Goal: Task Accomplishment & Management: Manage account settings

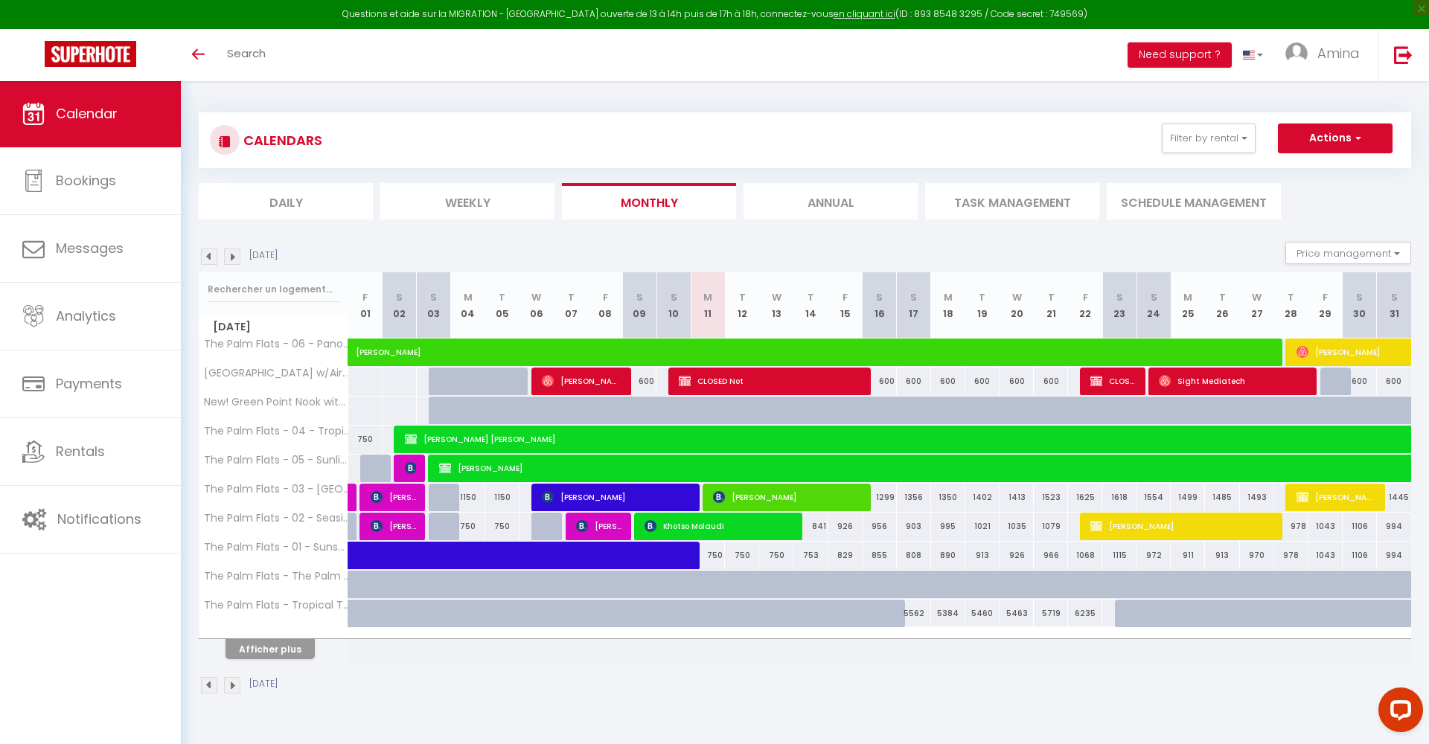
click at [234, 255] on img at bounding box center [232, 257] width 16 height 16
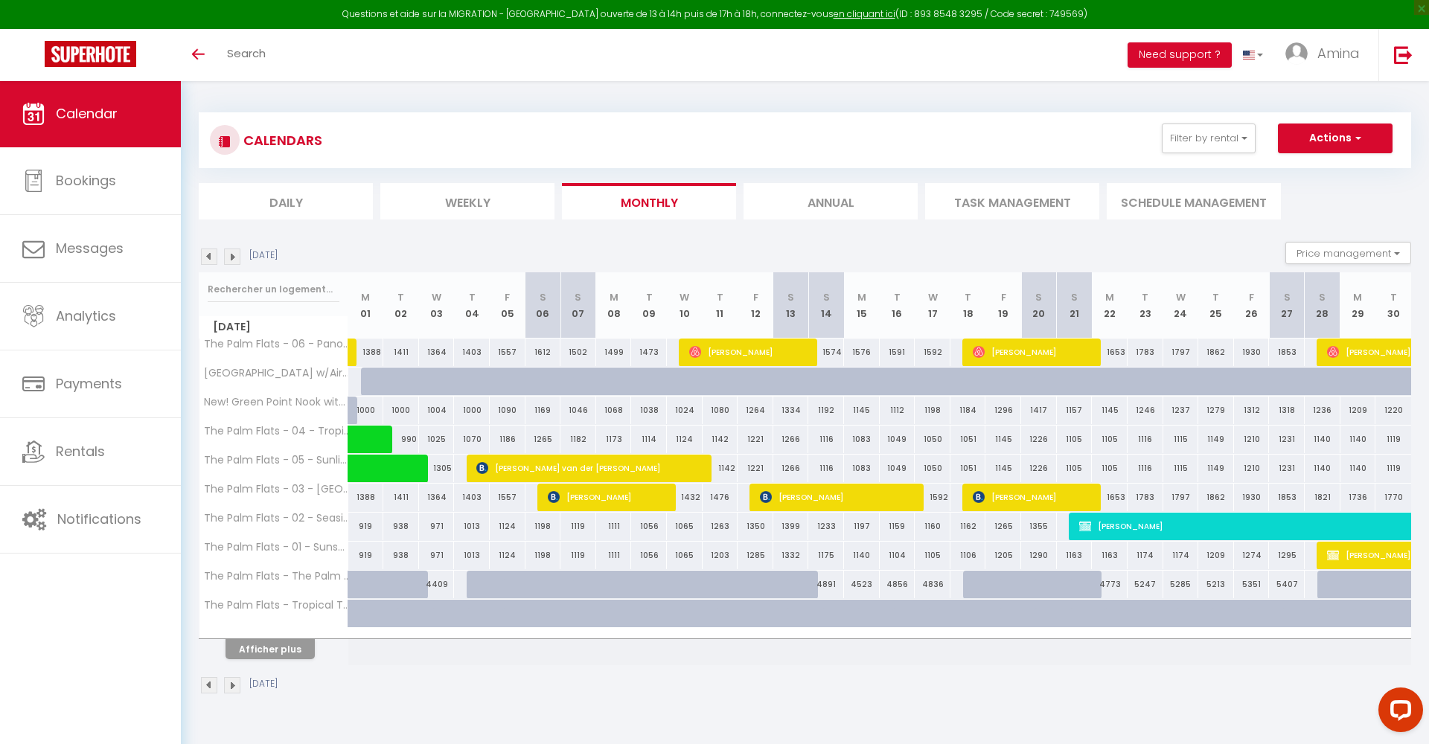
click at [234, 255] on img at bounding box center [232, 257] width 16 height 16
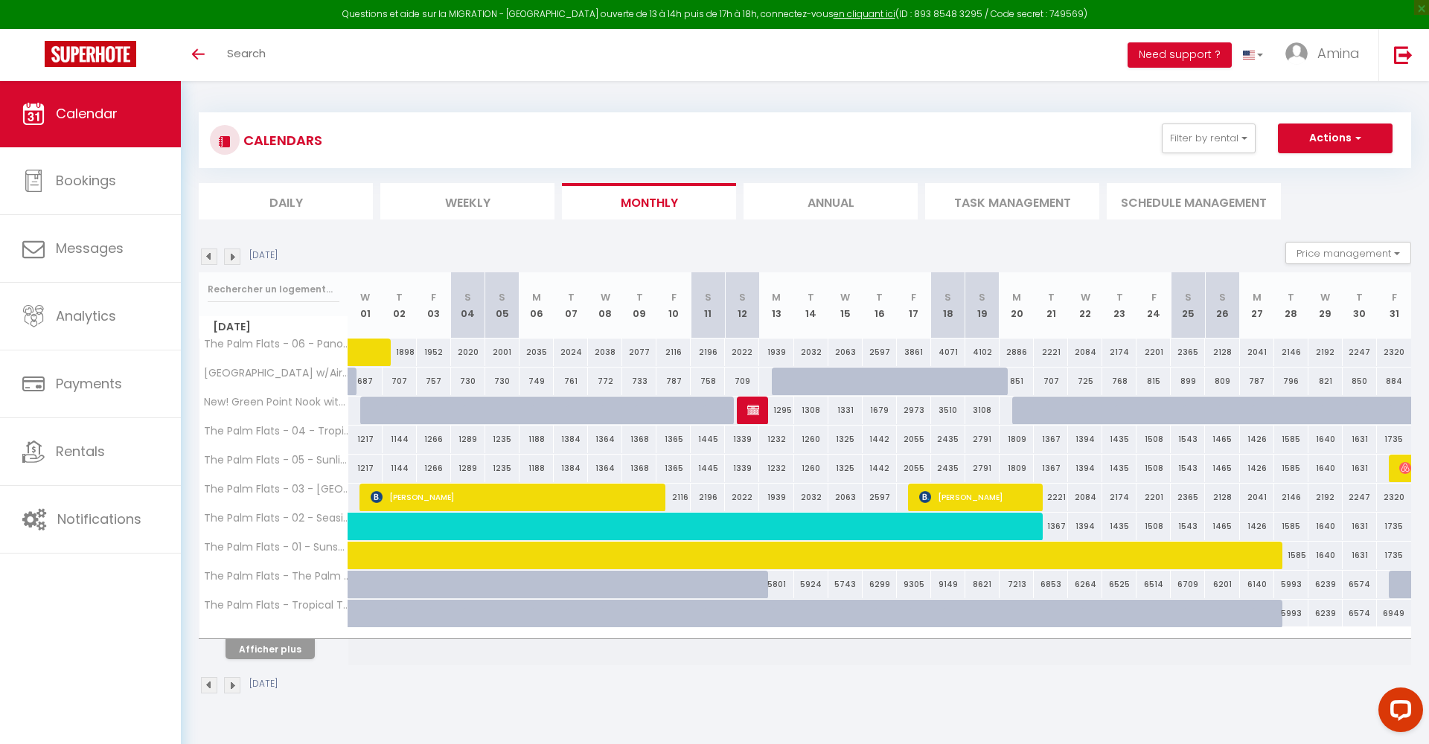
click at [746, 415] on div at bounding box center [754, 411] width 34 height 28
click at [757, 409] on img at bounding box center [753, 410] width 12 height 12
select select "OK"
select select "KO"
select select "0"
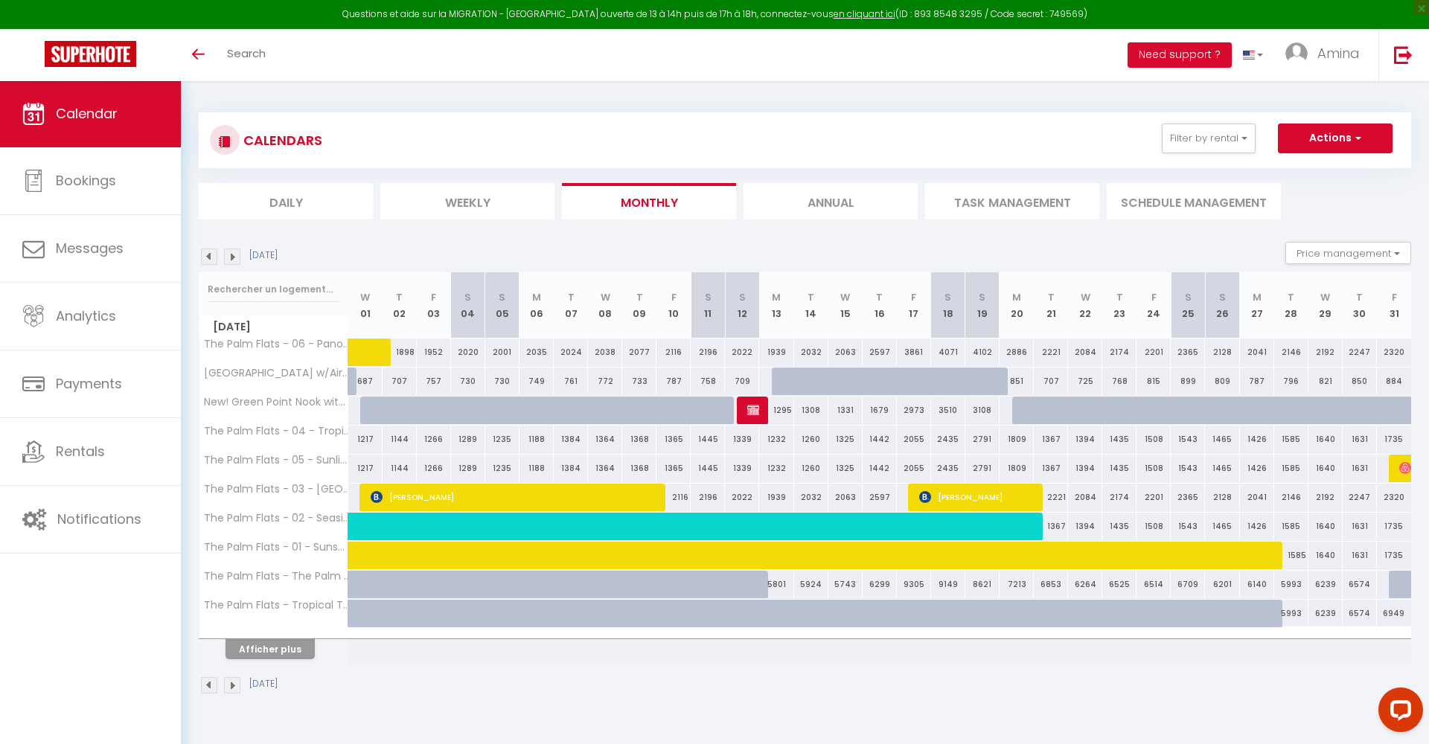
select select "0"
select select "1"
select select
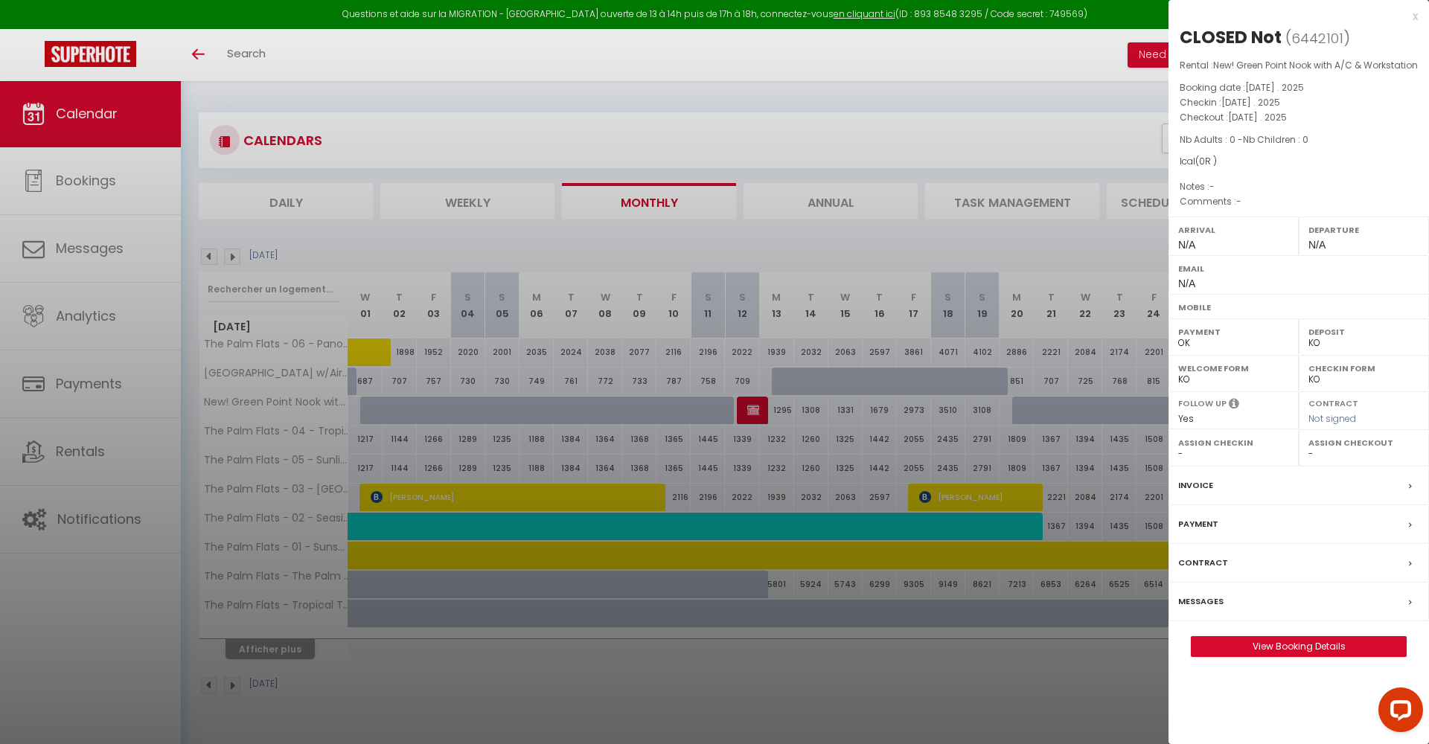
click at [1235, 656] on link "View Booking Details" at bounding box center [1298, 646] width 214 height 19
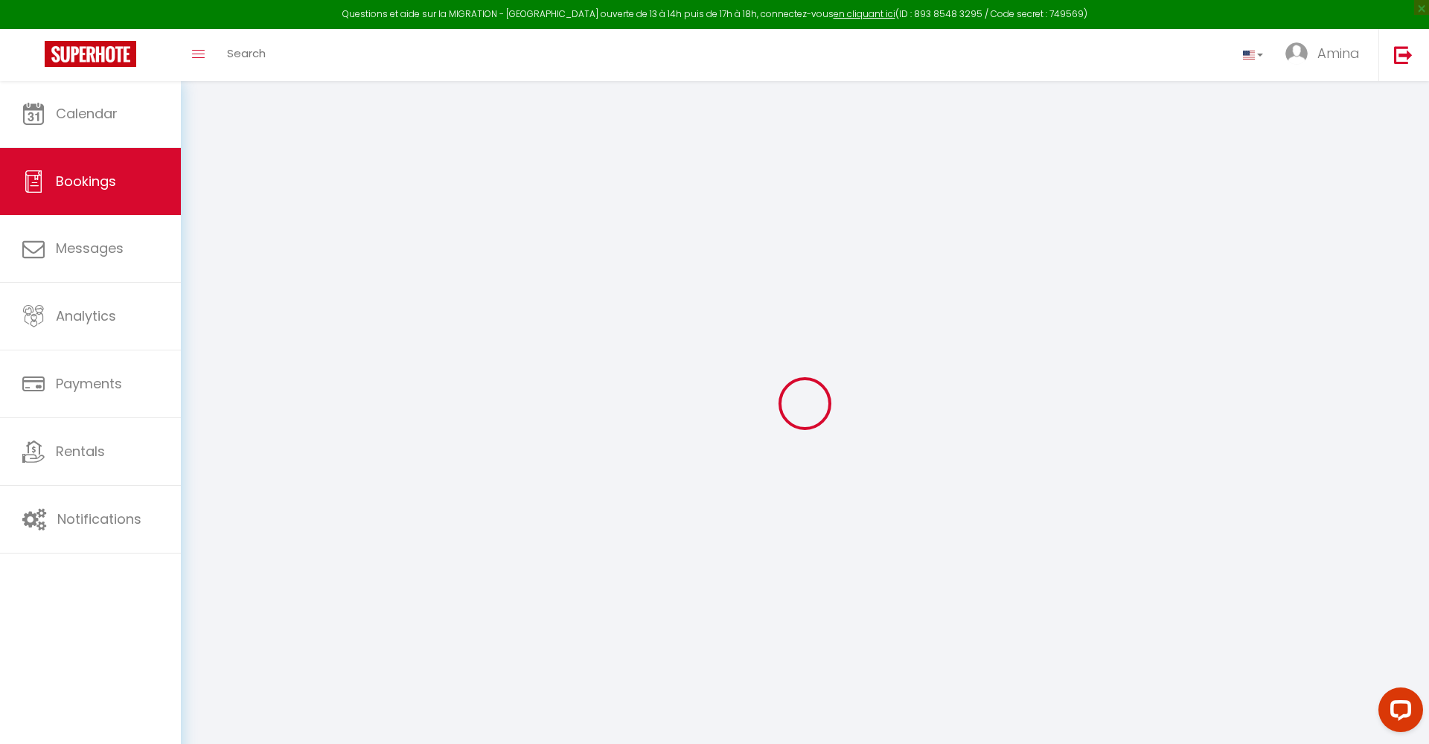
select select
checkbox input "false"
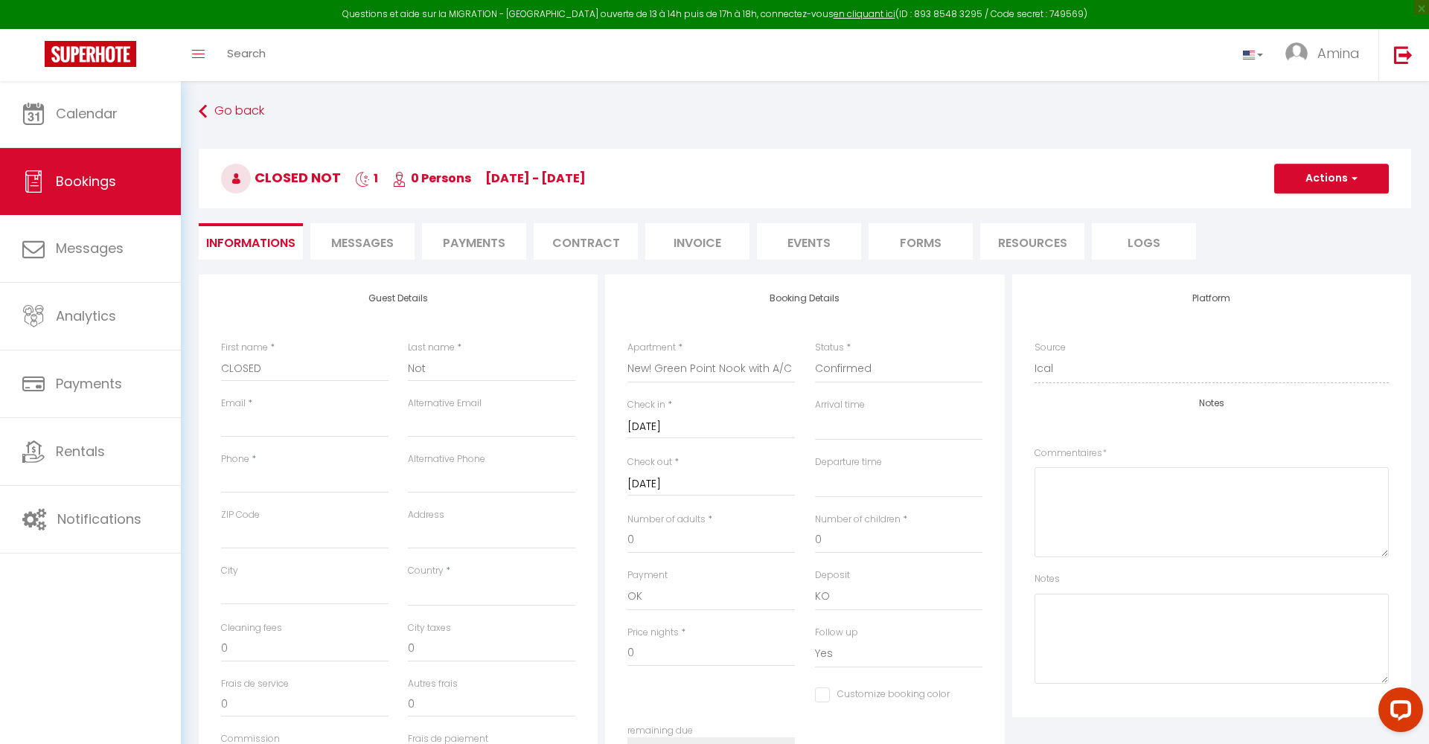
select select
checkbox input "false"
select select
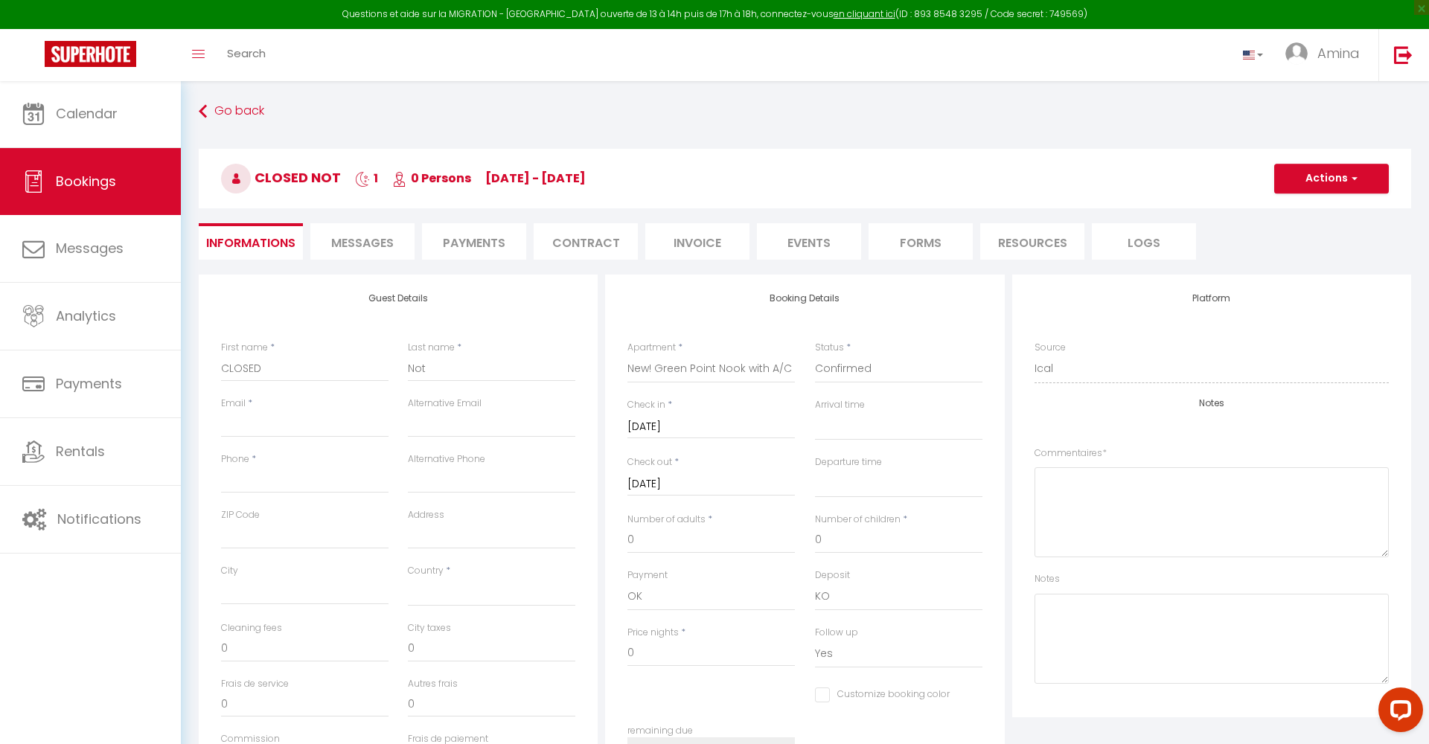
select select
checkbox input "false"
select select
checkbox input "false"
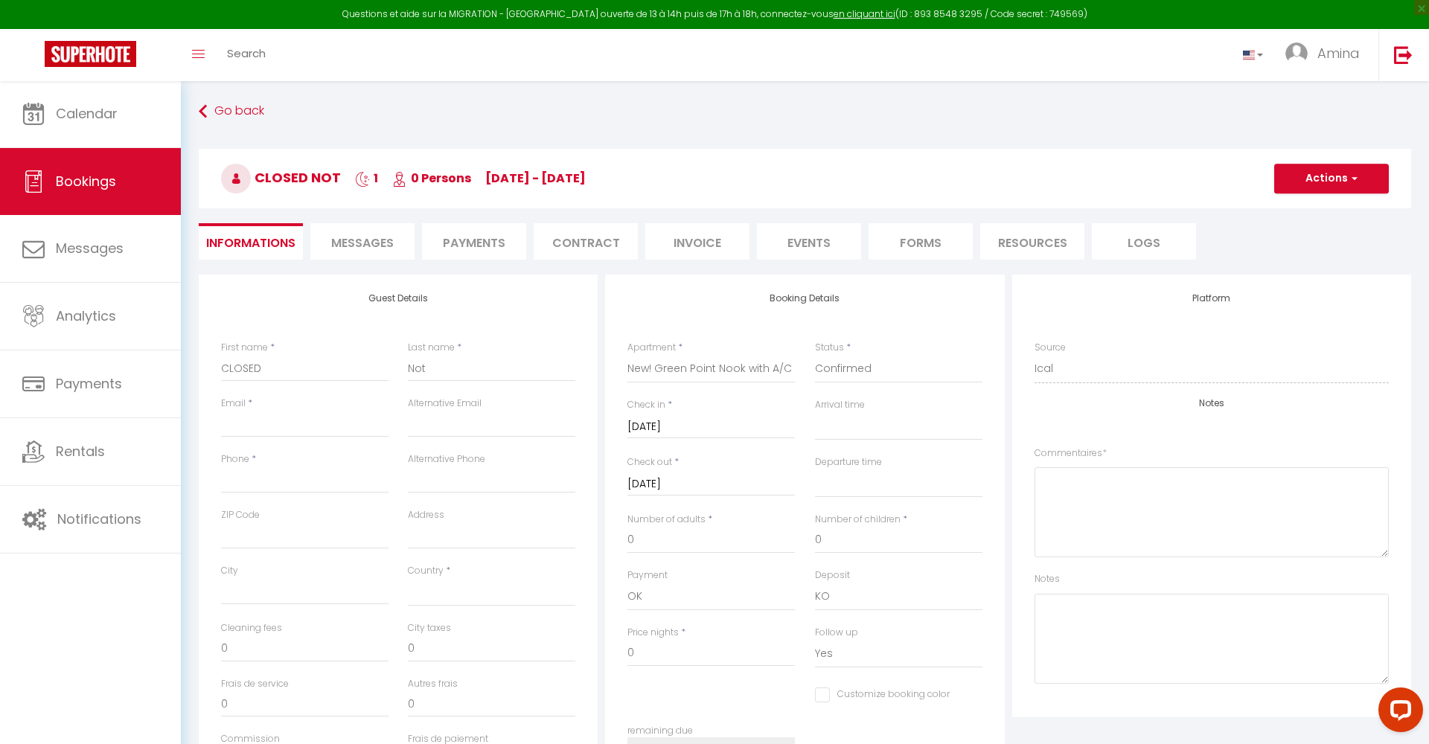
select select
type input "a"
select select
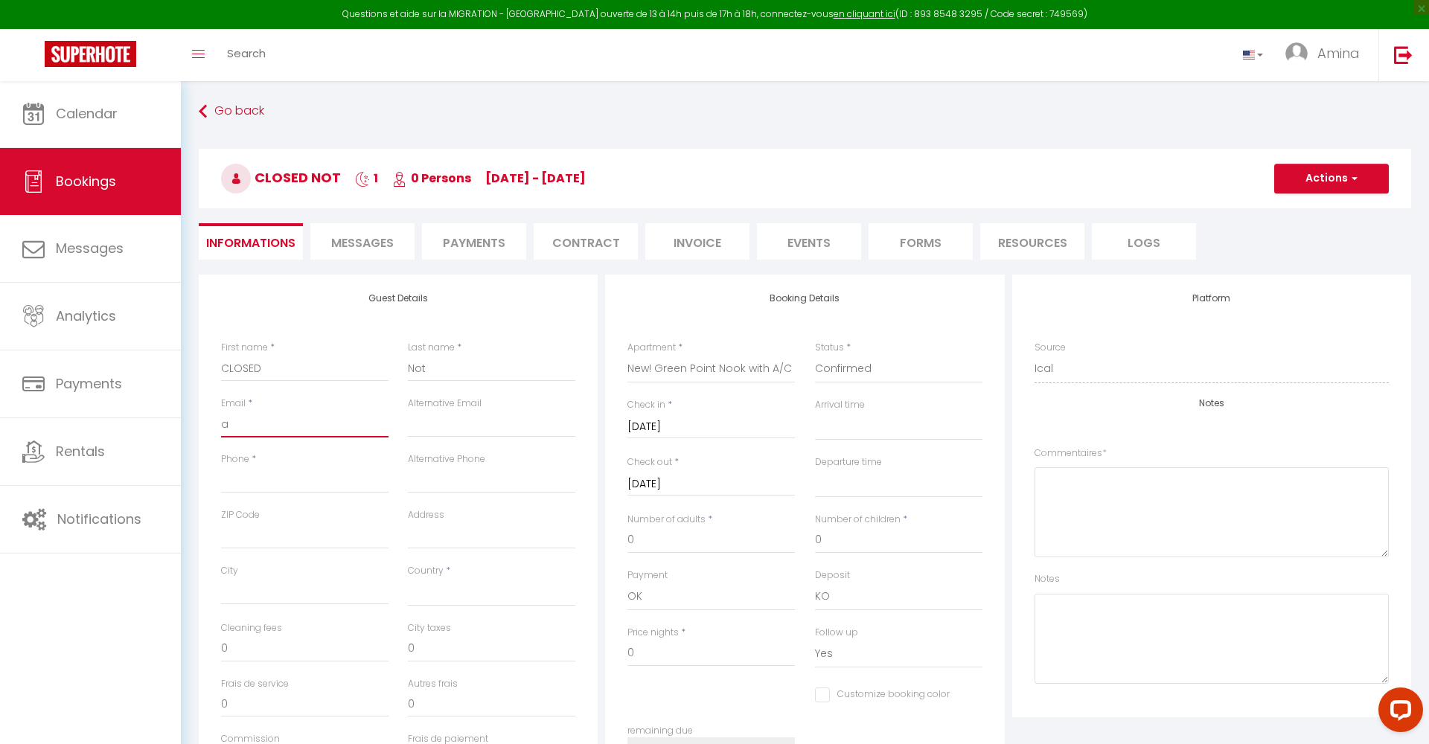
select select
checkbox input "false"
type input "am"
select select
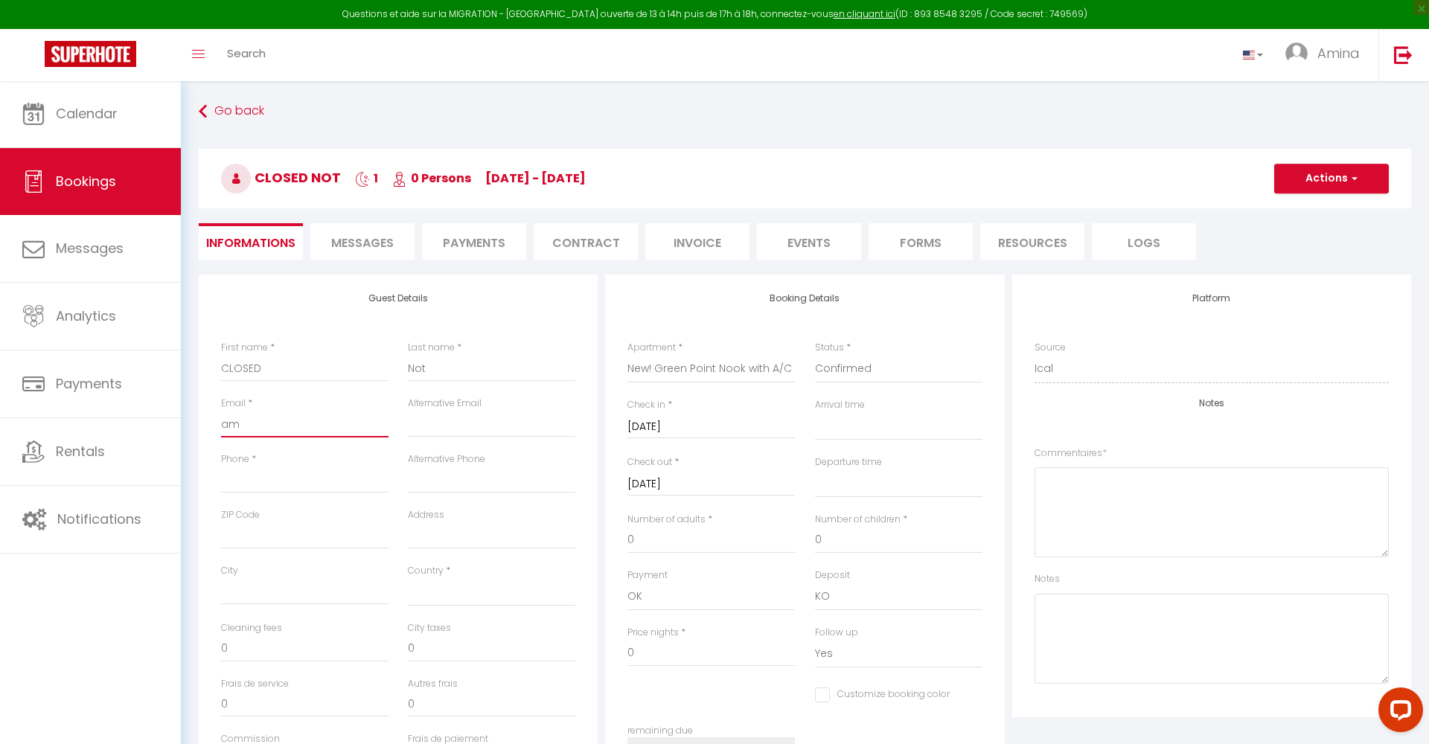
select select
checkbox input "false"
type input "ami"
select select
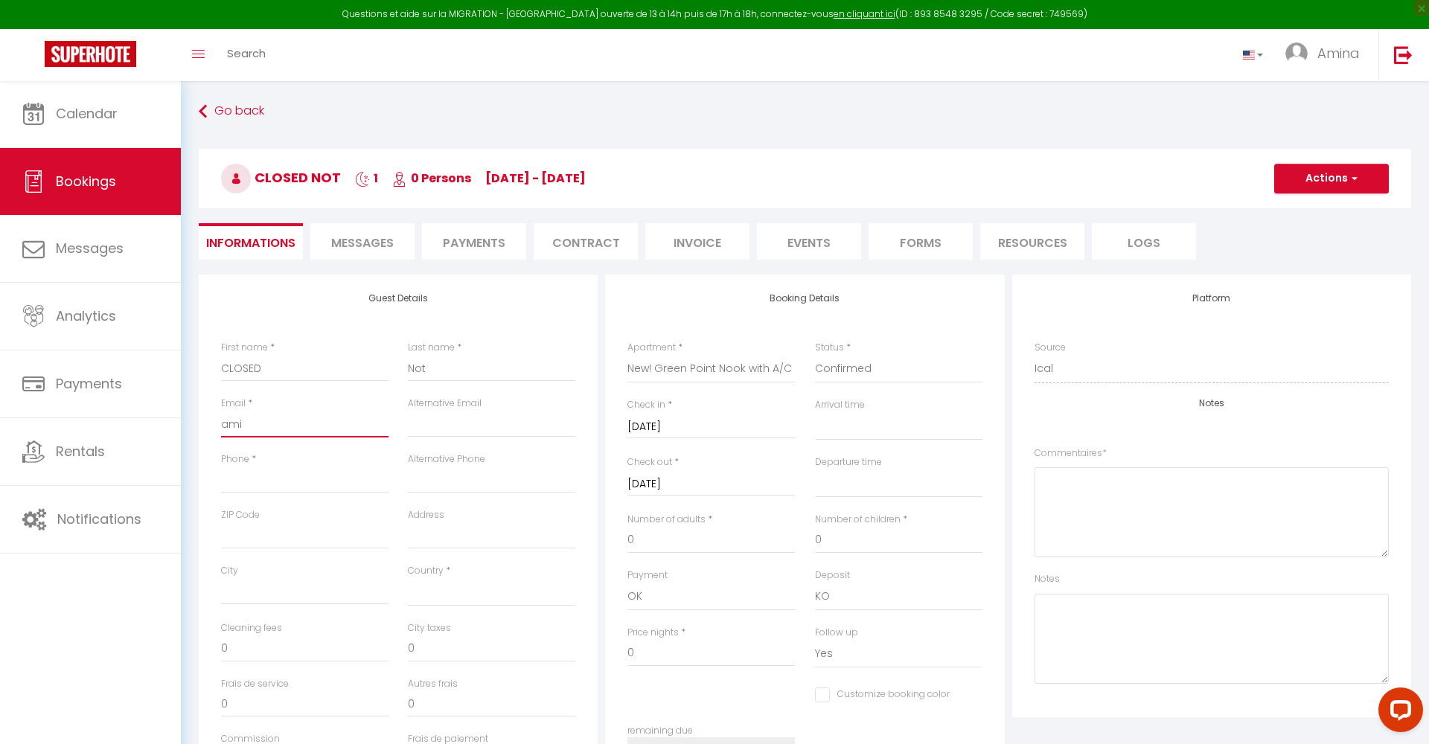
select select
checkbox input "false"
type input "amin"
select select
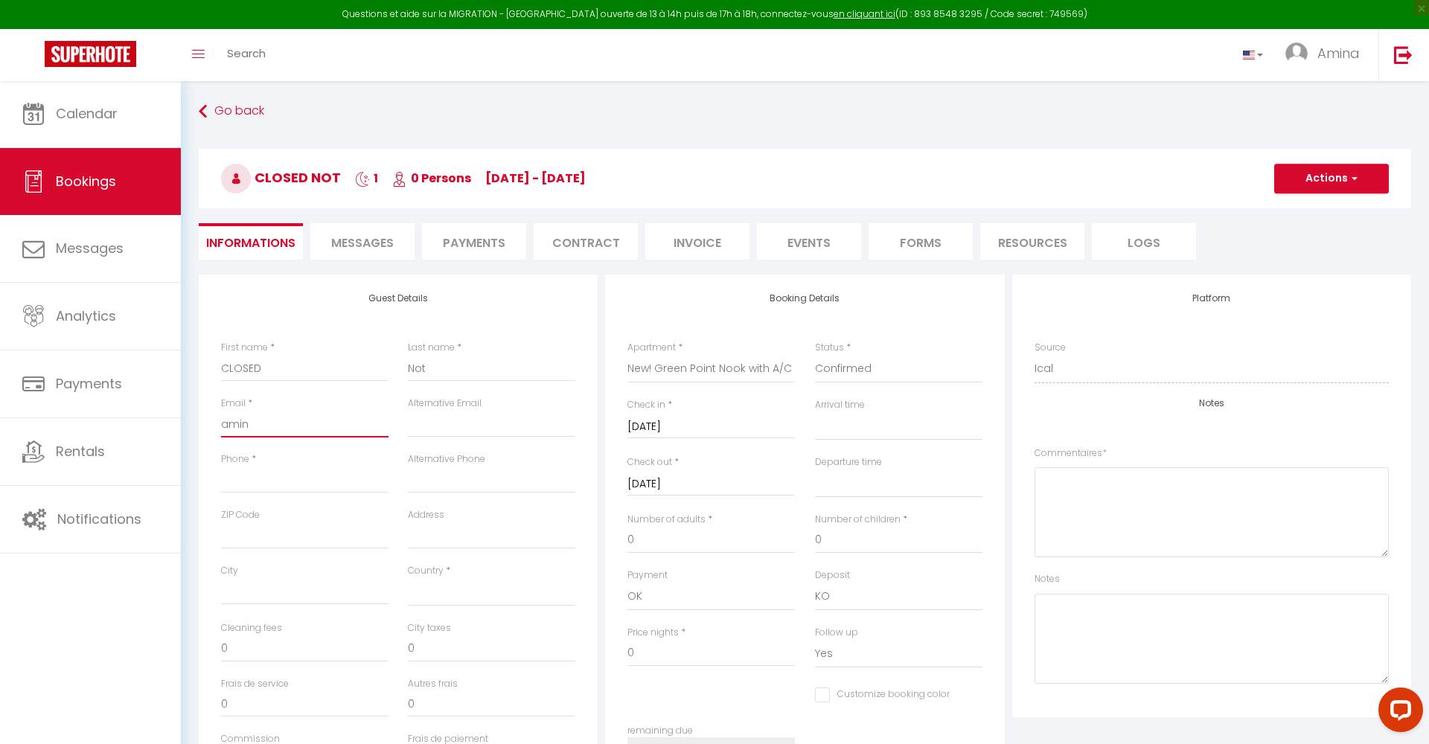
select select
checkbox input "false"
type input "amina"
select select
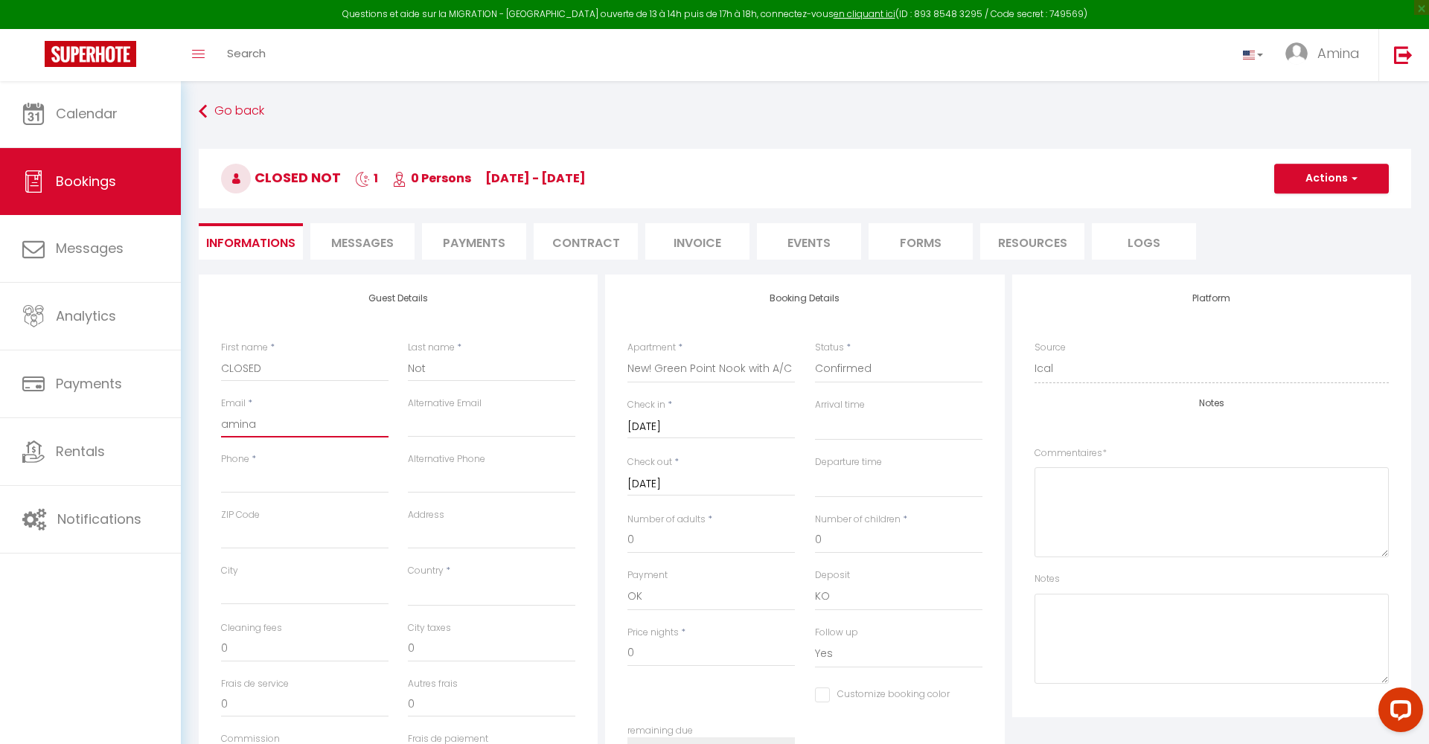
select select
checkbox input "false"
type input "[EMAIL_ADDRESS][DOMAIN_NAME]"
select select
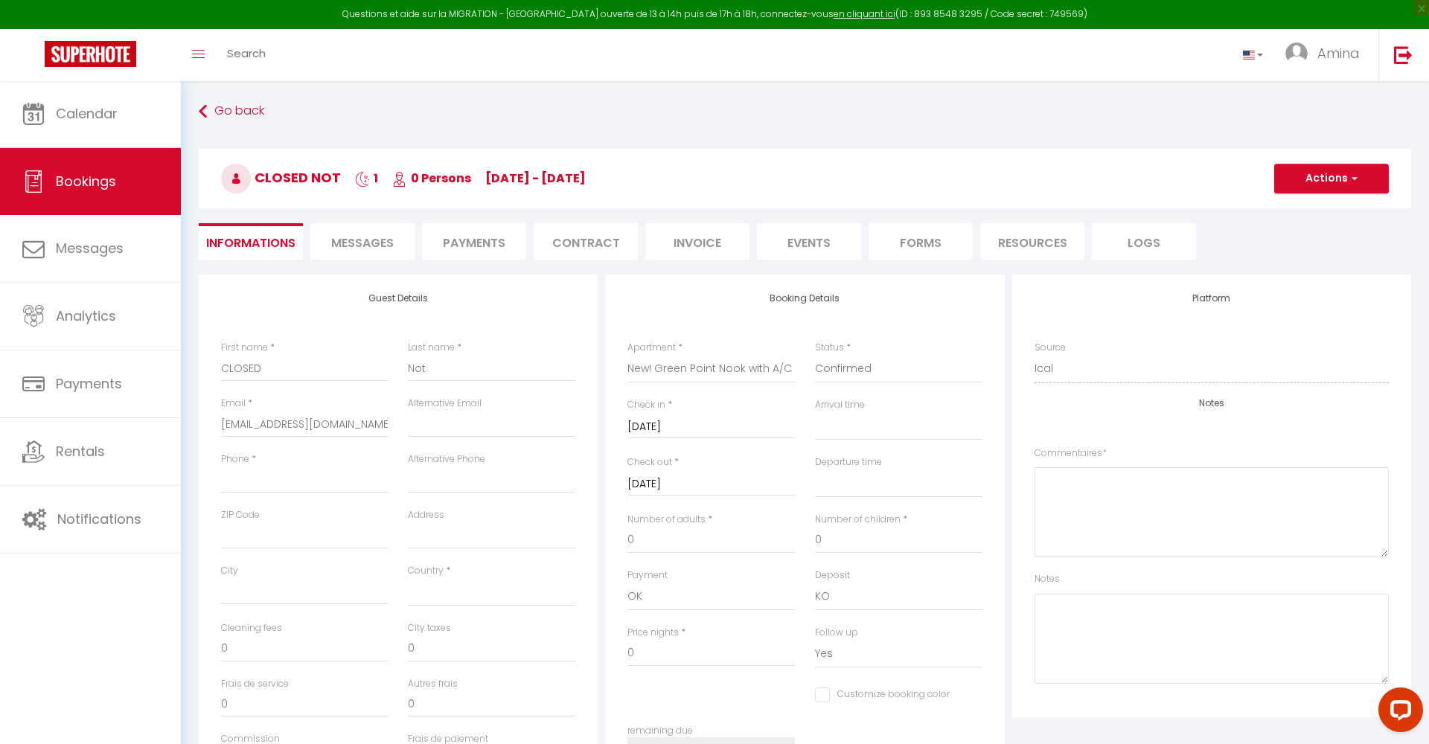
select select
checkbox input "false"
select select
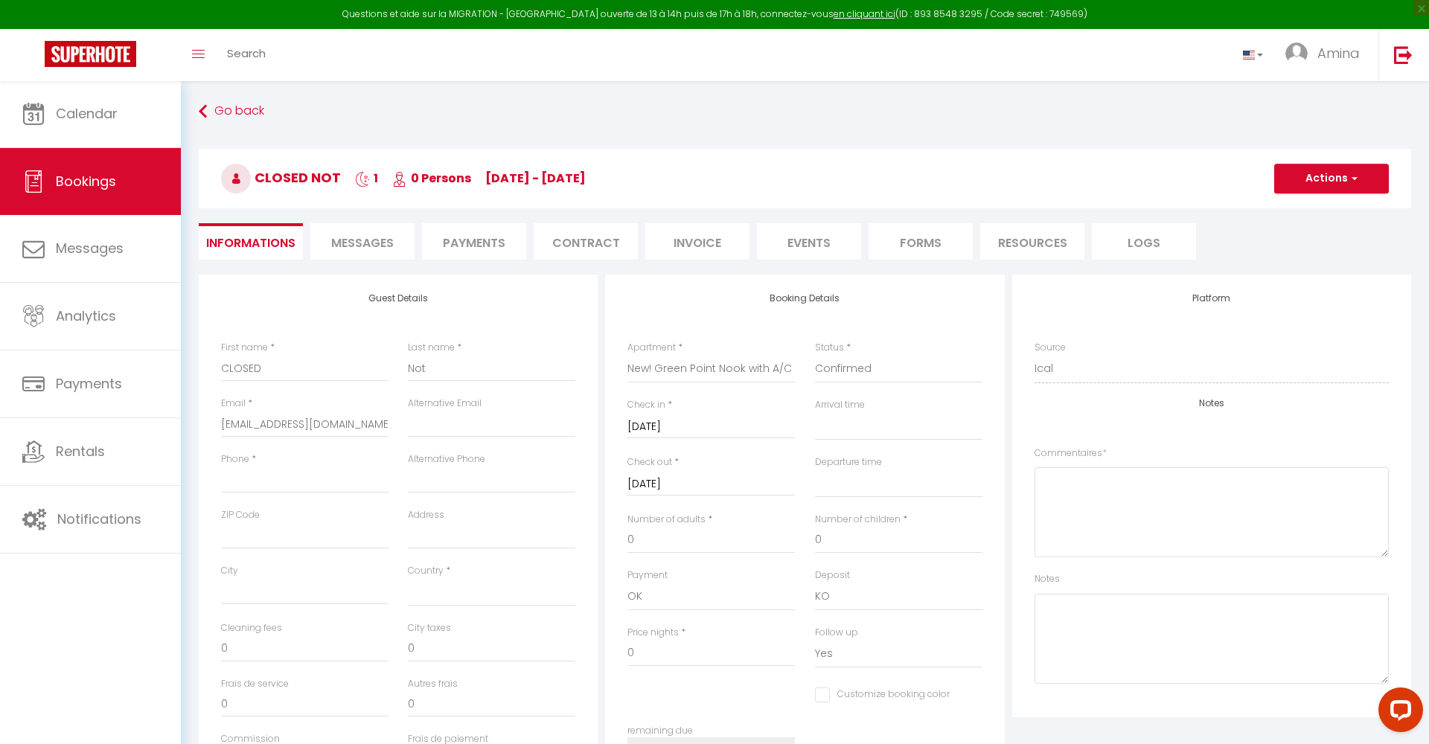
checkbox input "false"
type input "0"
select select
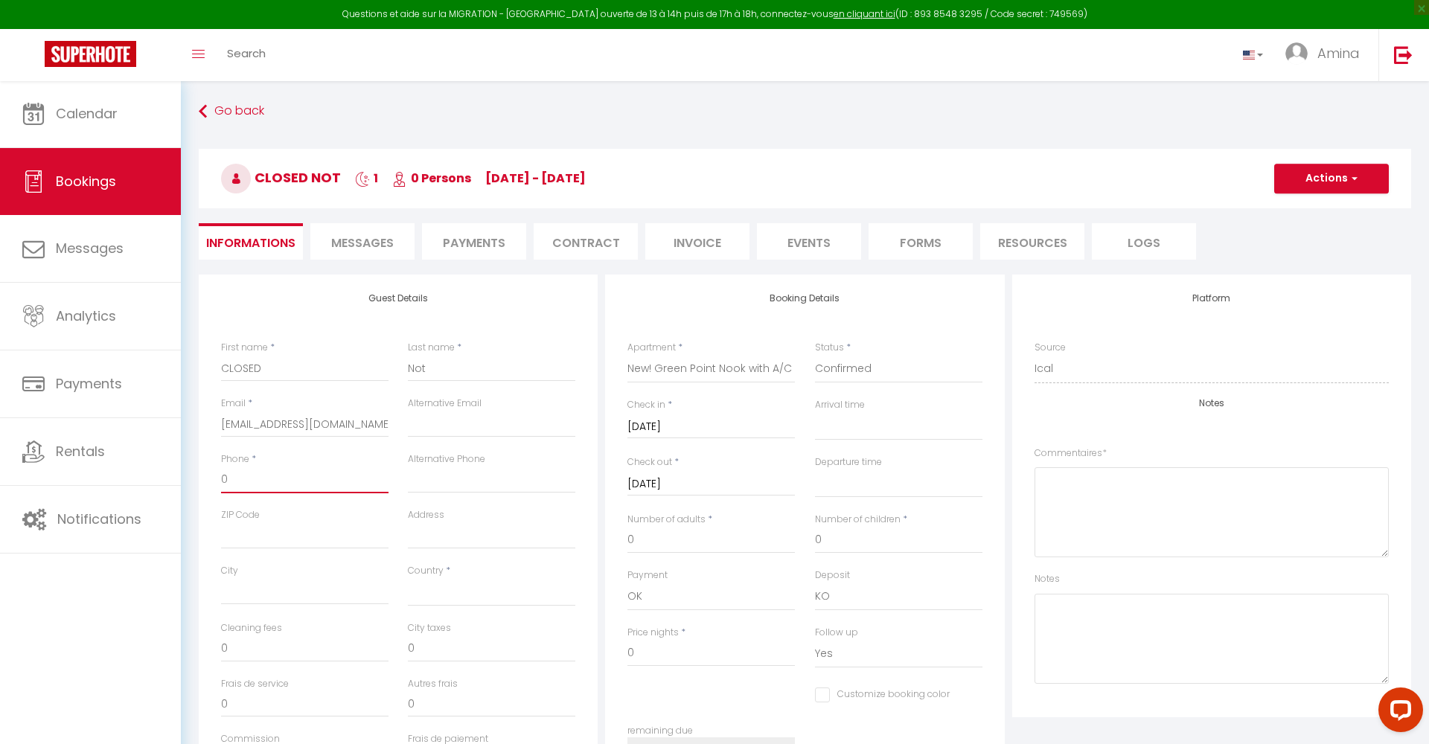
checkbox input "false"
type input "07"
select select
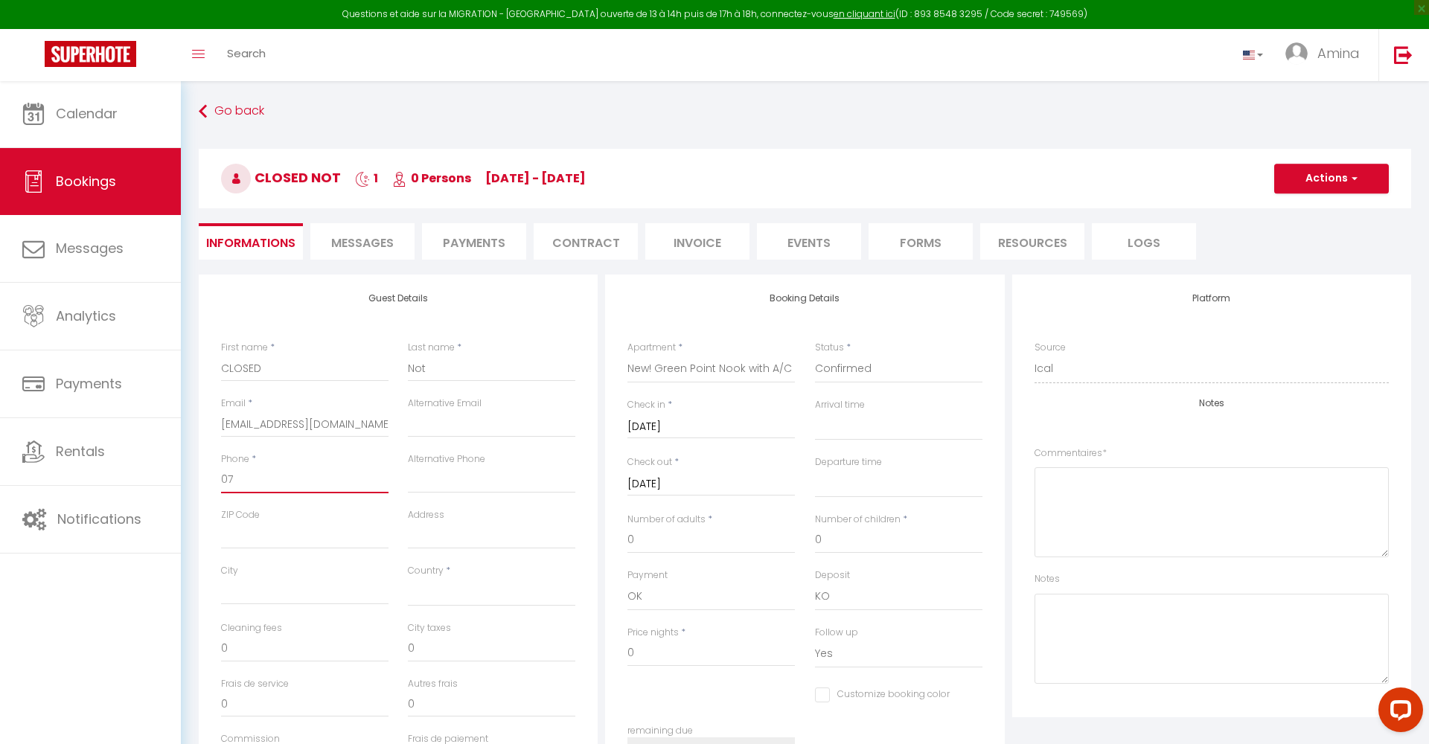
checkbox input "false"
type input "071"
select select
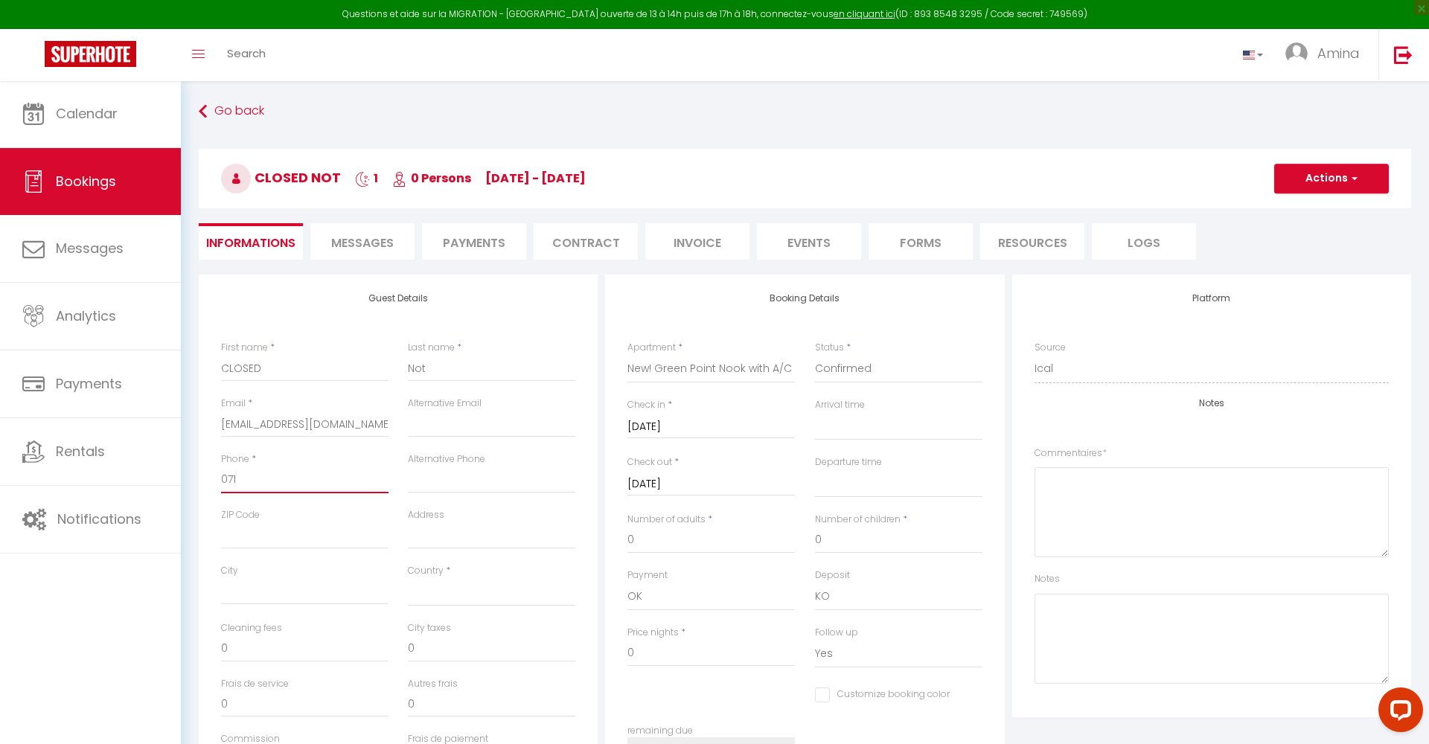
checkbox input "false"
type input "0718"
select select
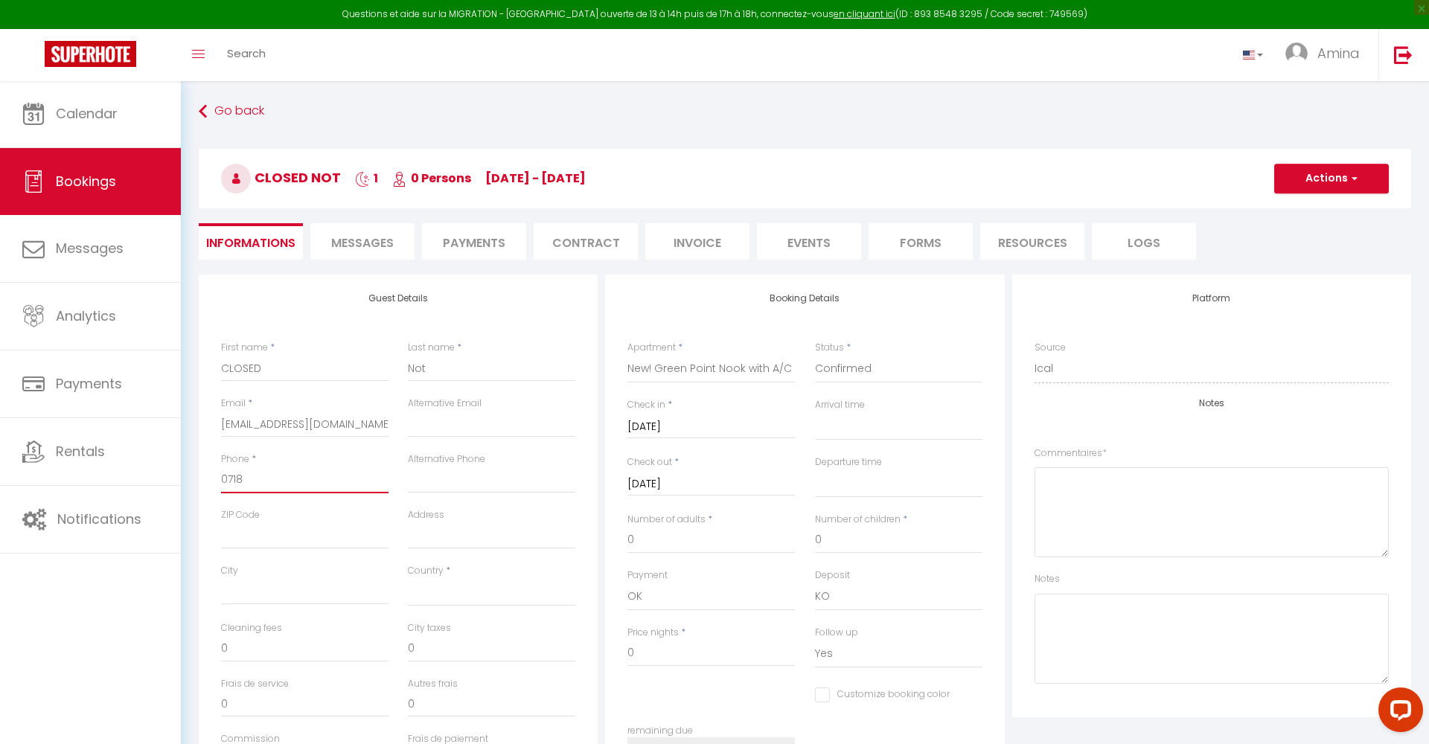
checkbox input "false"
type input "07181"
select select
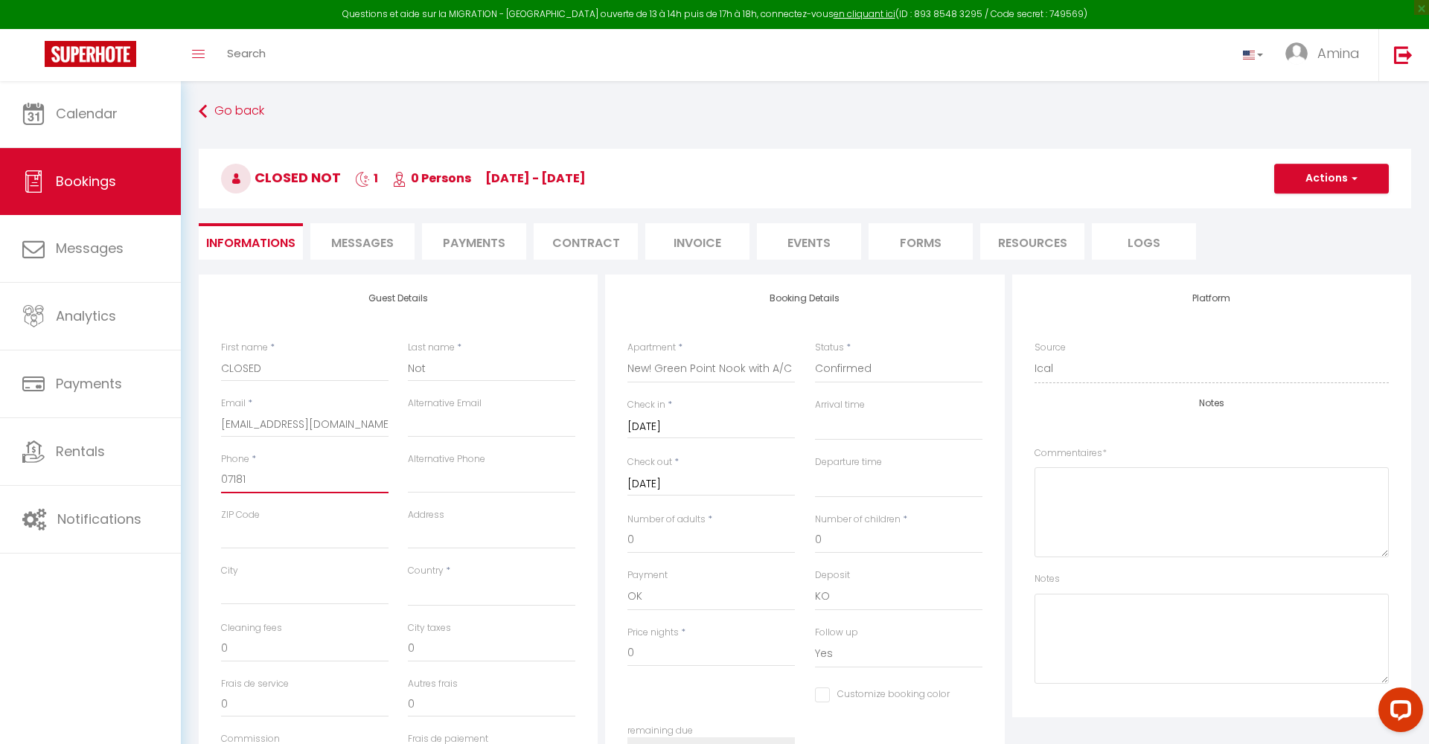
checkbox input "false"
type input "071813"
select select
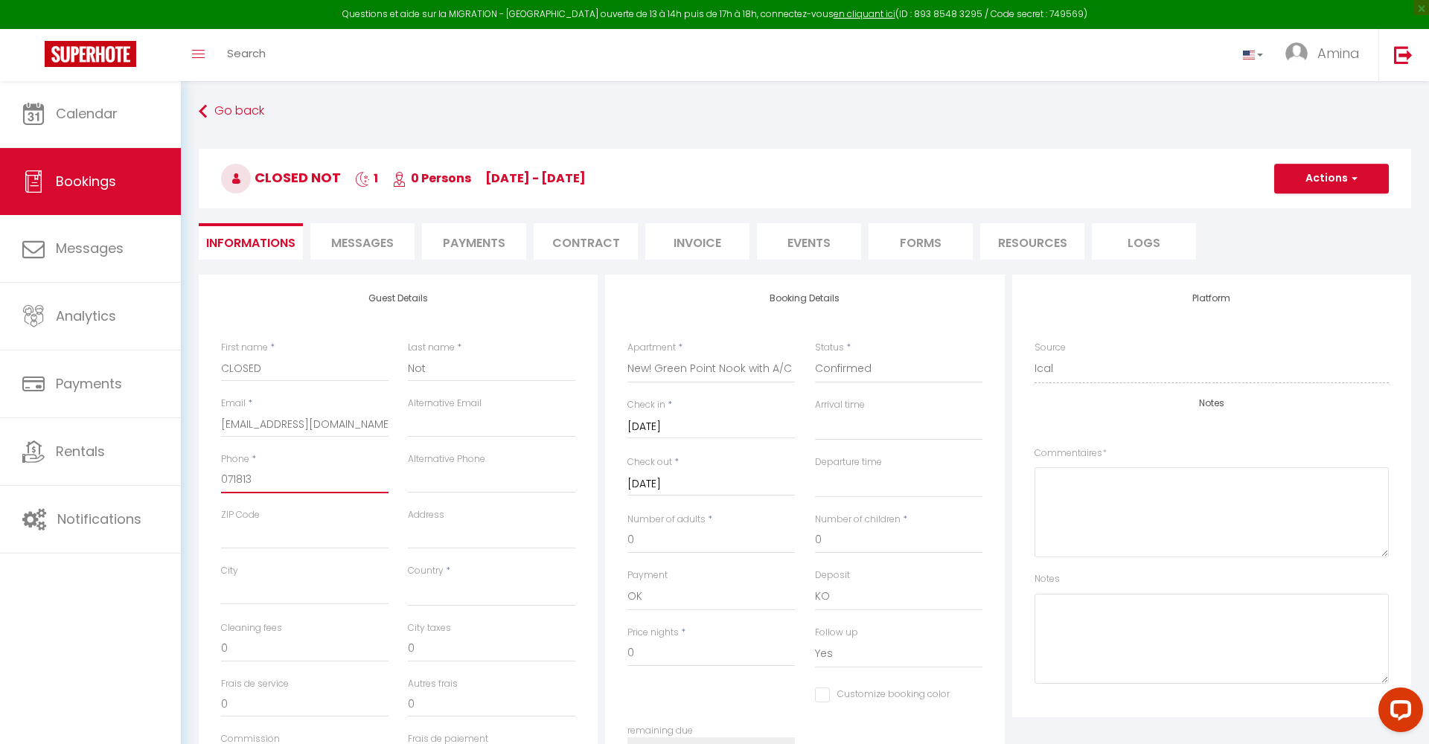
checkbox input "false"
type input "0718135"
select select
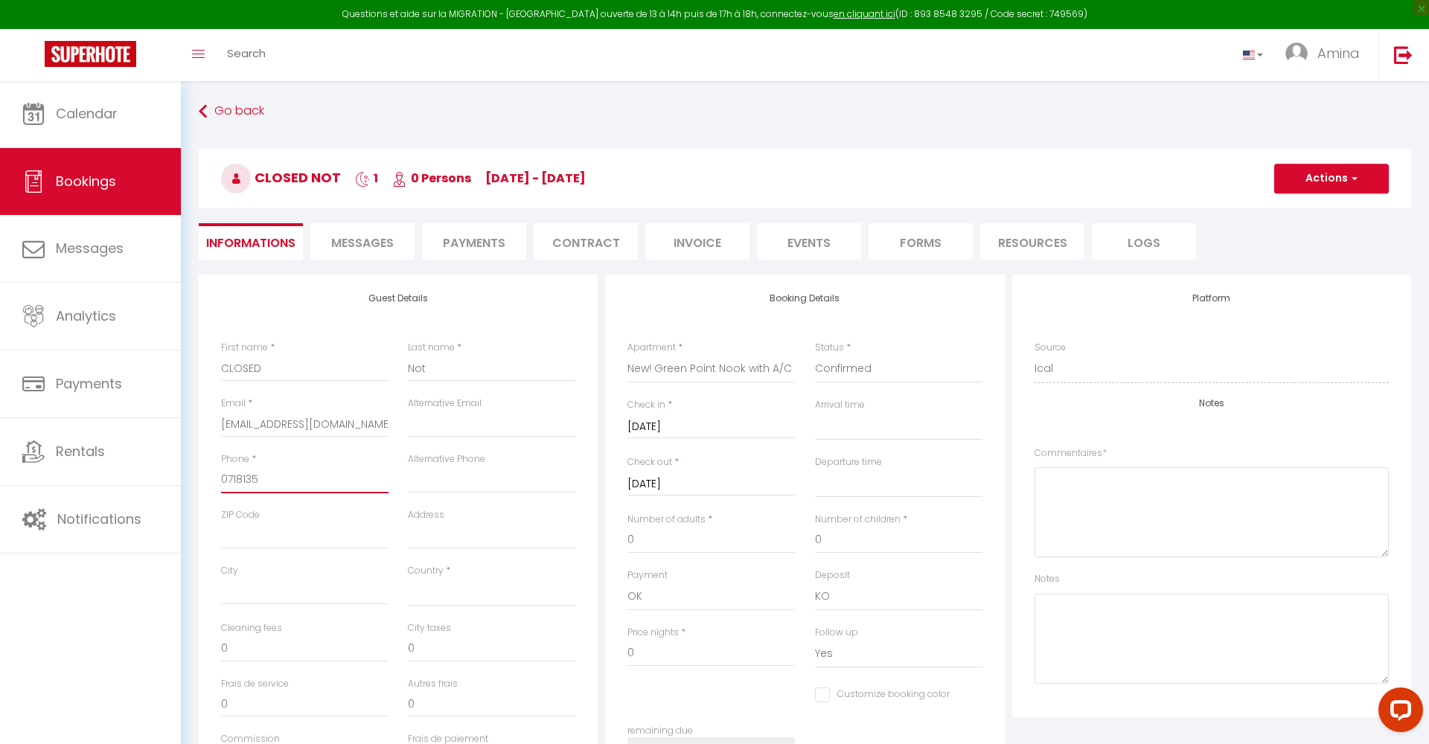
checkbox input "false"
type input "07181356"
select select
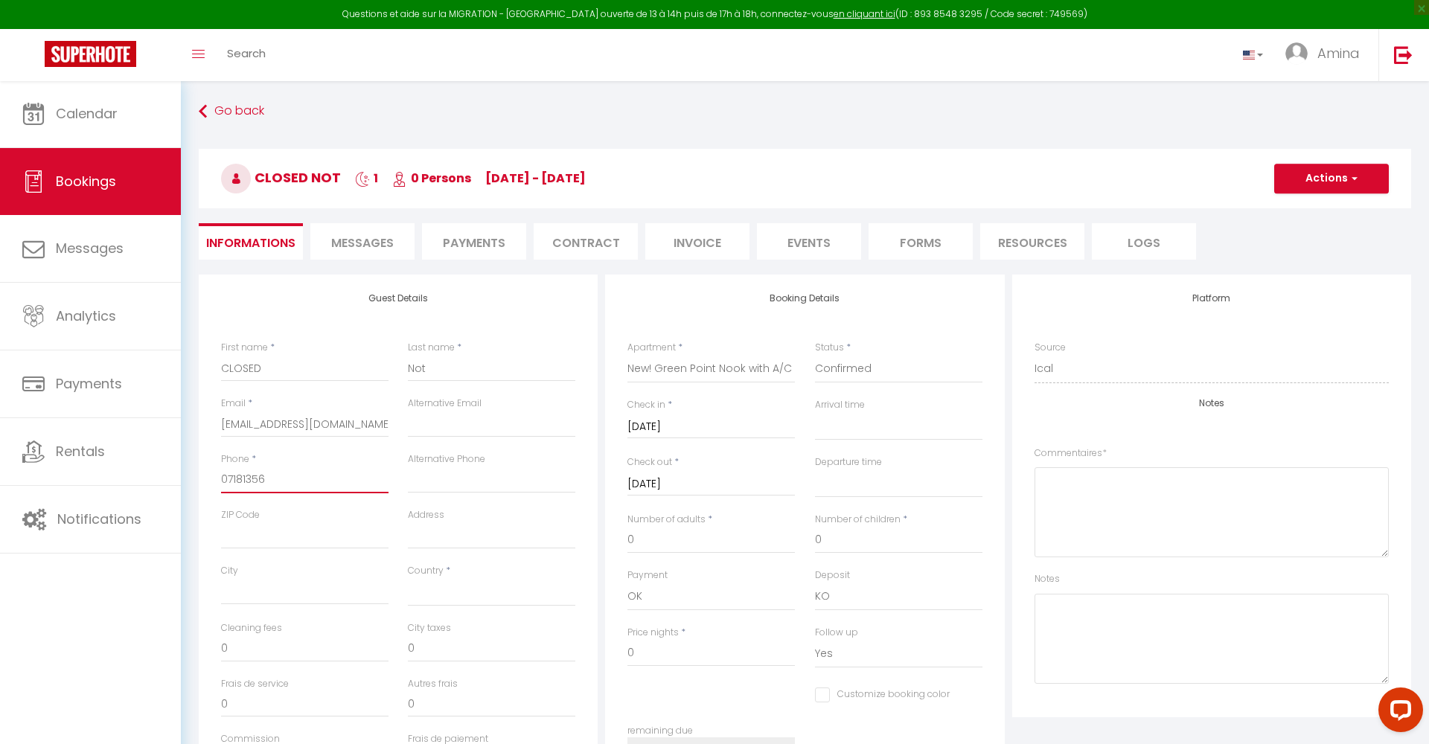
checkbox input "false"
type input "071813568"
select select
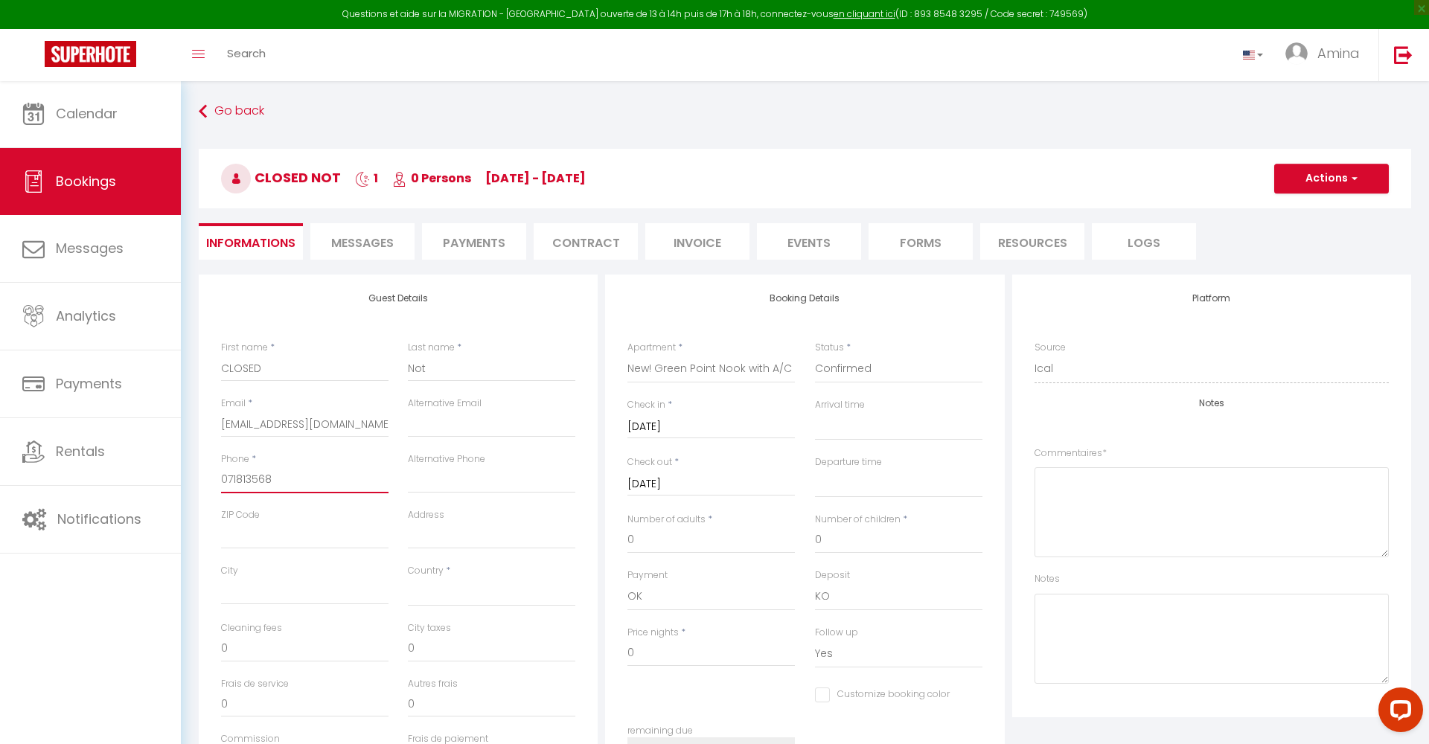
checkbox input "false"
type input "0718135685"
select select
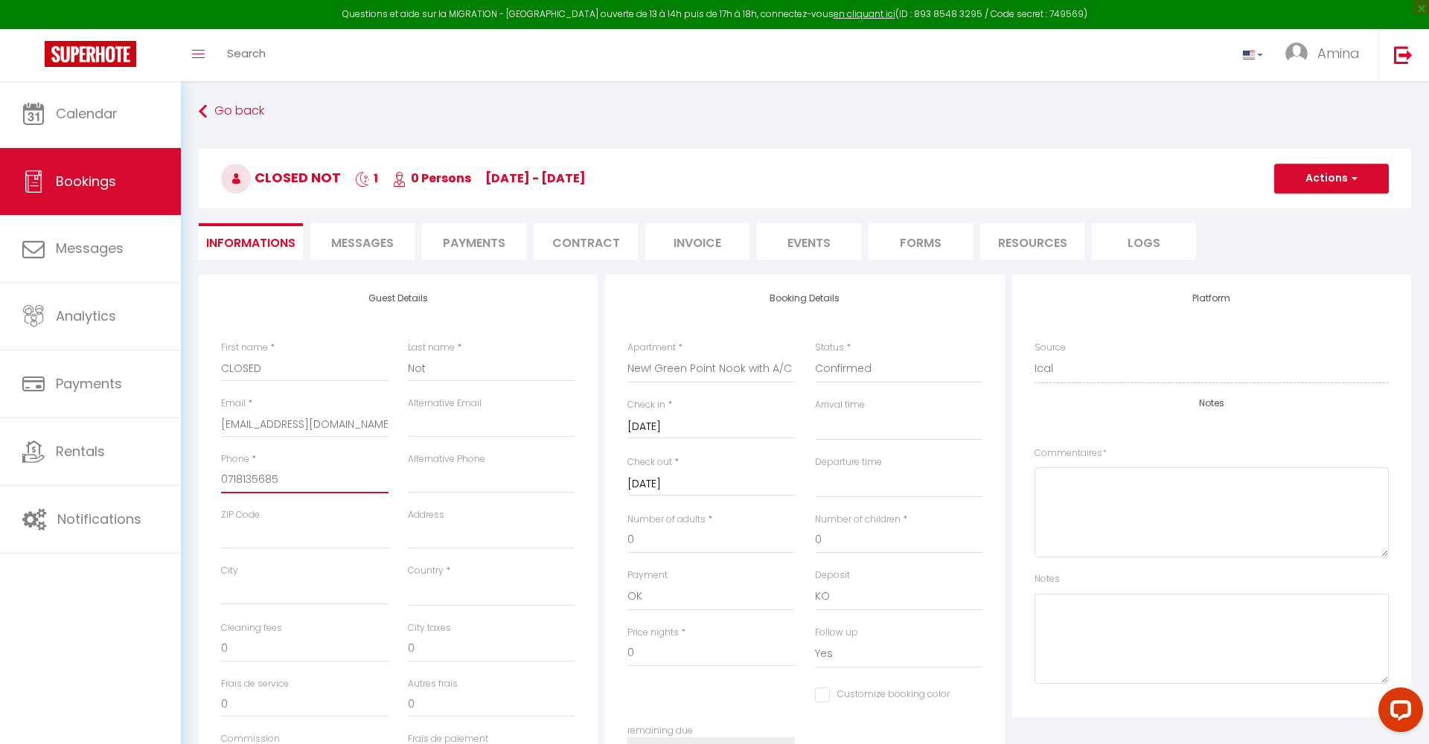
checkbox input "false"
type input "0718135685"
select select "0"
select select
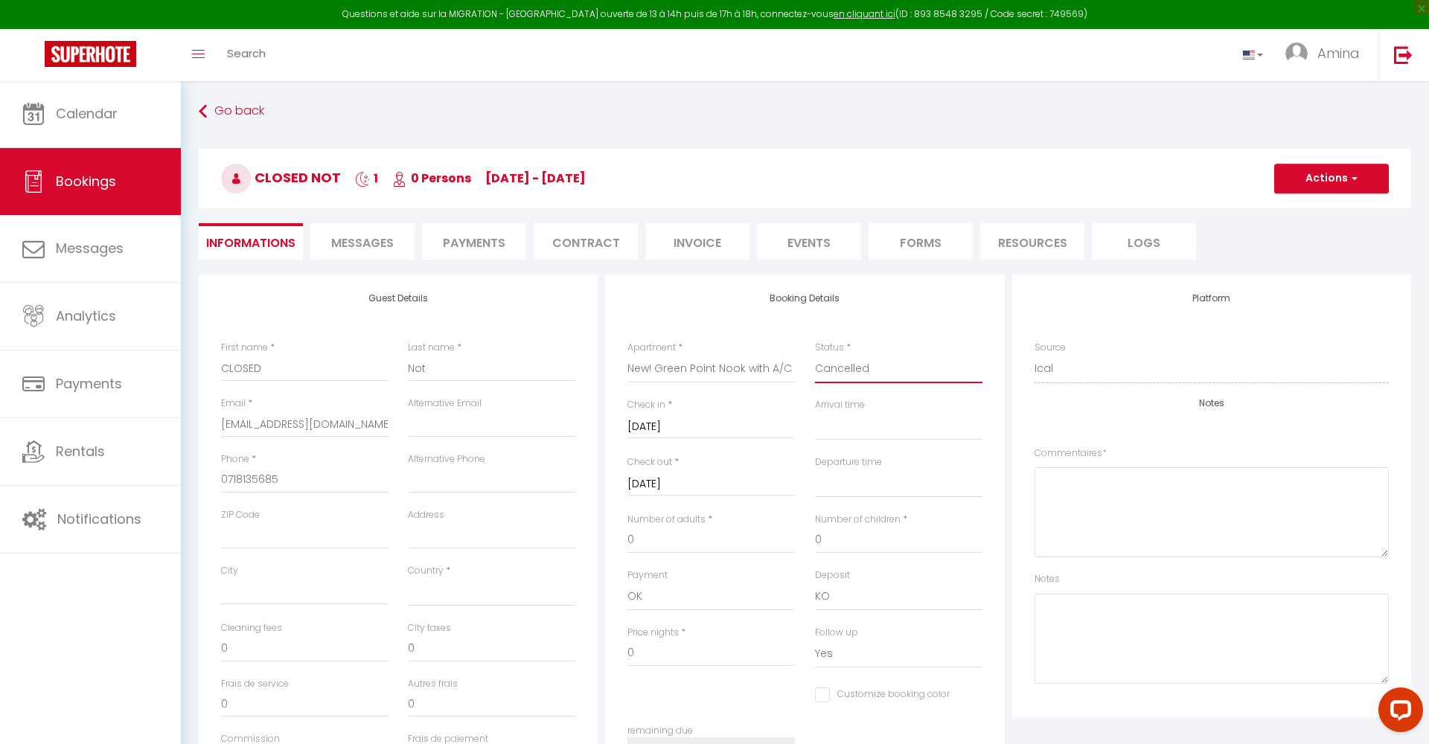
select select
checkbox input "false"
click at [1311, 179] on button "Actions" at bounding box center [1331, 179] width 115 height 30
click at [1297, 206] on link "Save" at bounding box center [1317, 211] width 118 height 19
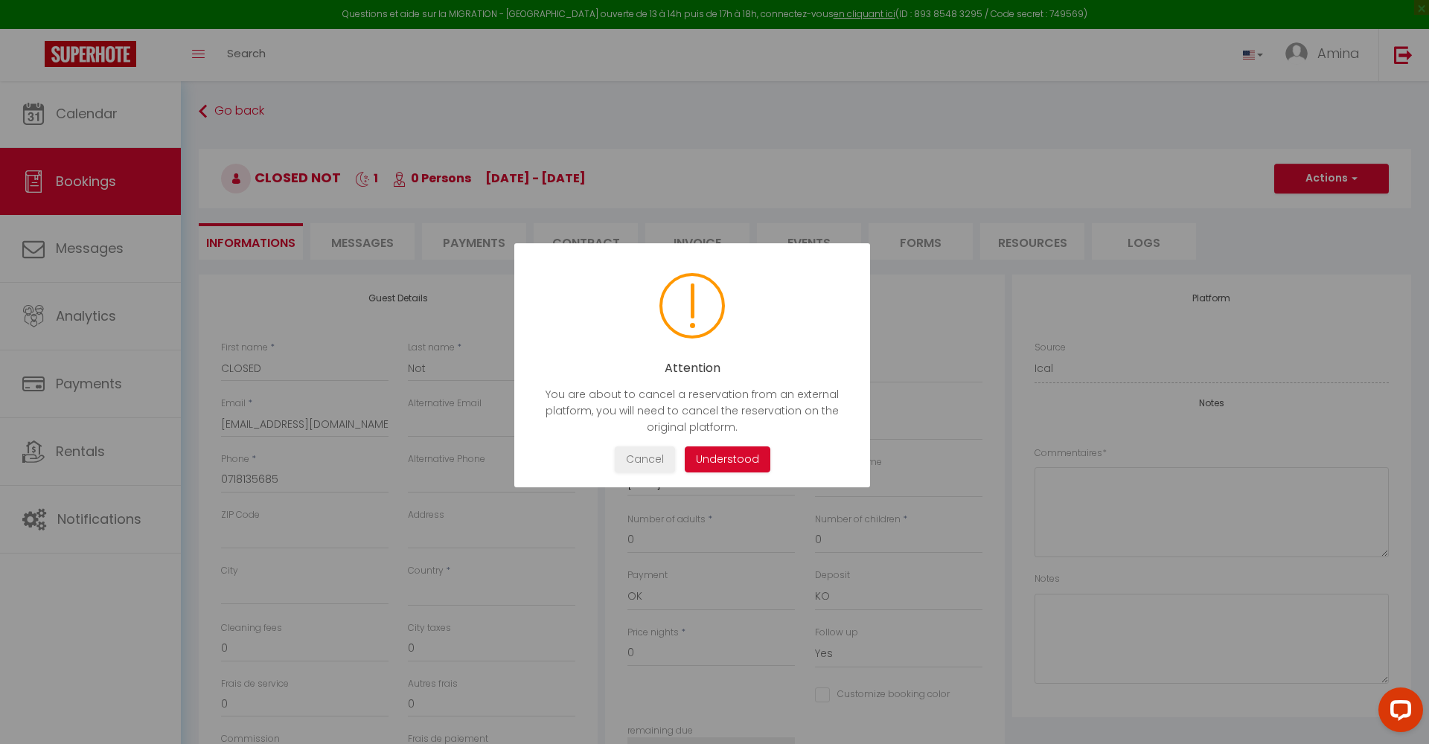
click at [722, 461] on button "Understood" at bounding box center [728, 460] width 86 height 26
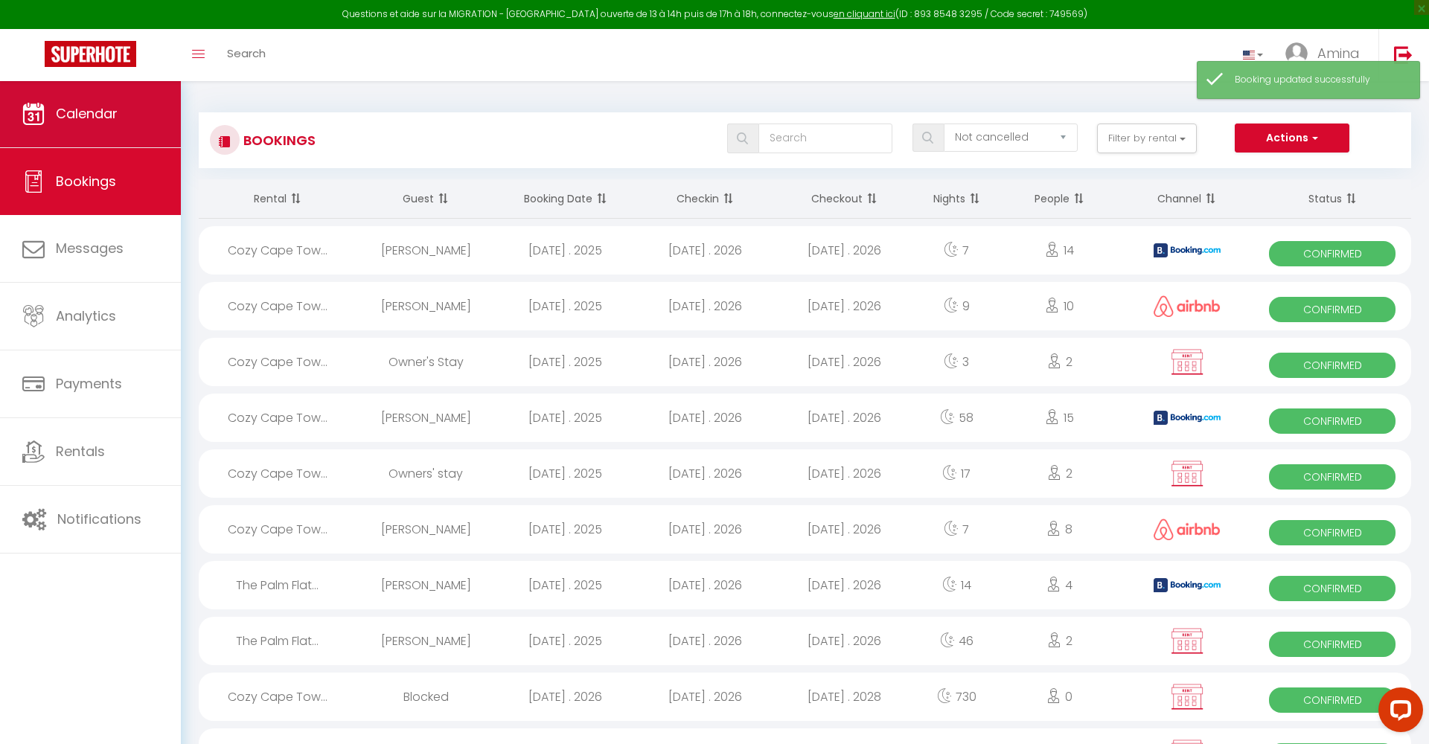
click at [123, 108] on link "Calendar" at bounding box center [90, 113] width 181 height 67
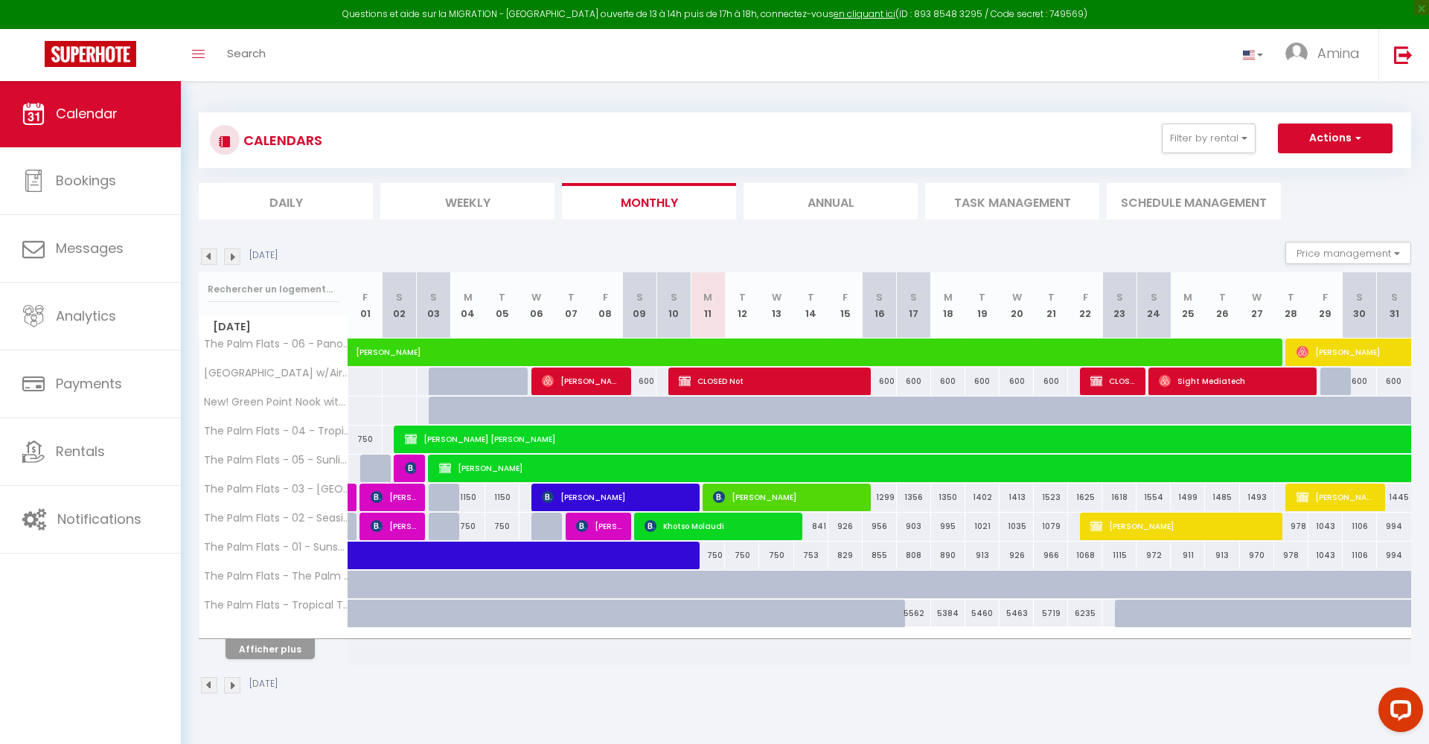
click at [234, 258] on img at bounding box center [232, 257] width 16 height 16
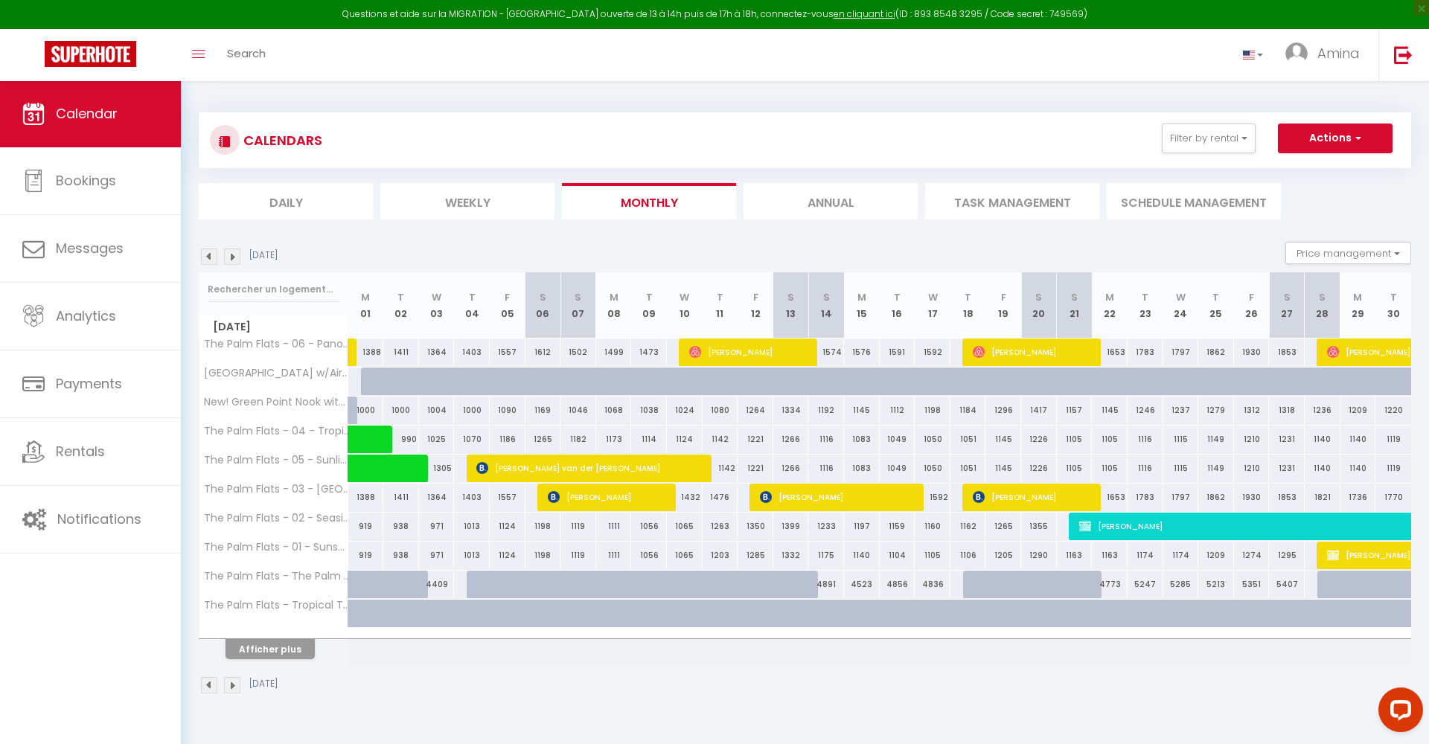
click at [234, 258] on img at bounding box center [232, 257] width 16 height 16
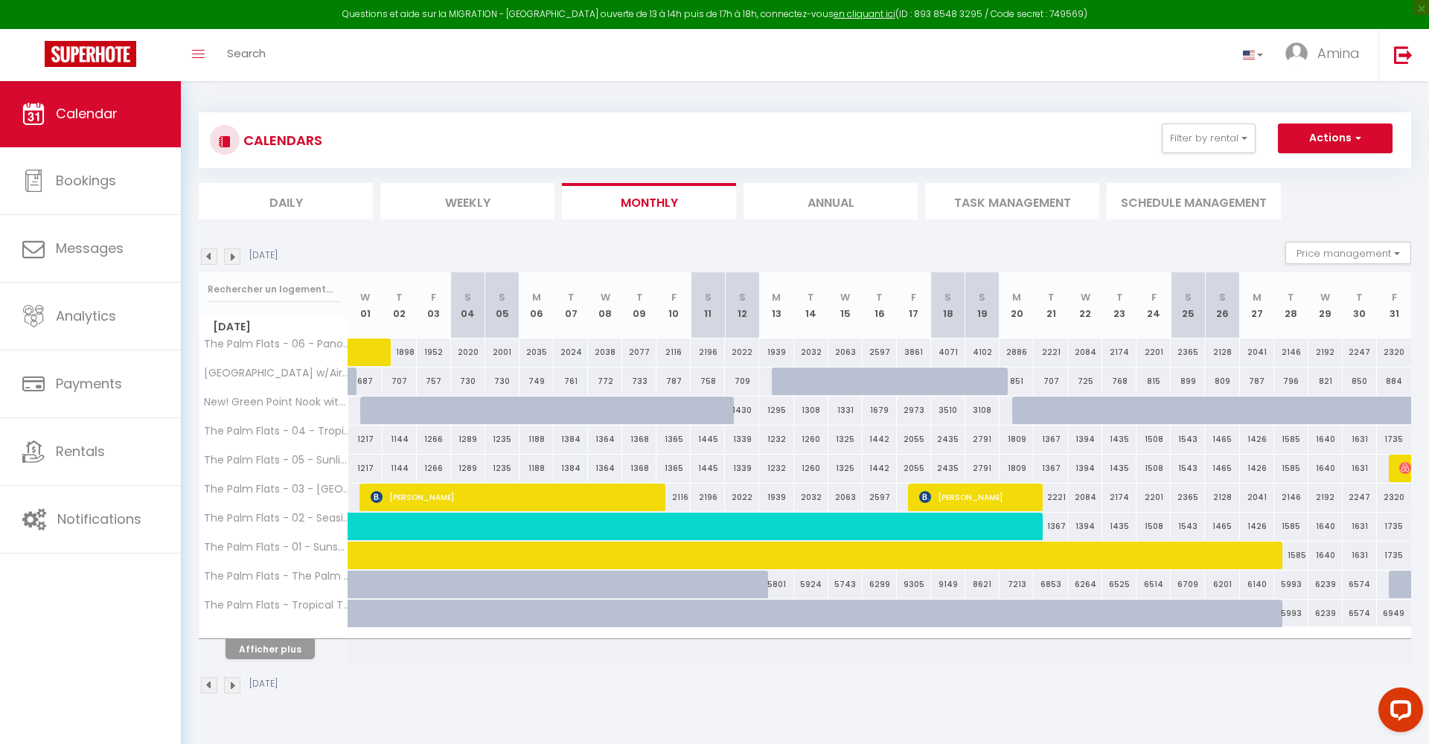
click at [355, 409] on div "1253" at bounding box center [365, 411] width 35 height 28
type input "1253"
type input "[DATE]"
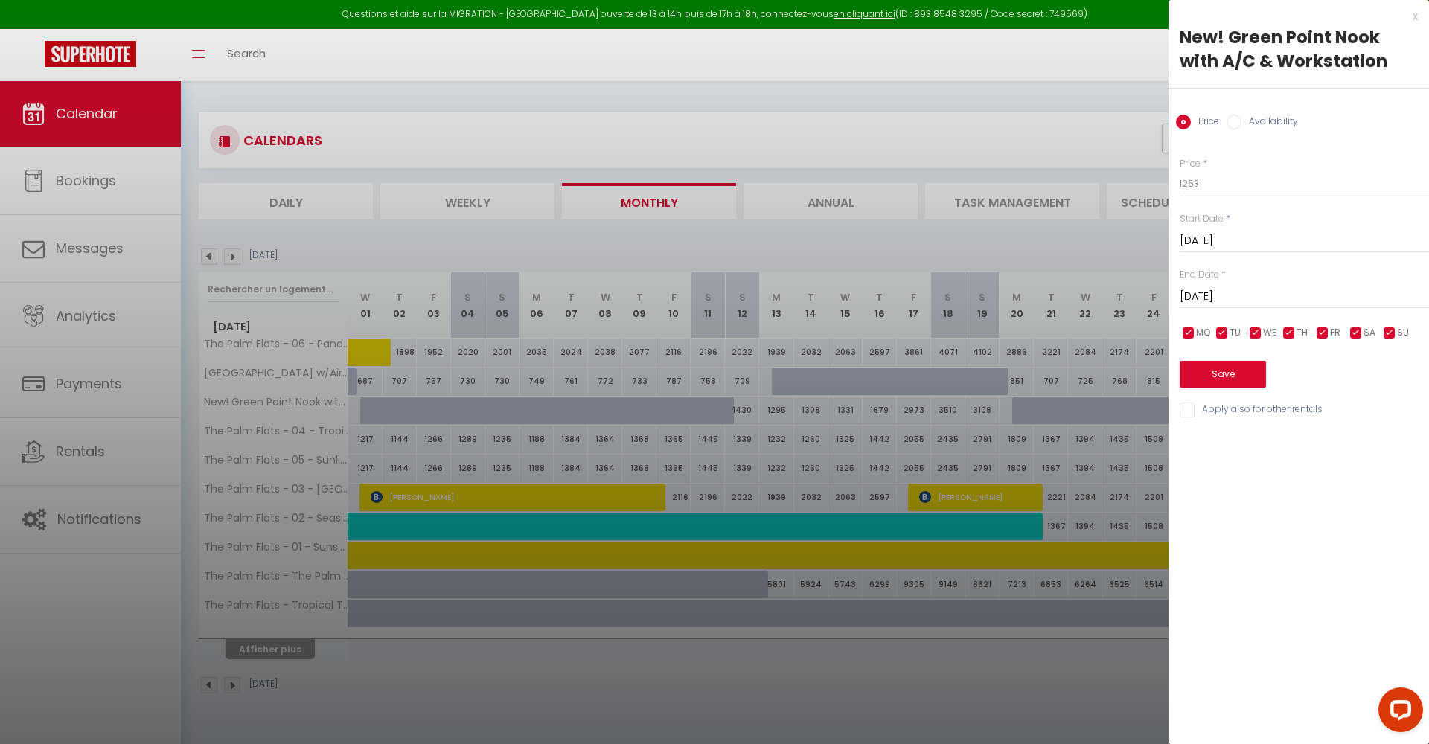
click at [1261, 121] on label "Availability" at bounding box center [1269, 123] width 57 height 16
click at [1241, 121] on input "Availability" at bounding box center [1233, 122] width 15 height 15
radio input "true"
radio input "false"
select select "0"
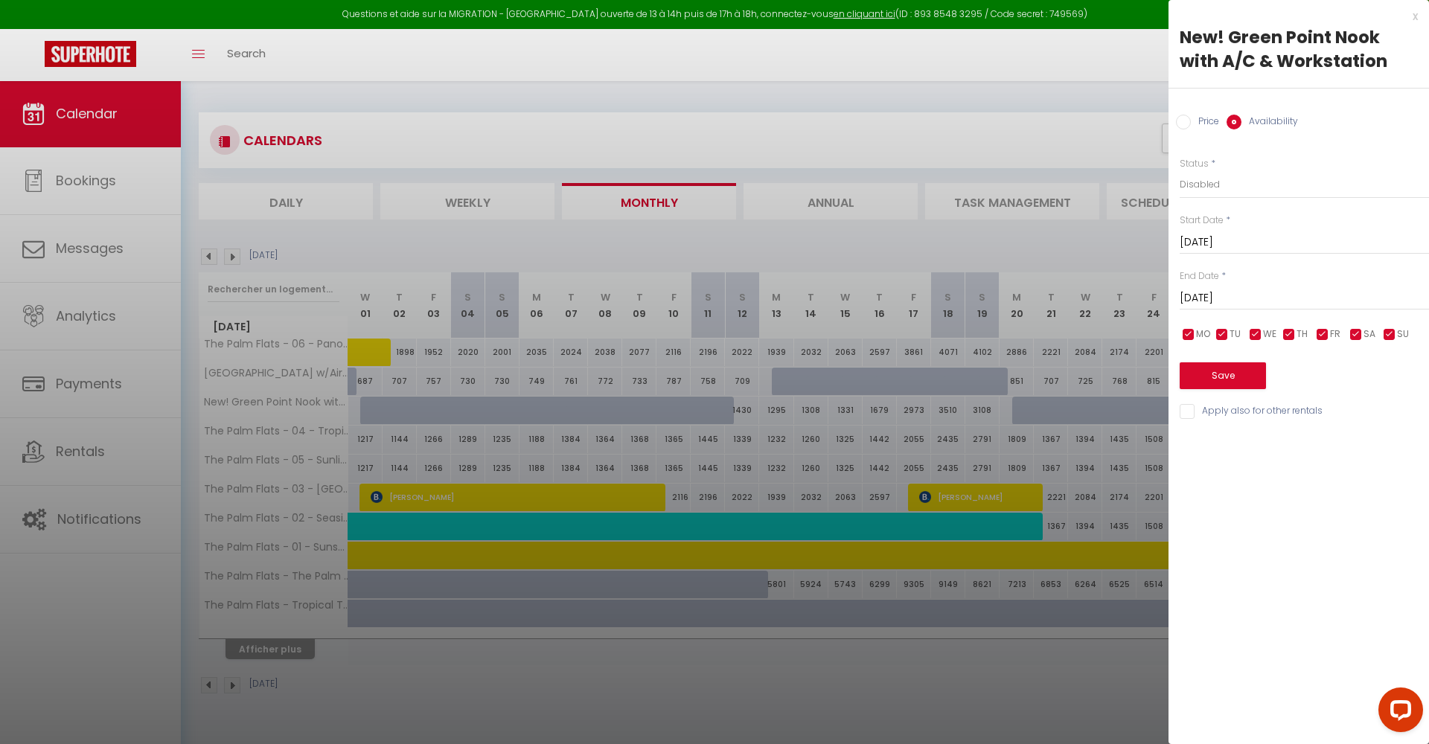
click at [1224, 371] on button "Save" at bounding box center [1223, 375] width 86 height 27
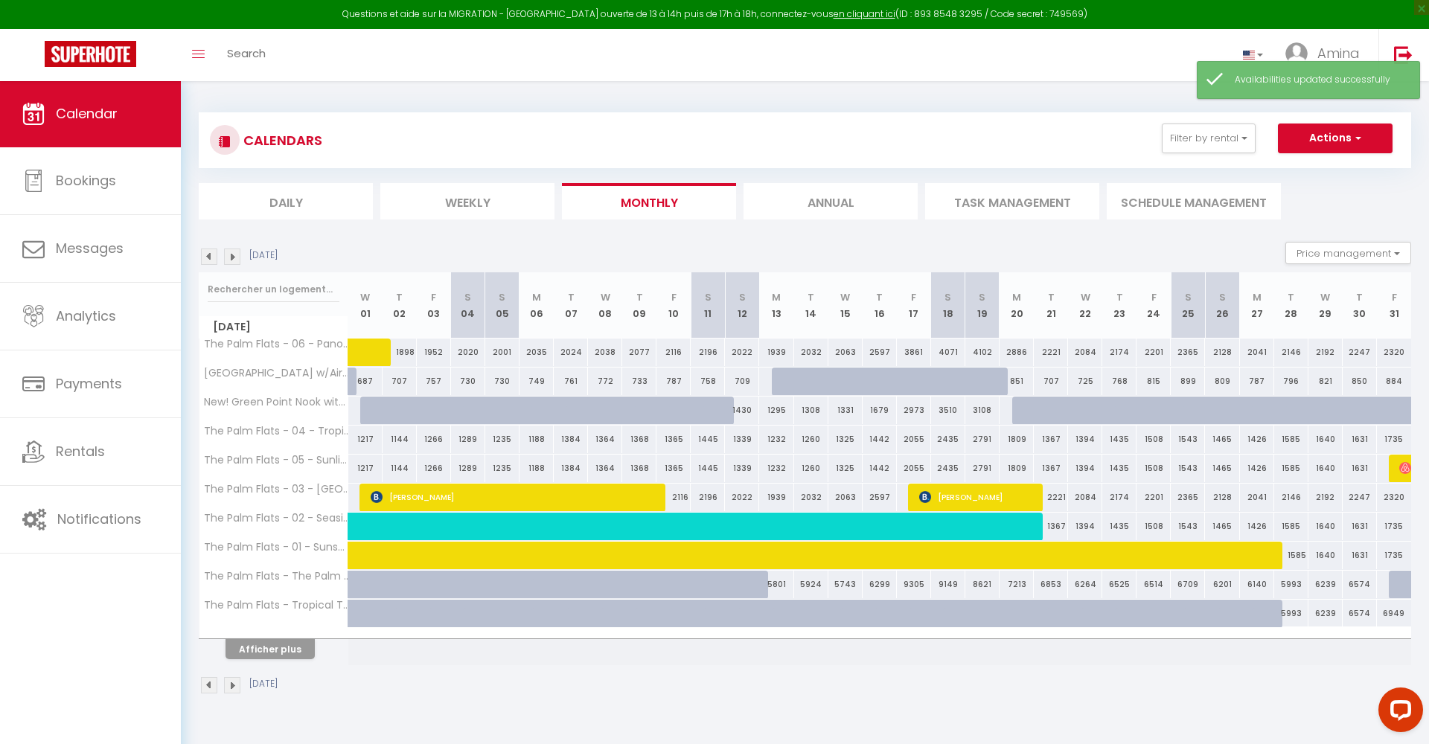
click at [234, 260] on img at bounding box center [232, 257] width 16 height 16
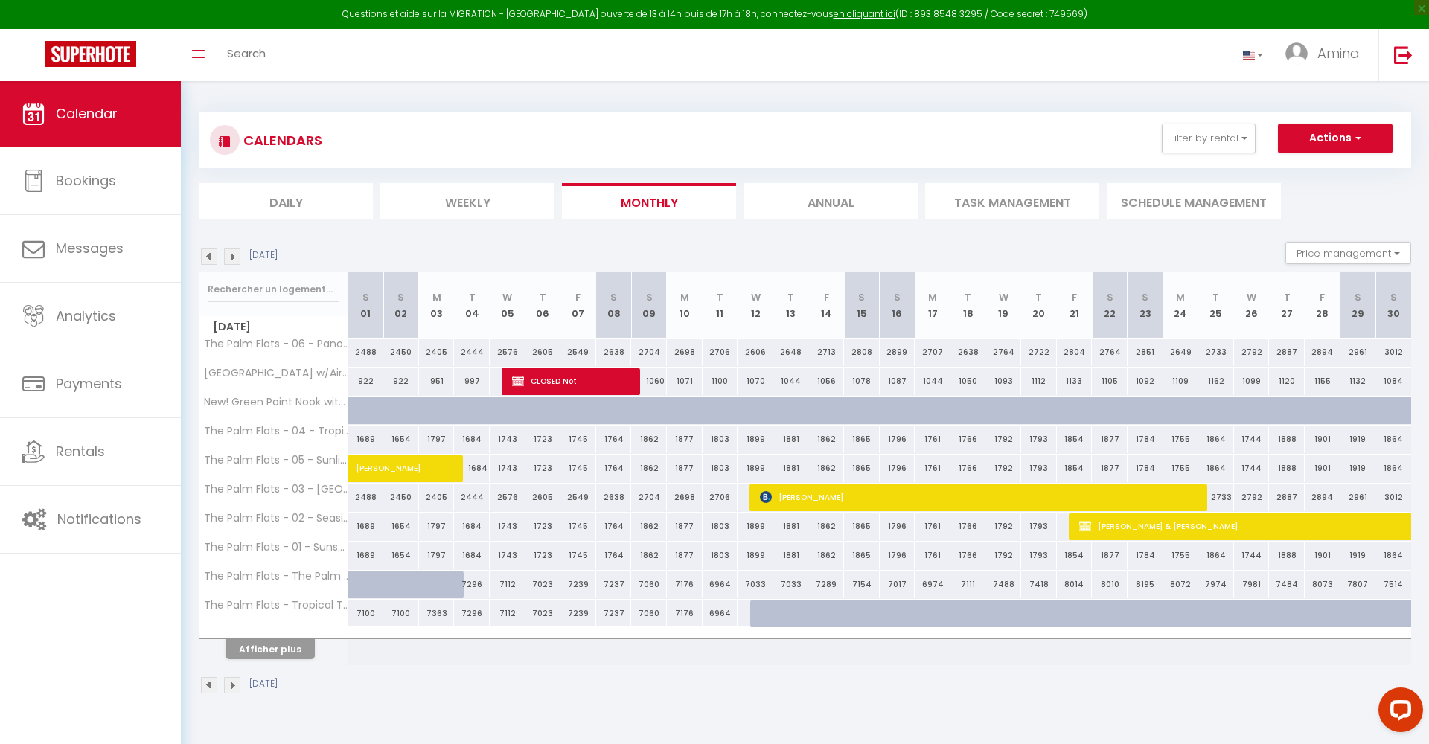
click at [234, 260] on img at bounding box center [232, 257] width 16 height 16
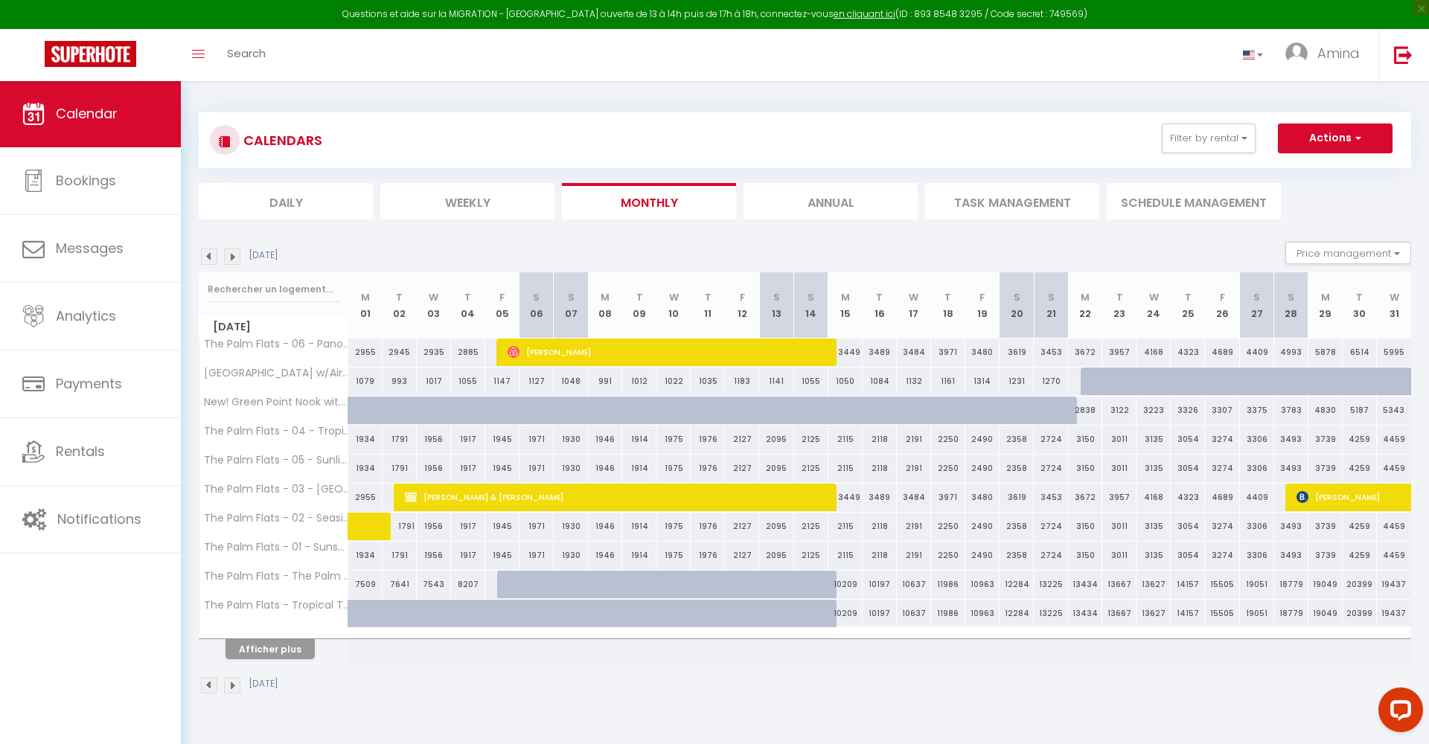
click at [234, 260] on img at bounding box center [232, 257] width 16 height 16
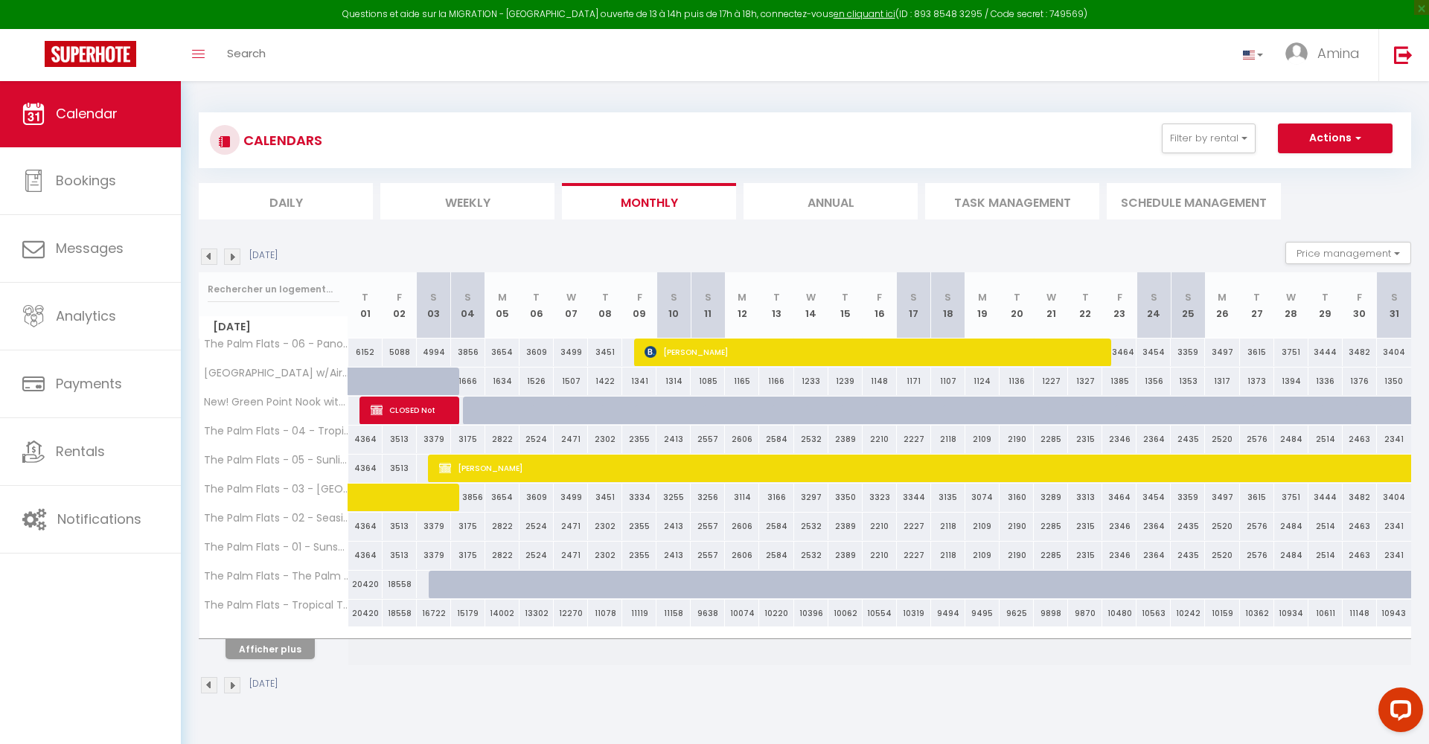
click at [364, 415] on div at bounding box center [376, 411] width 34 height 28
click at [383, 414] on span "CLOSED Not" at bounding box center [411, 410] width 80 height 28
select select "OK"
select select "KO"
select select "0"
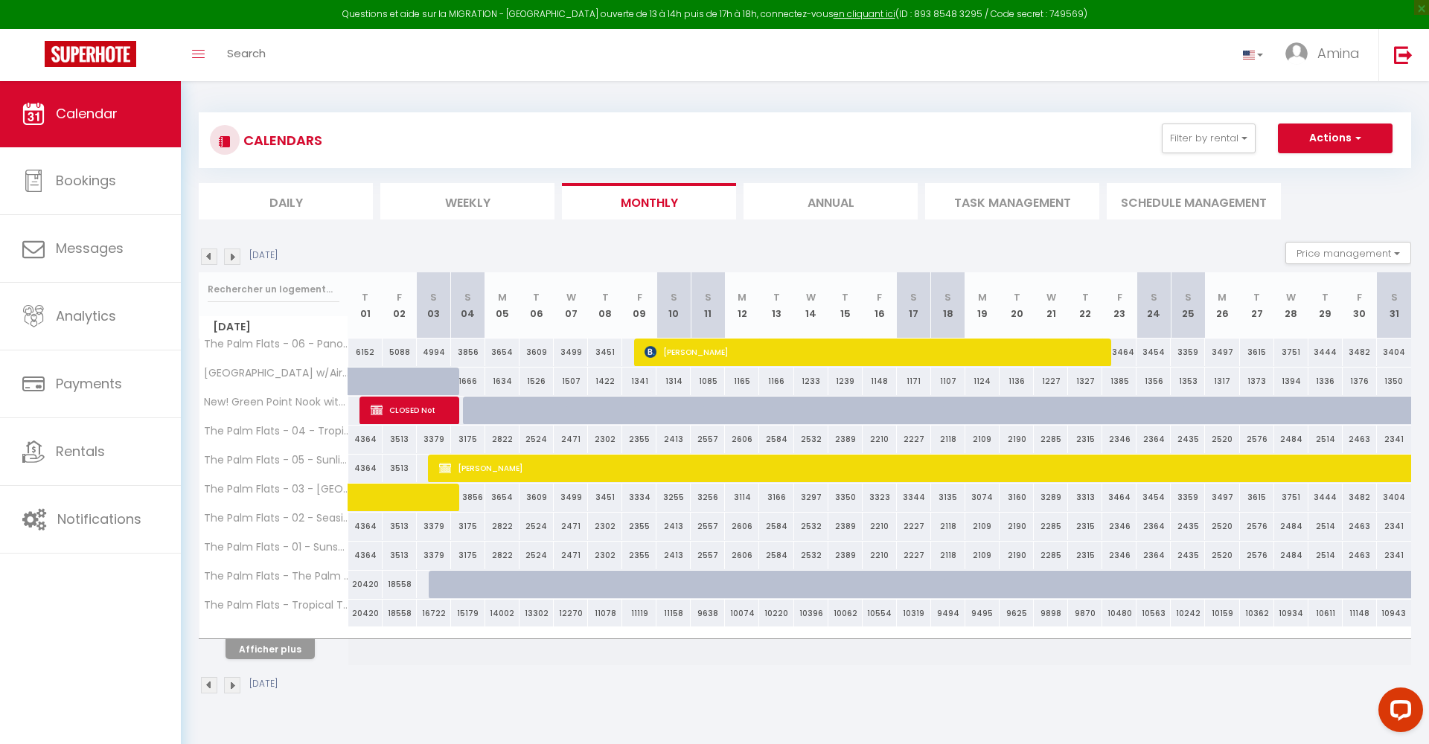
select select "0"
select select "1"
select select
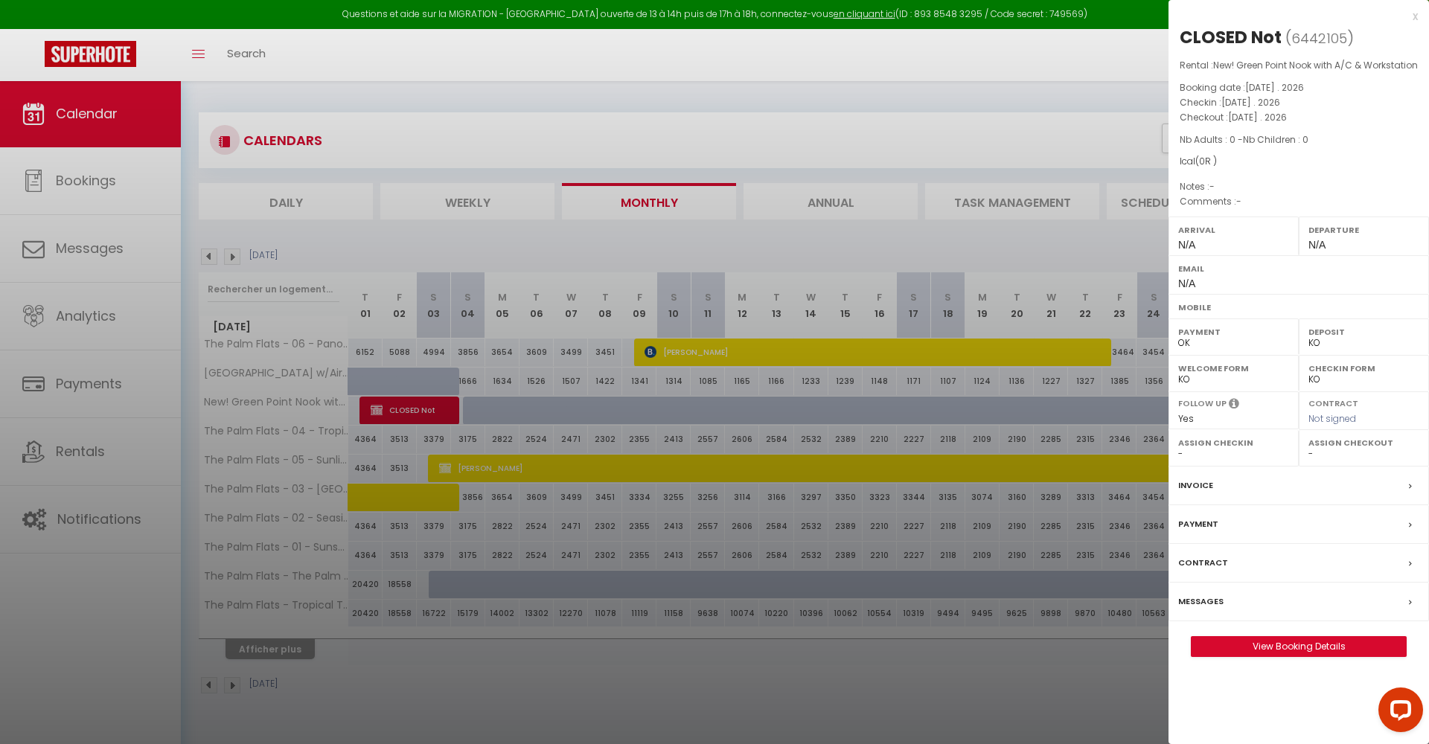
click at [1276, 656] on link "View Booking Details" at bounding box center [1298, 646] width 214 height 19
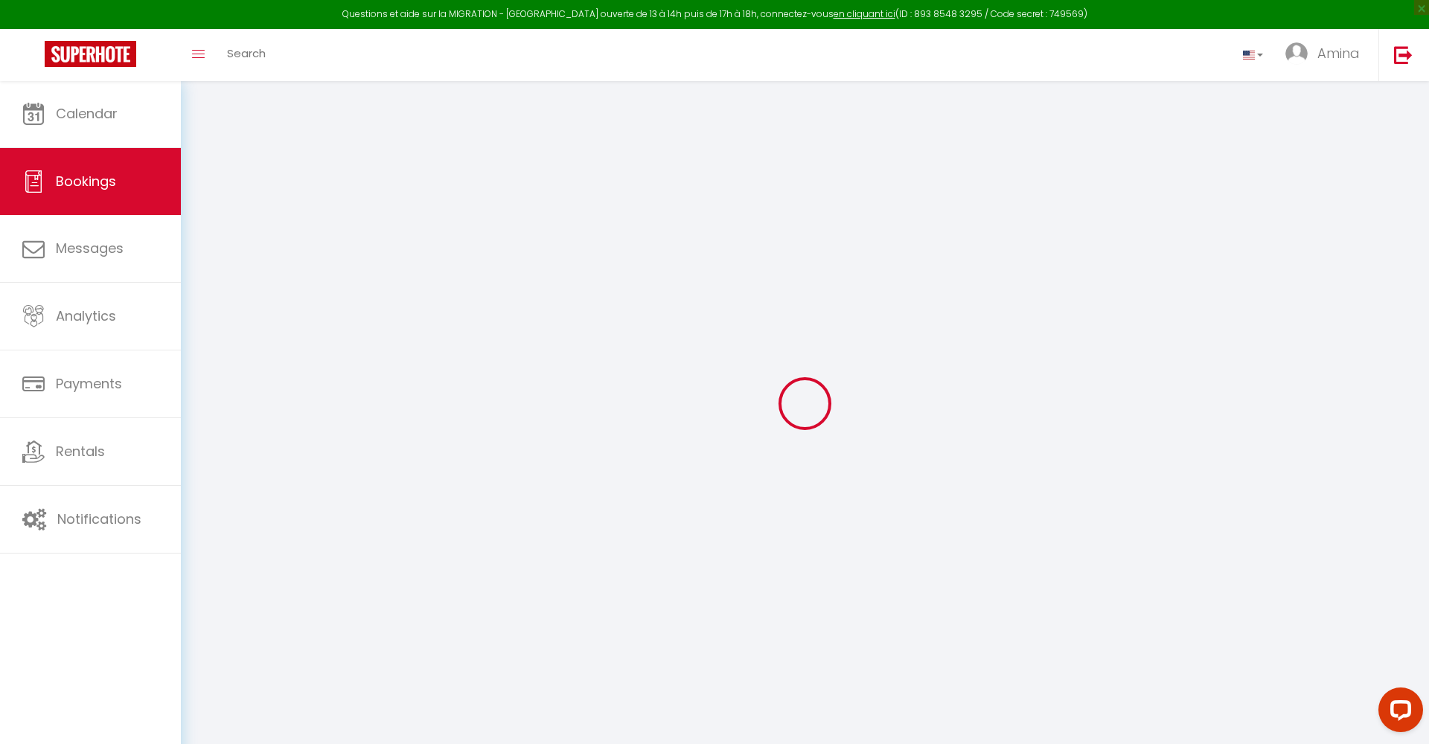
select select
checkbox input "false"
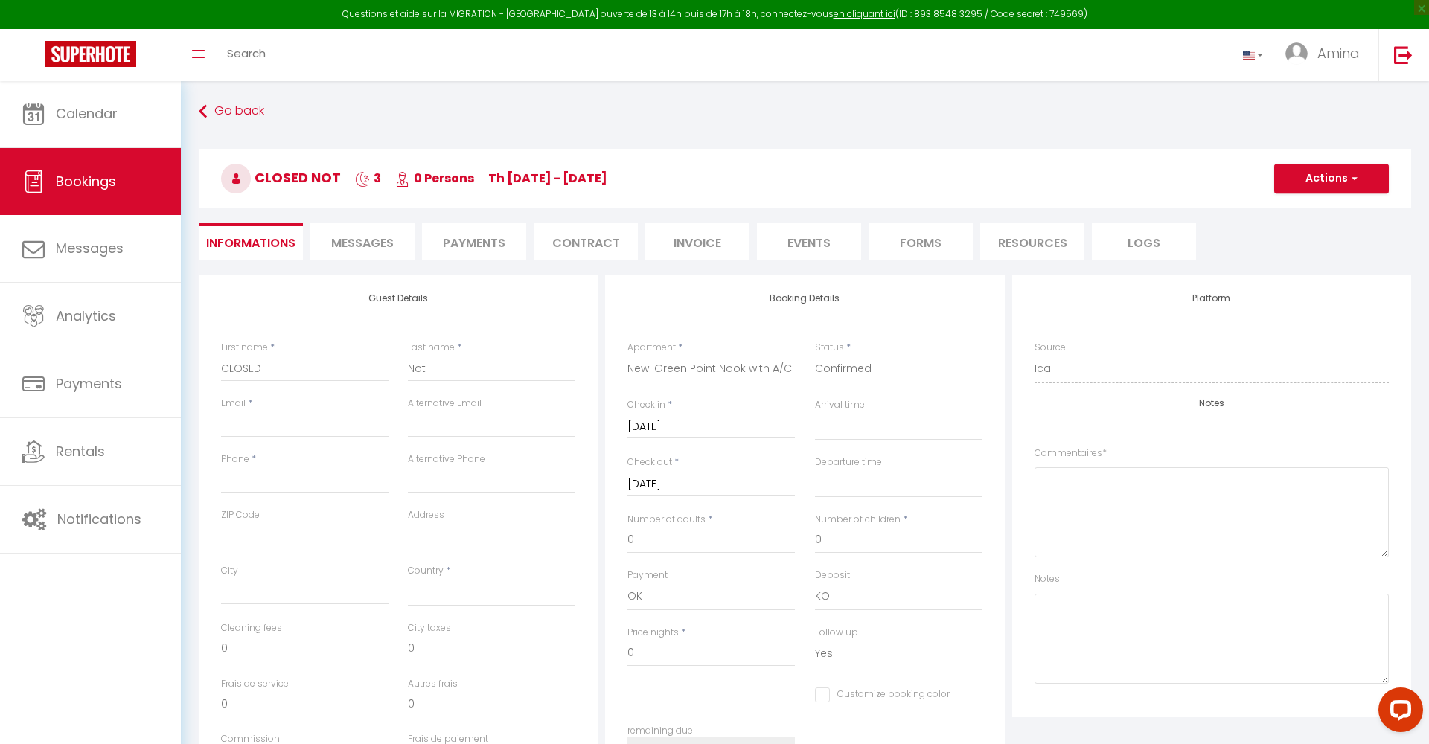
select select
checkbox input "false"
select select
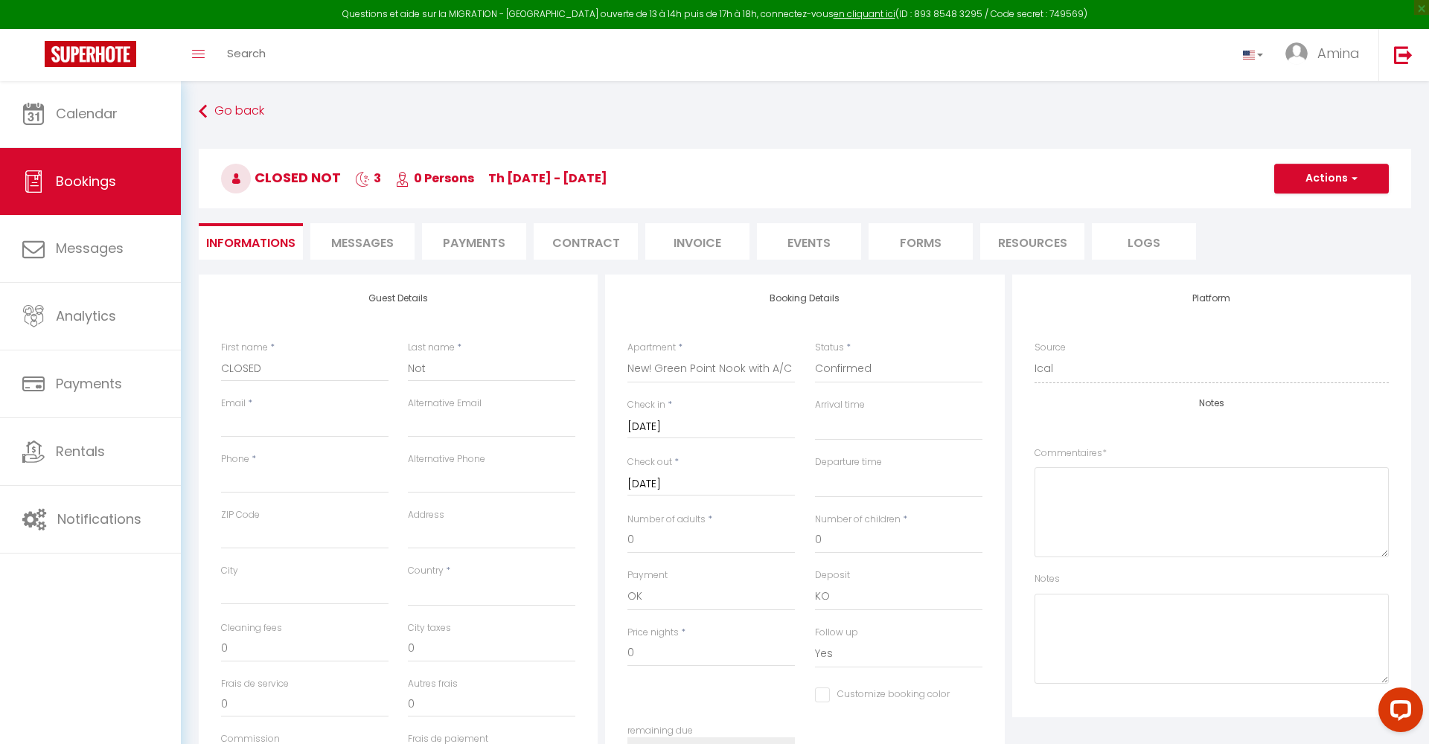
select select
checkbox input "false"
select select
checkbox input "false"
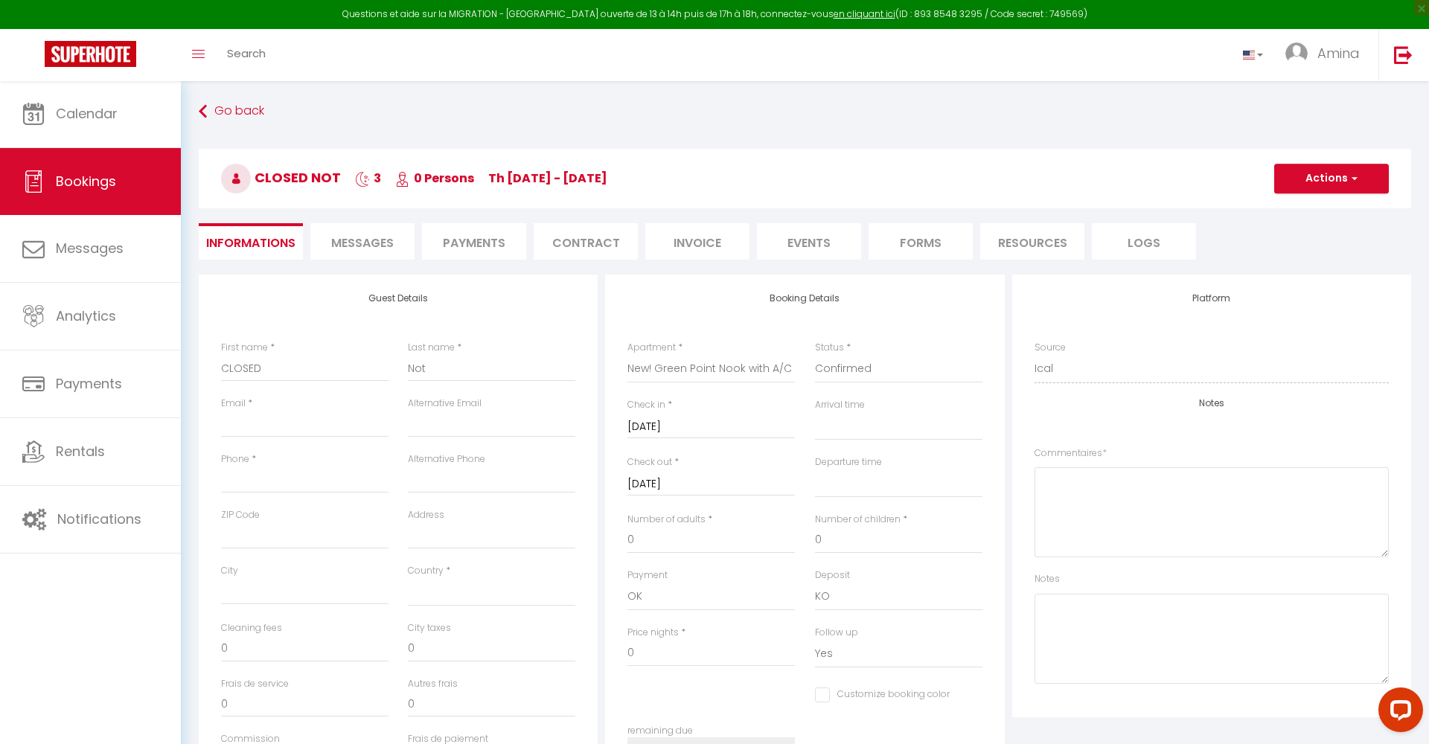
select select
type input "a"
select select
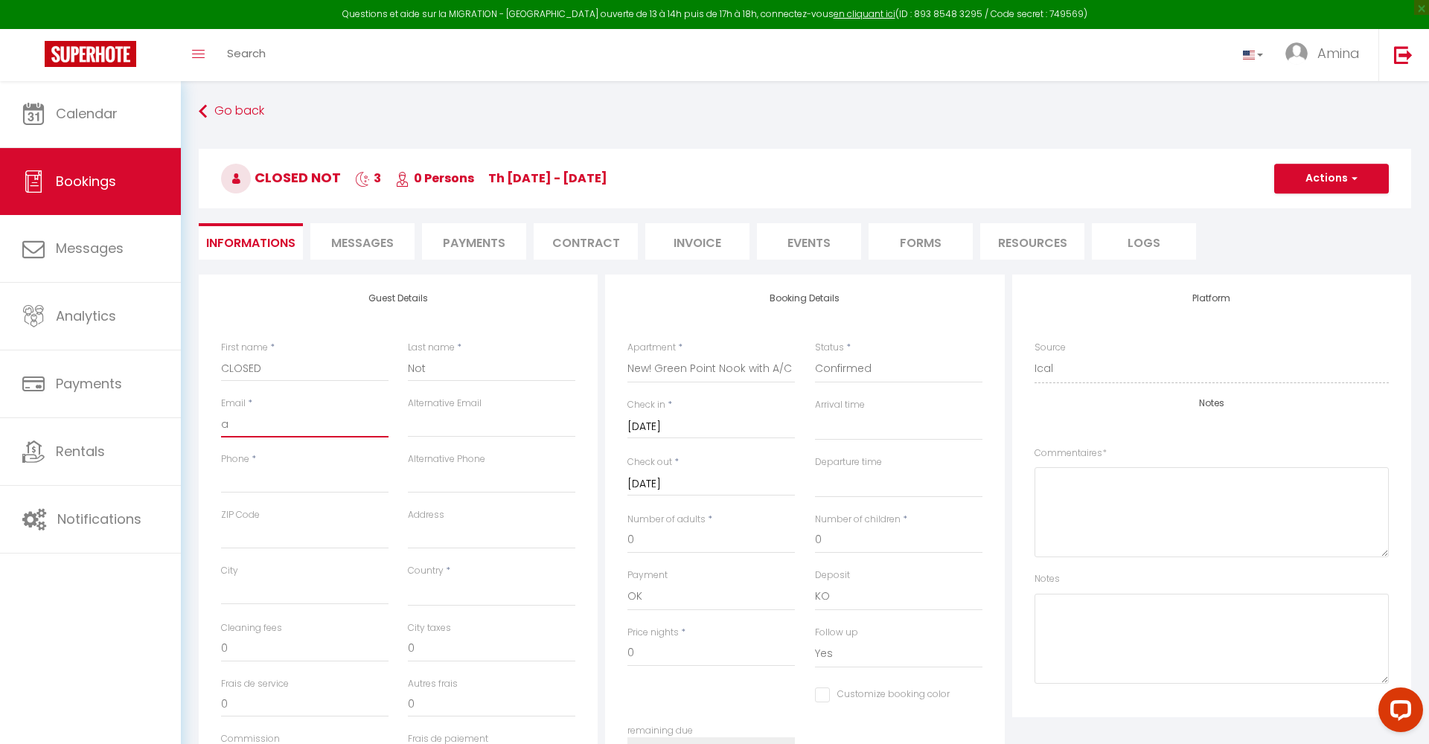
select select
checkbox input "false"
type input "am"
select select
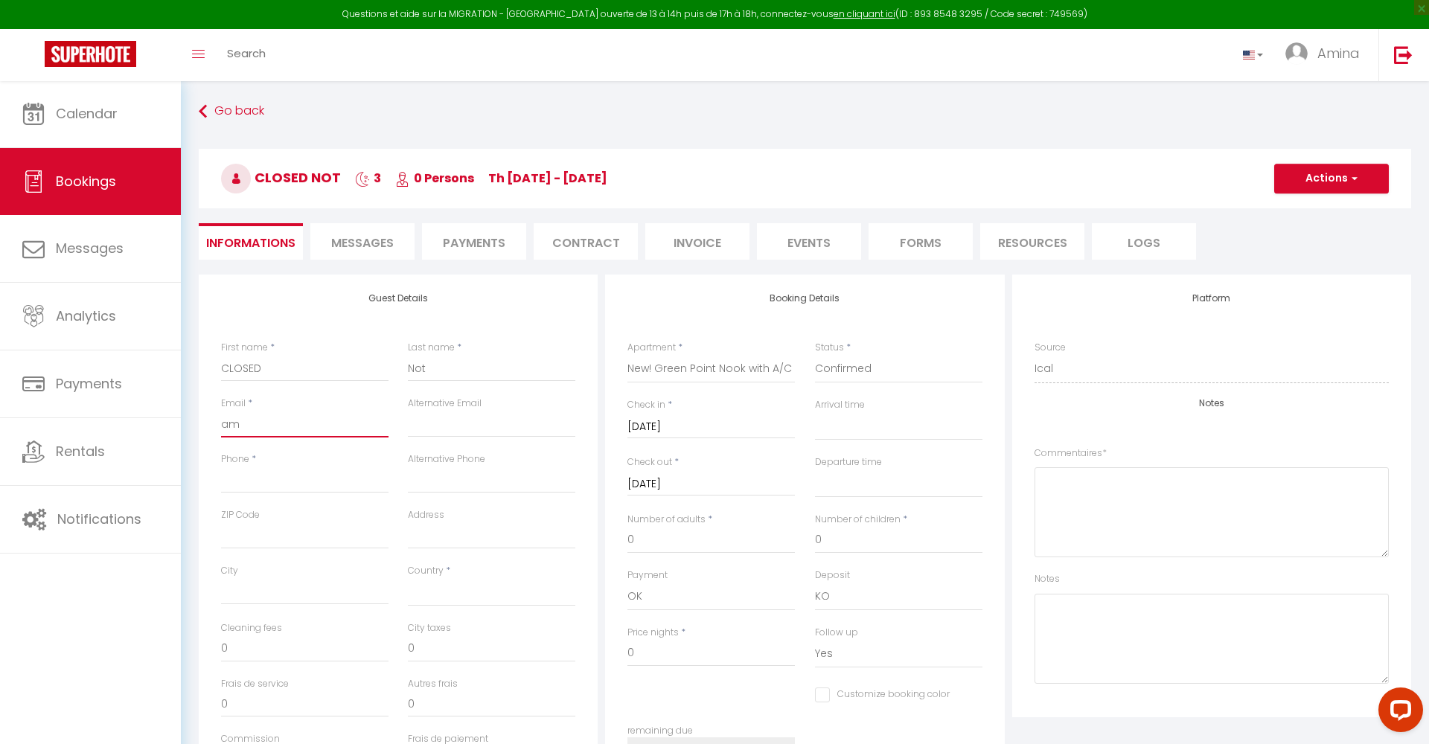
select select
checkbox input "false"
type input "ami"
select select
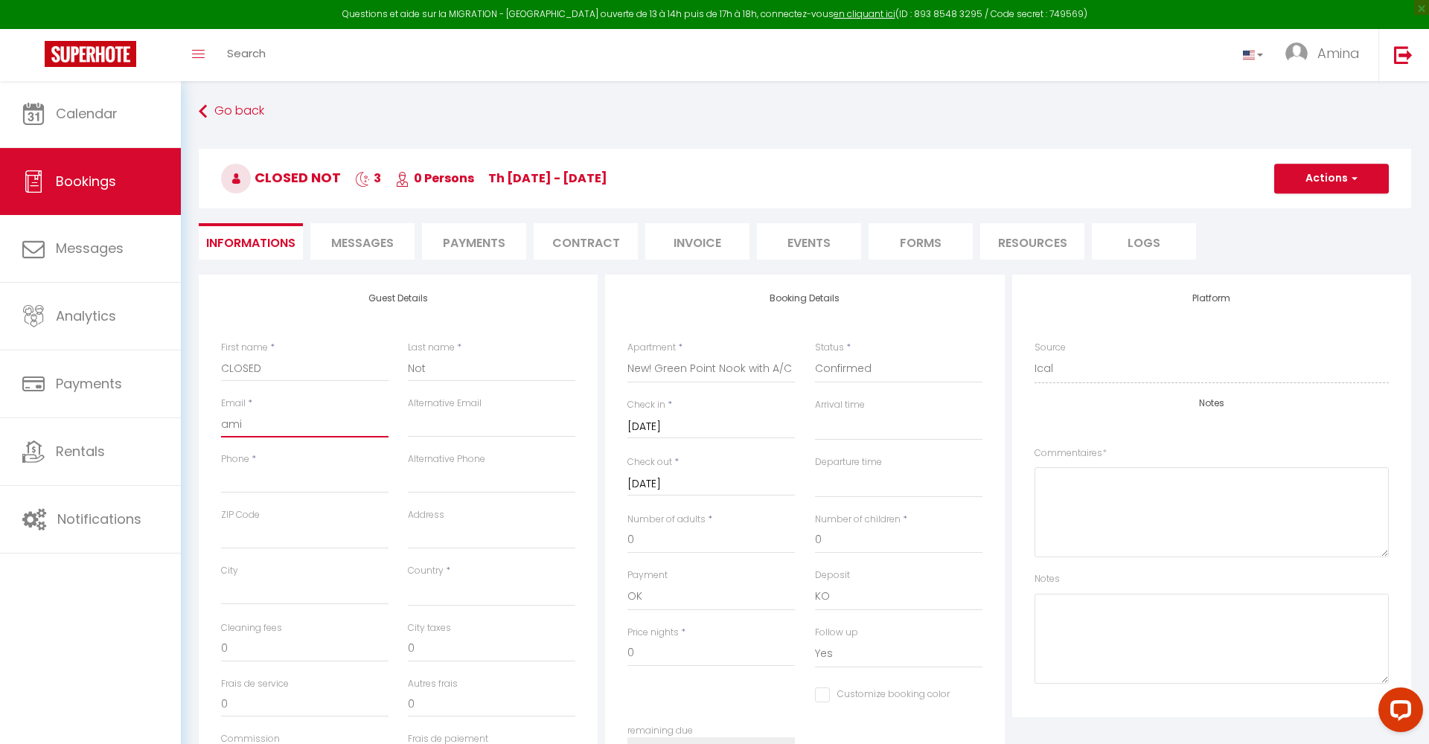
select select
checkbox input "false"
type input "[EMAIL_ADDRESS][DOMAIN_NAME]"
select select
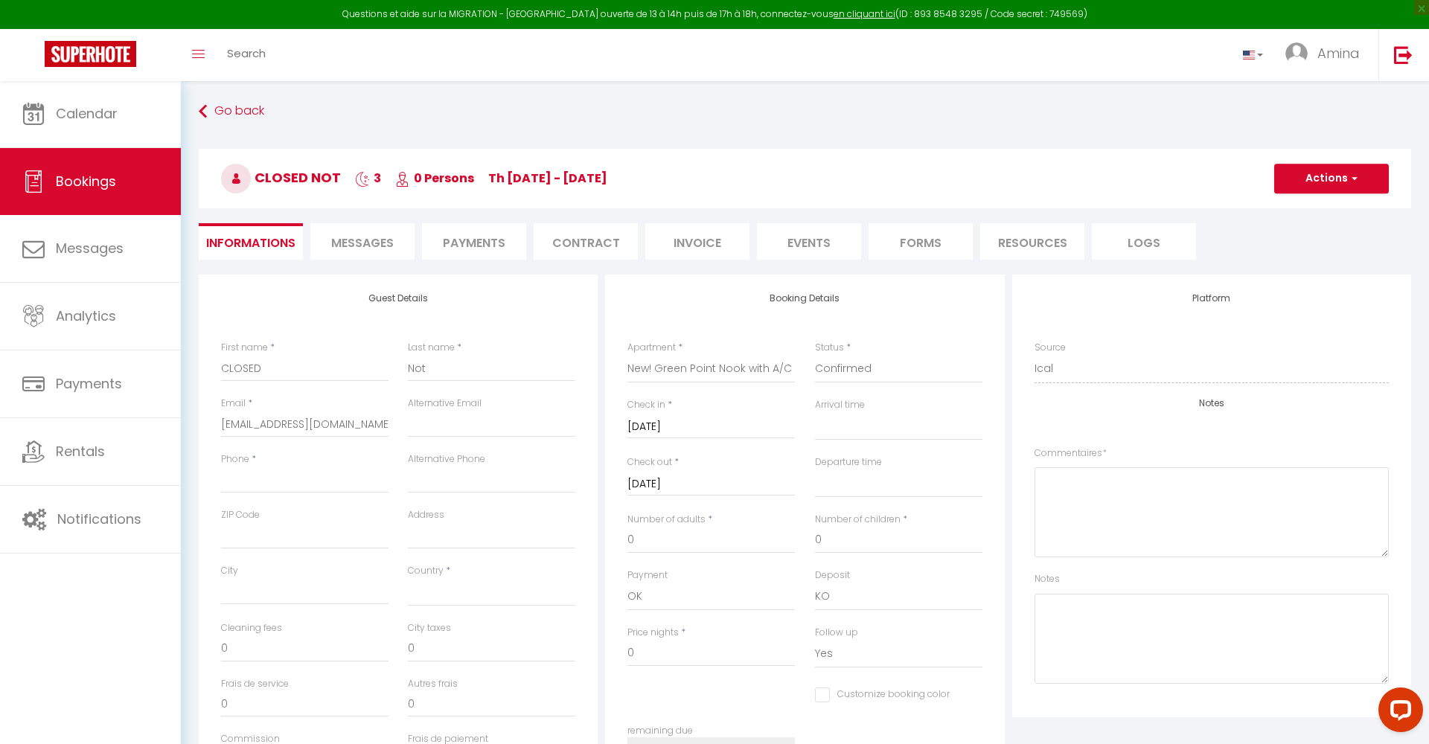
select select
checkbox input "false"
select select
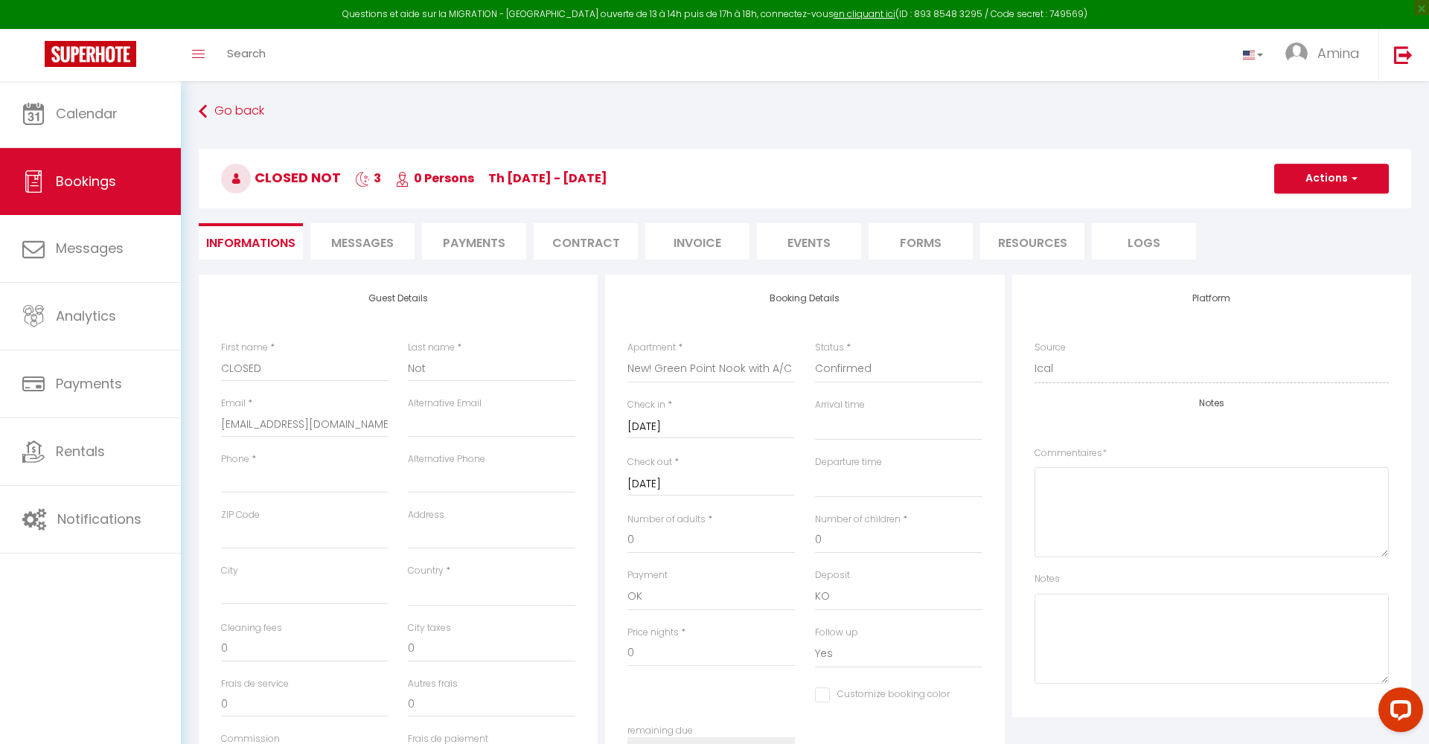
checkbox input "false"
type input "0"
select select
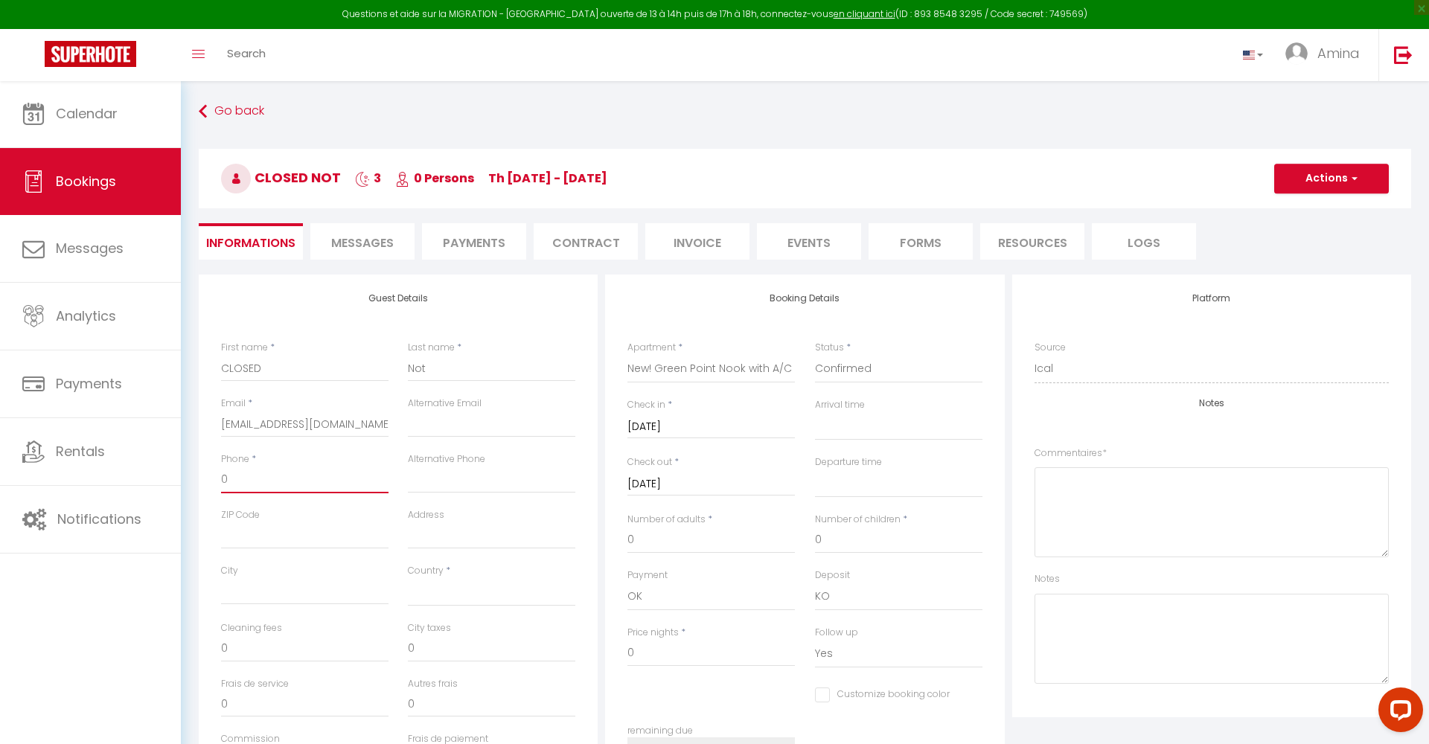
checkbox input "false"
type input "07"
select select
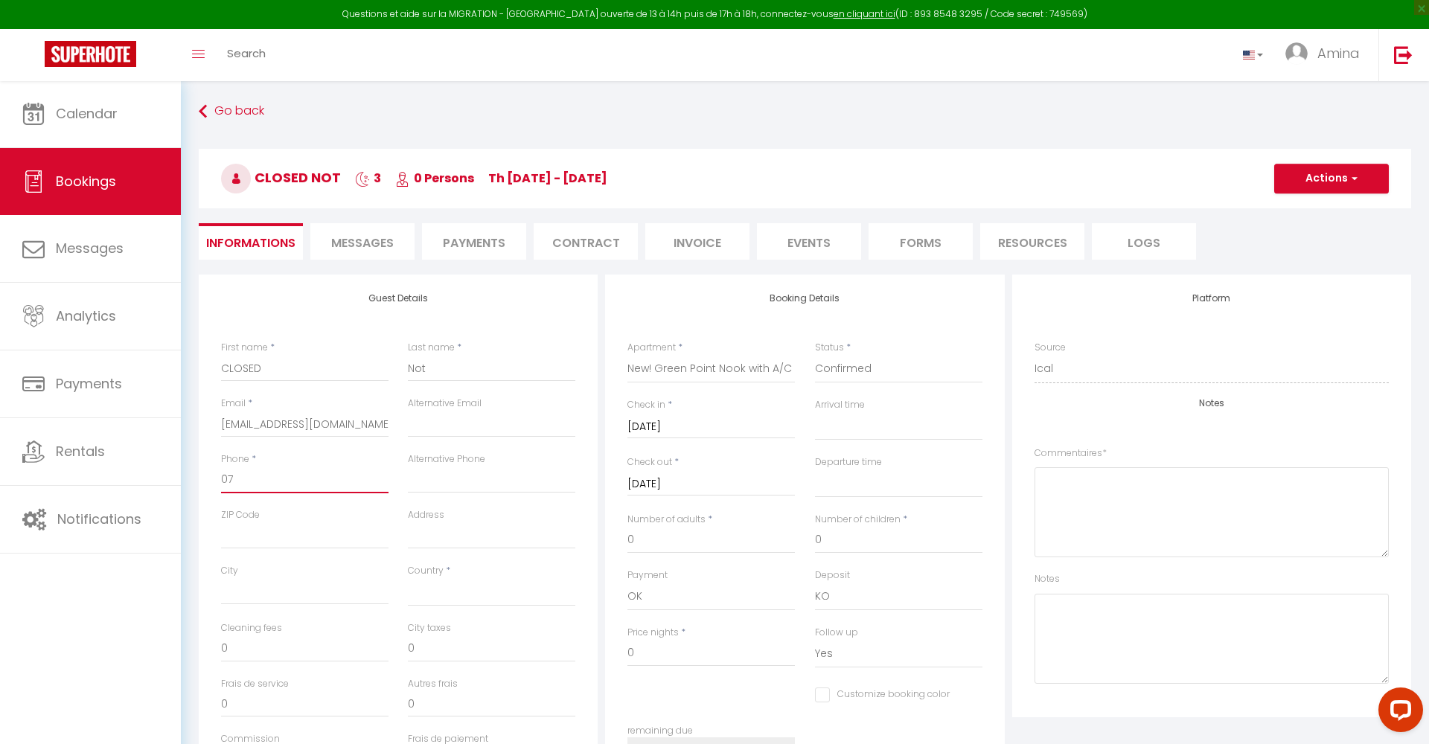
checkbox input "false"
type input "071"
select select
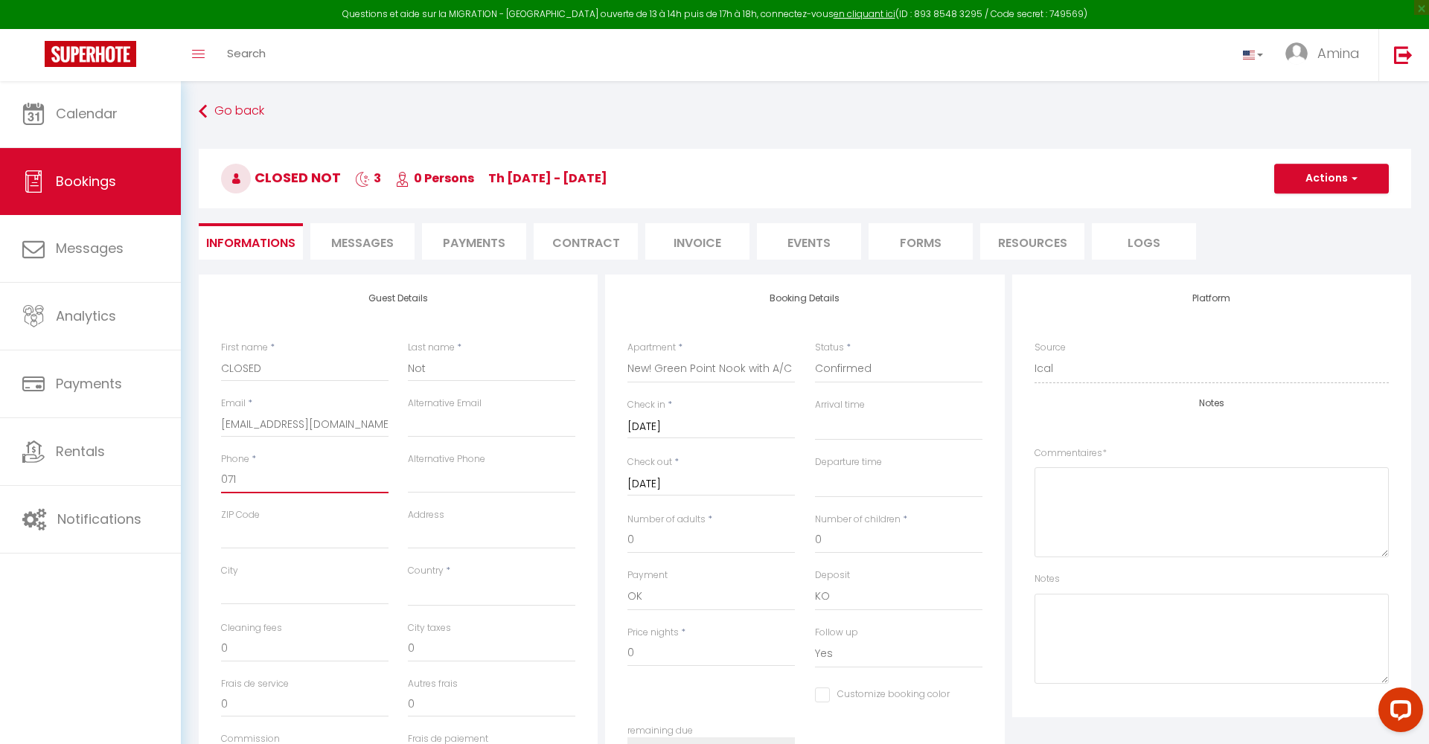
checkbox input "false"
type input "0718"
select select
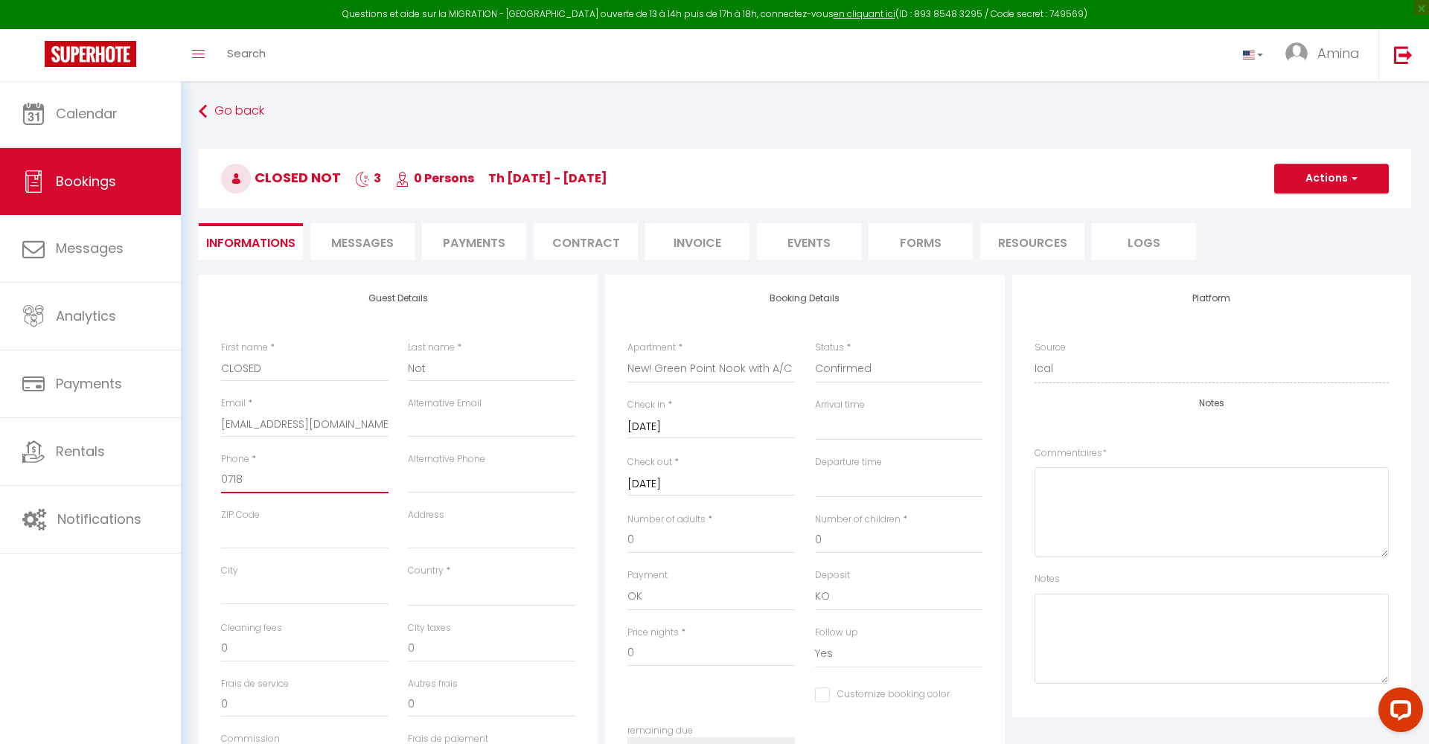
checkbox input "false"
type input "07181"
select select
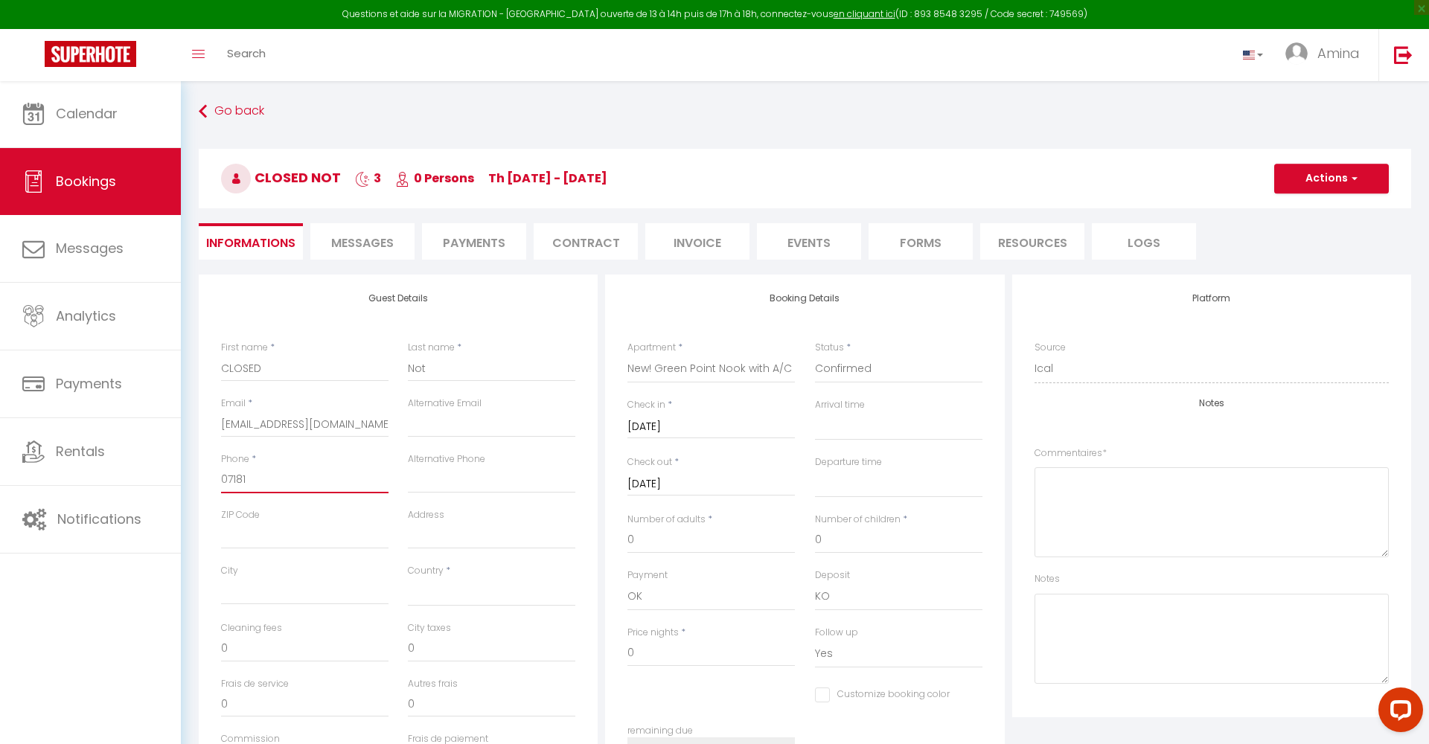
checkbox input "false"
type input "071813"
select select
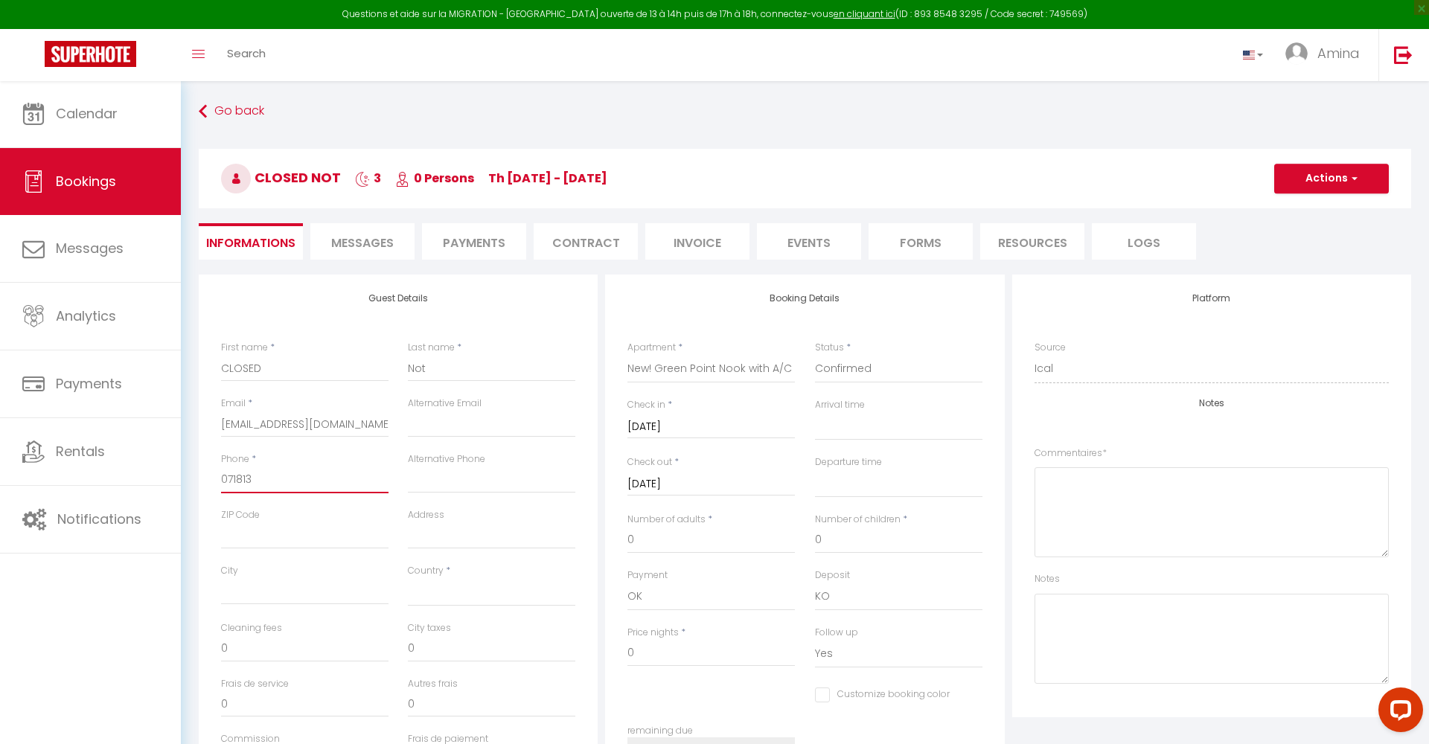
checkbox input "false"
type input "0718135"
select select
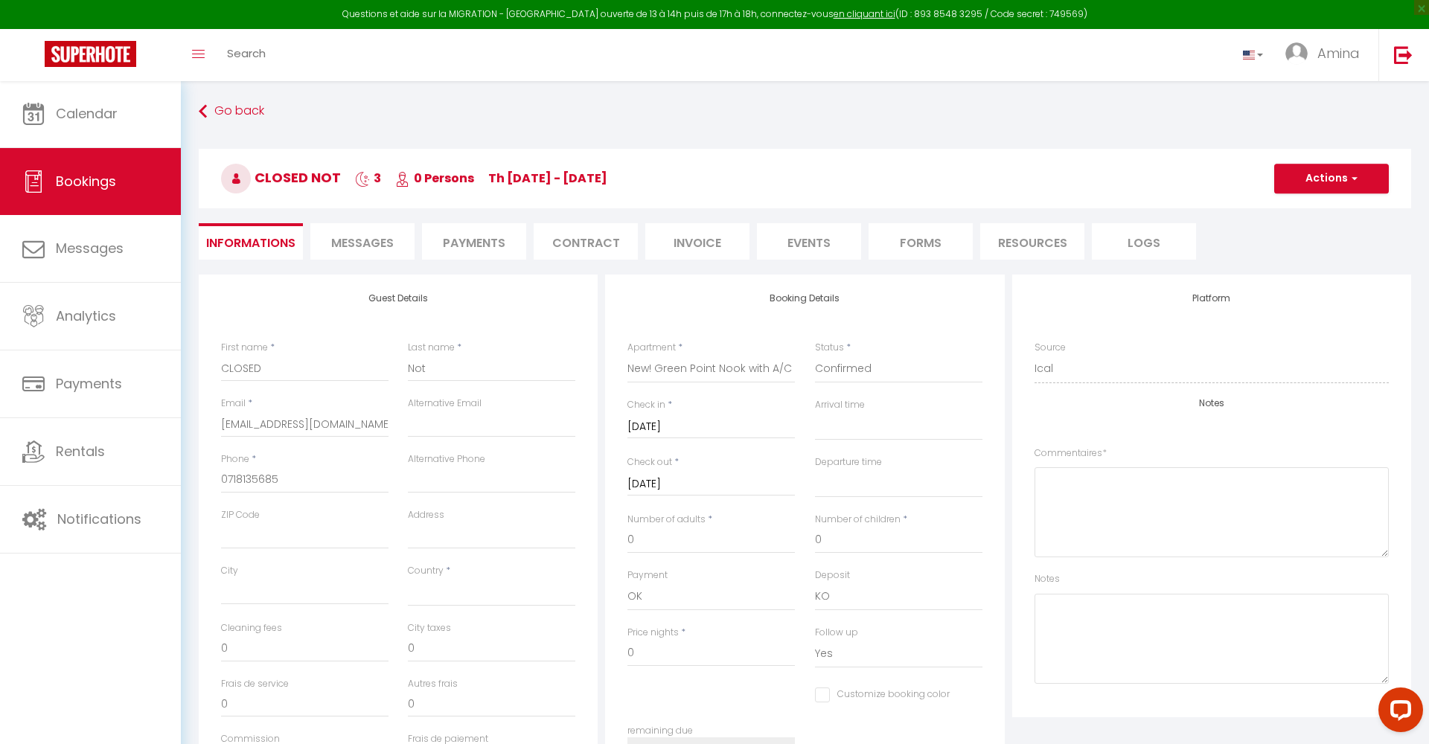
click at [1315, 176] on button "Actions" at bounding box center [1331, 179] width 115 height 30
click at [1317, 191] on button "Actions" at bounding box center [1331, 179] width 115 height 30
click at [1284, 208] on link "Save" at bounding box center [1317, 211] width 118 height 19
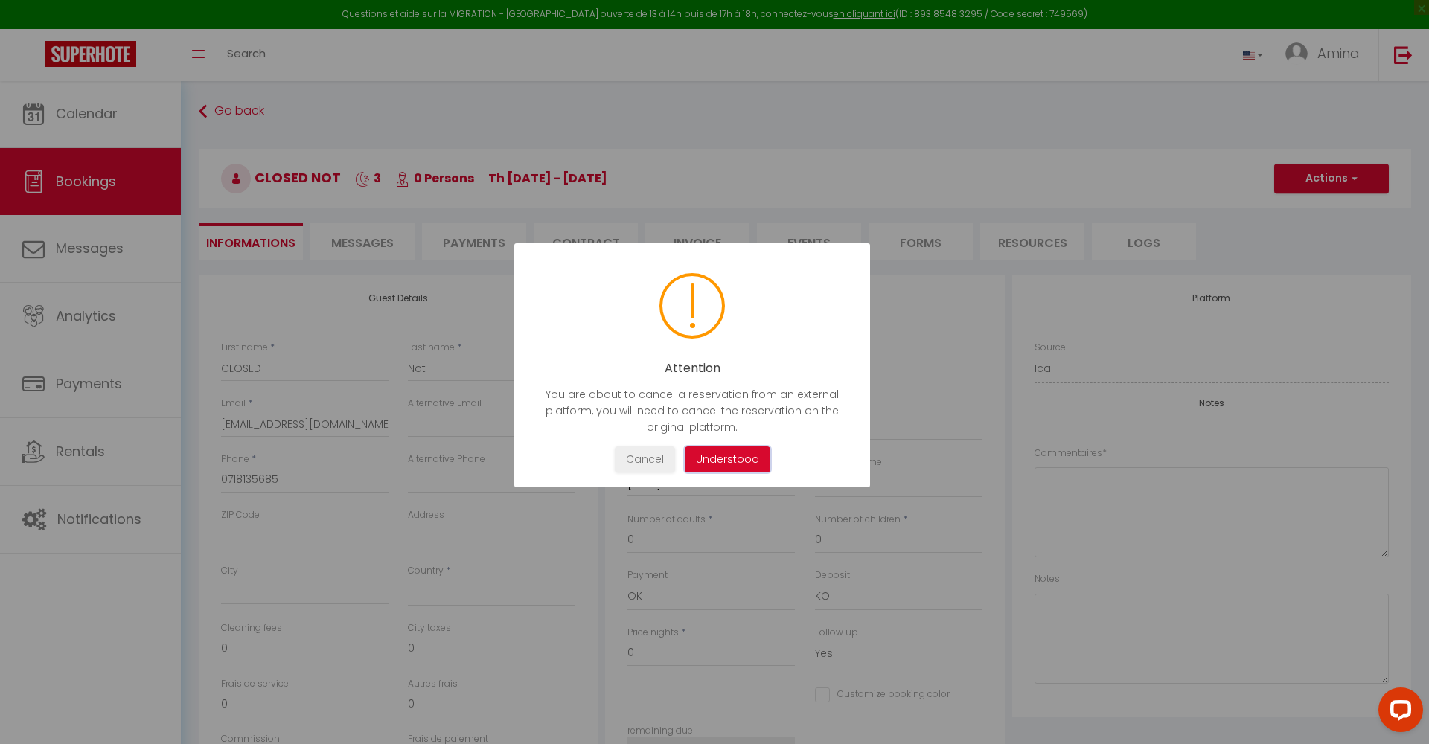
click at [745, 464] on button "Understood" at bounding box center [728, 460] width 86 height 26
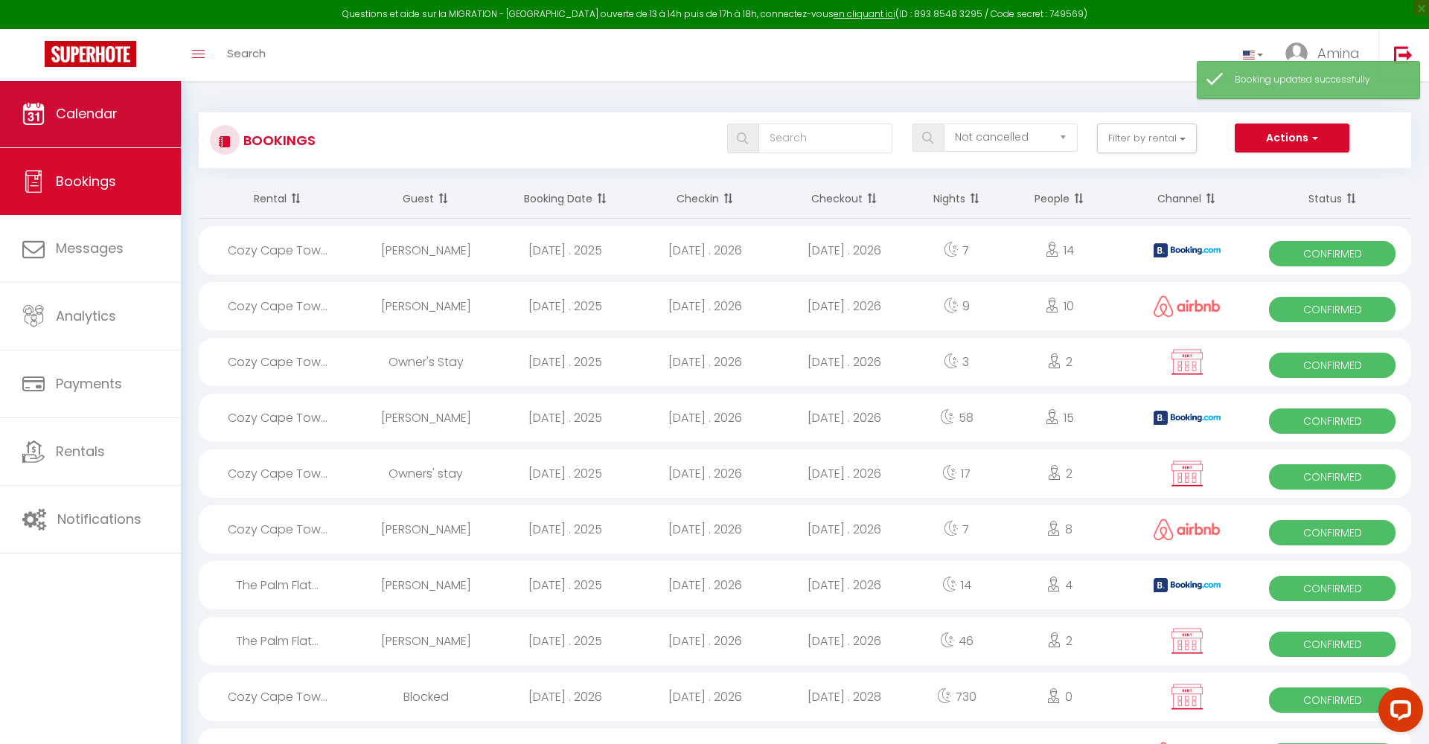
click at [127, 135] on link "Calendar" at bounding box center [90, 113] width 181 height 67
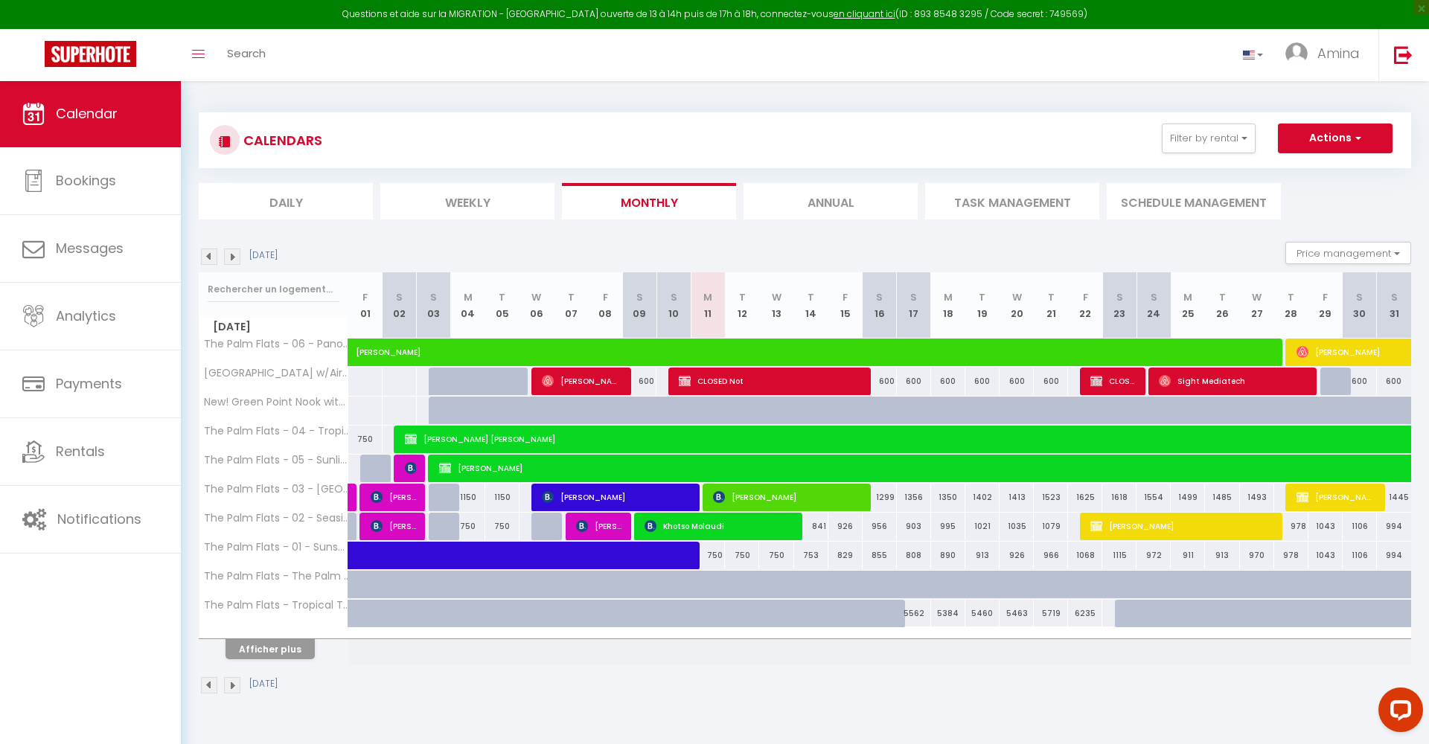
click at [245, 653] on button "Afficher plus" at bounding box center [269, 649] width 89 height 20
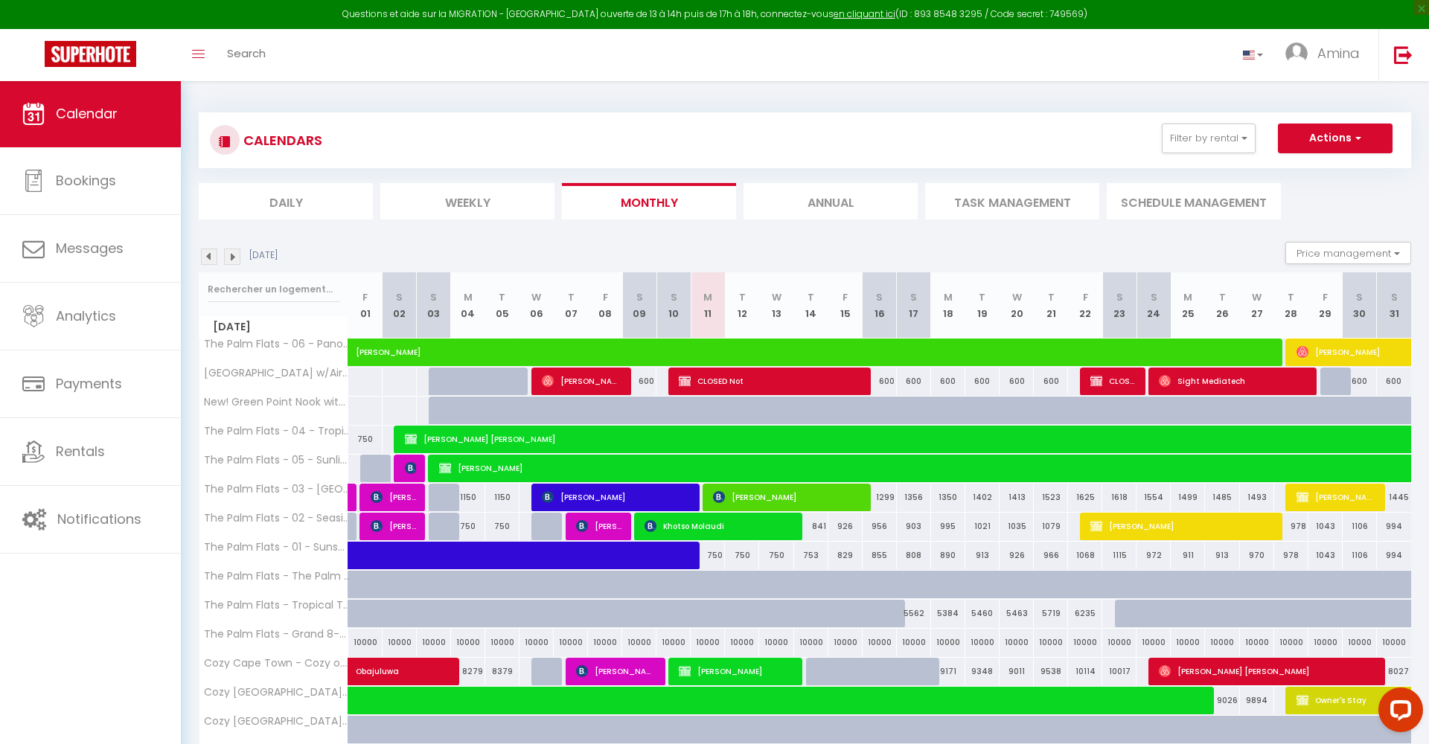
click at [232, 259] on img at bounding box center [232, 257] width 16 height 16
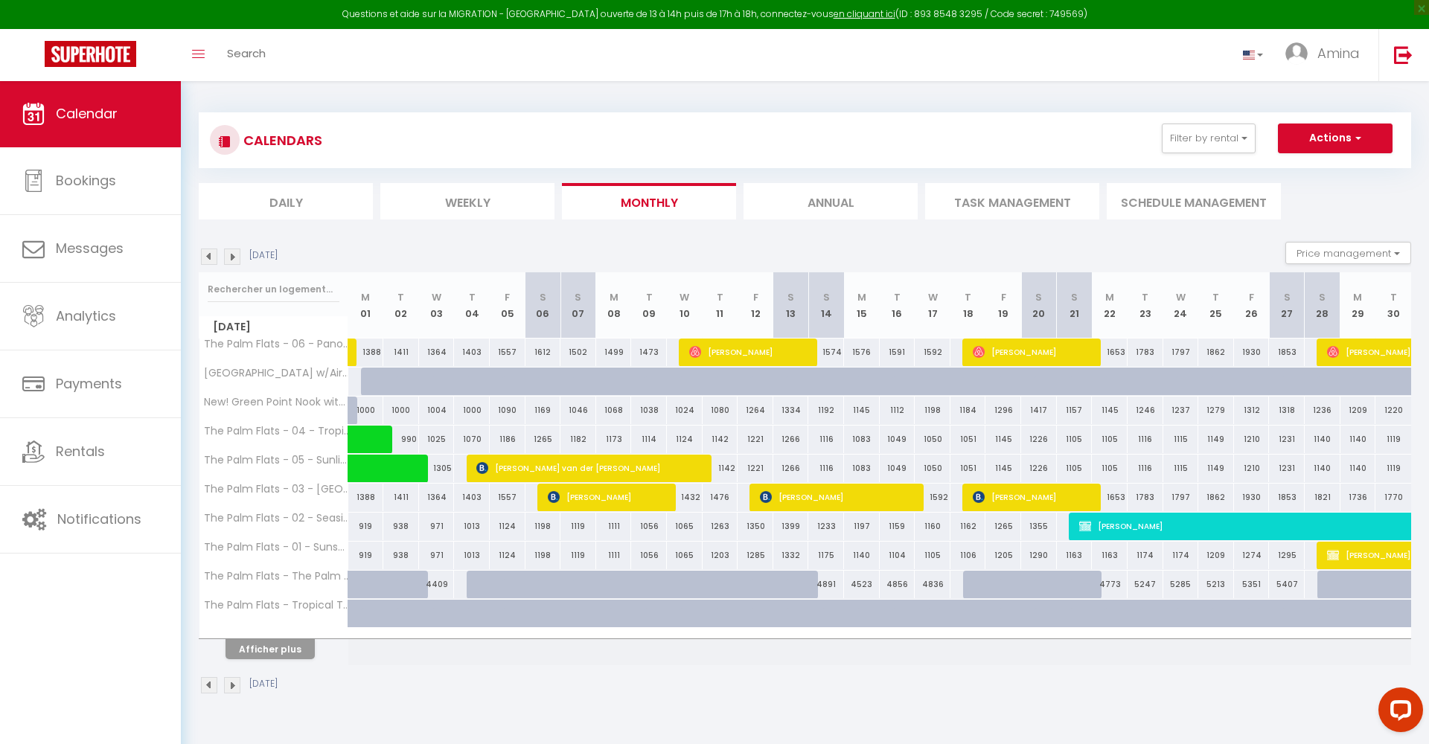
click at [232, 259] on img at bounding box center [232, 257] width 16 height 16
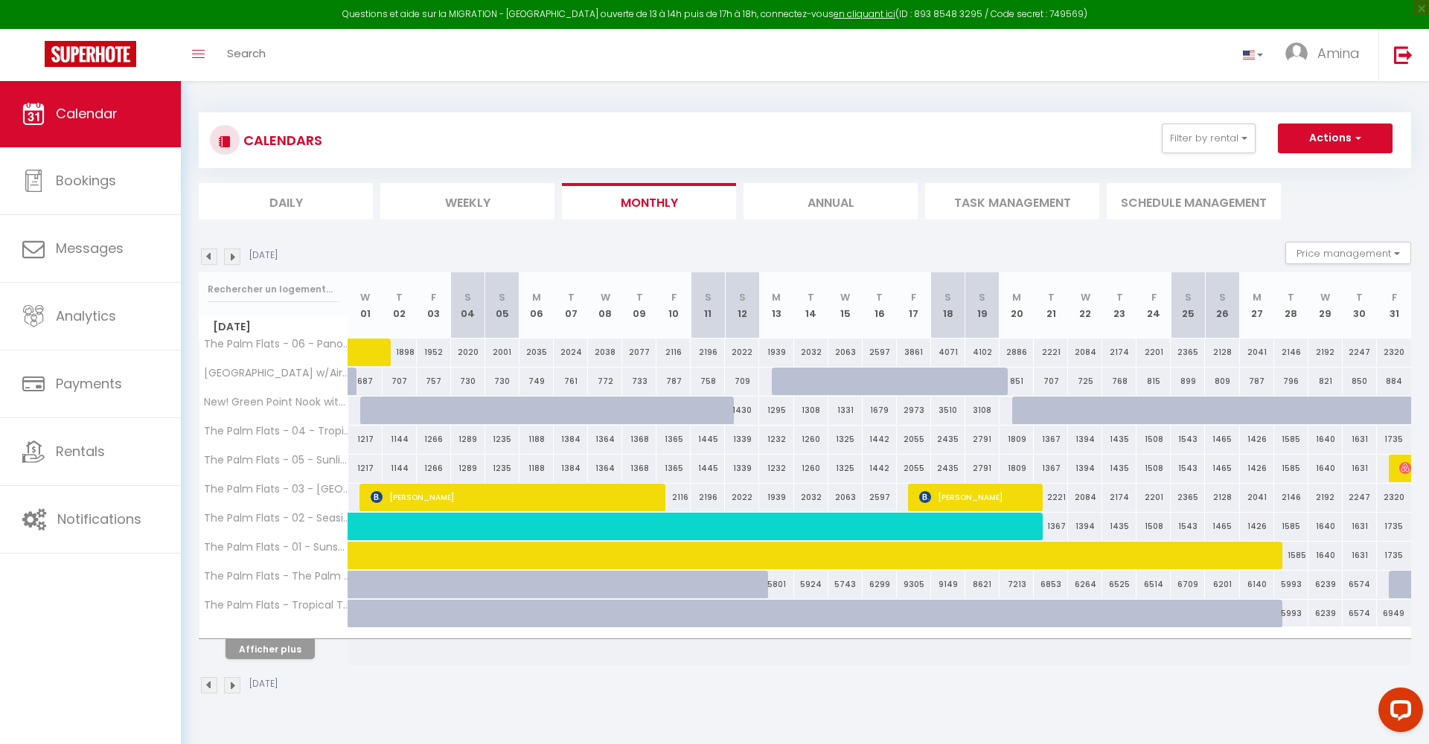
click at [204, 255] on img at bounding box center [209, 257] width 16 height 16
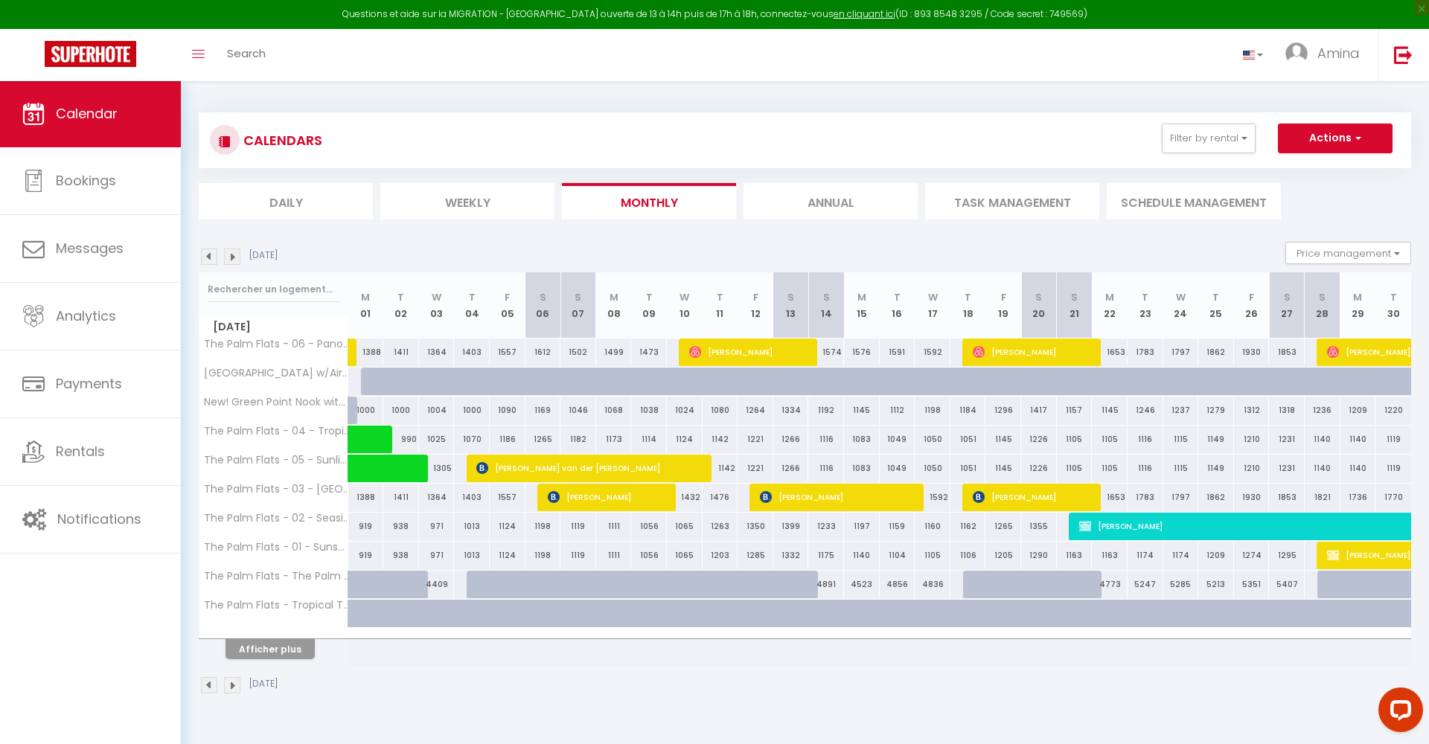
click at [207, 257] on img at bounding box center [209, 257] width 16 height 16
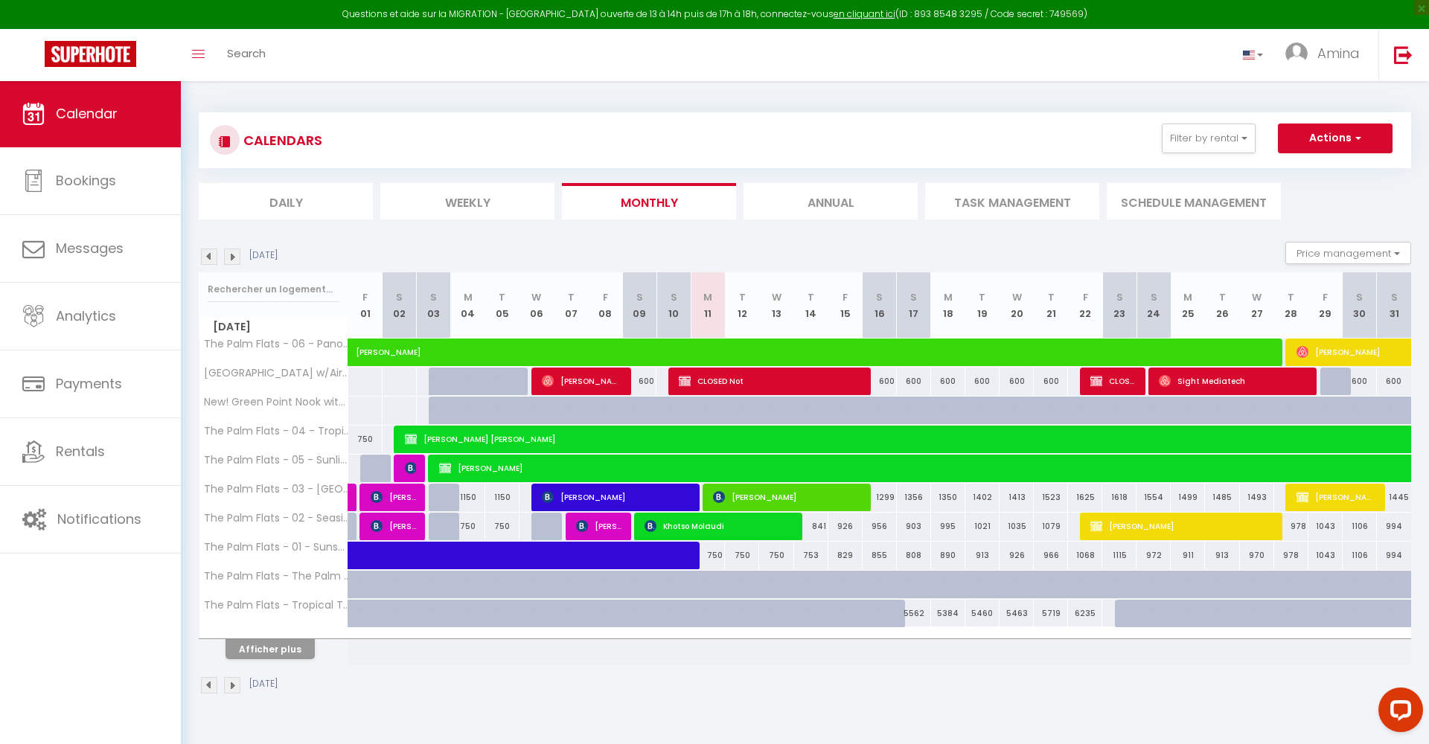
click at [225, 260] on img at bounding box center [232, 257] width 16 height 16
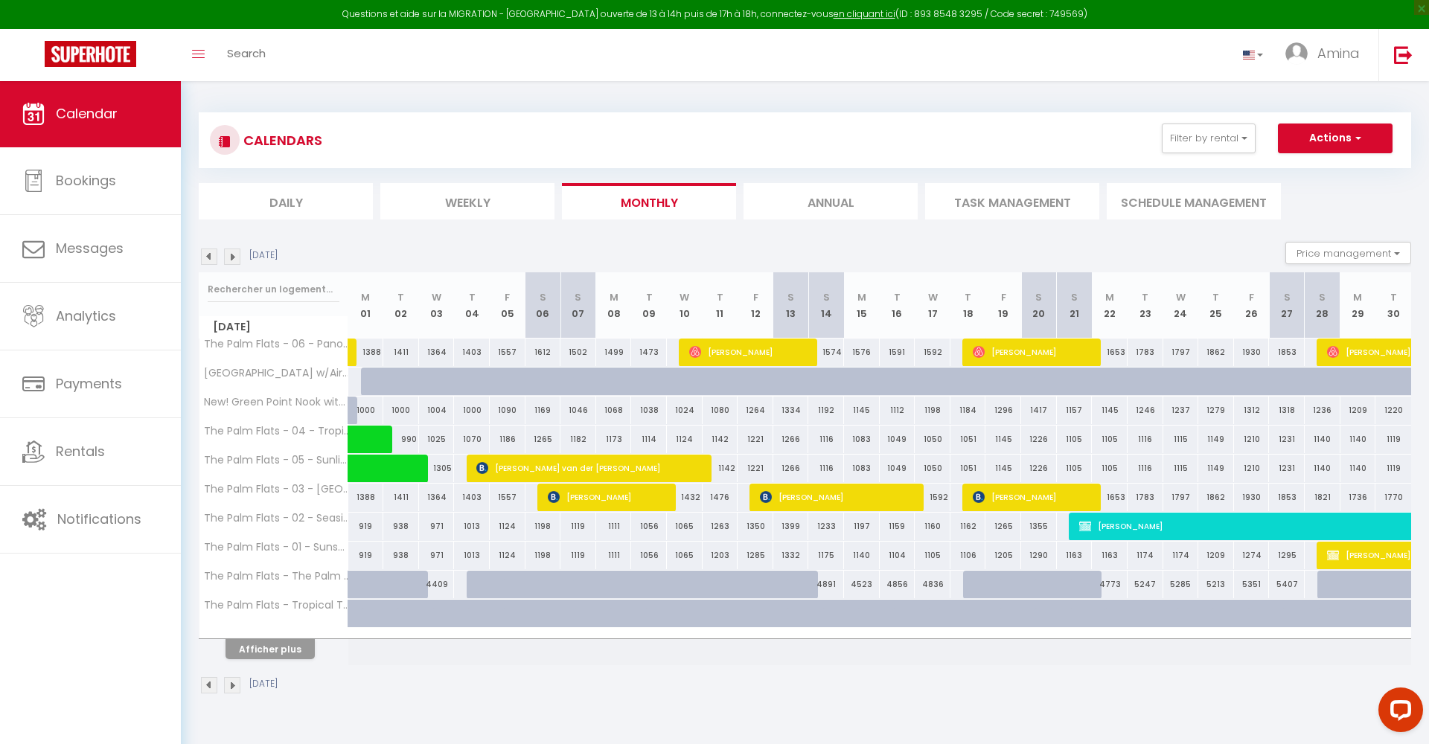
click at [225, 260] on img at bounding box center [232, 257] width 16 height 16
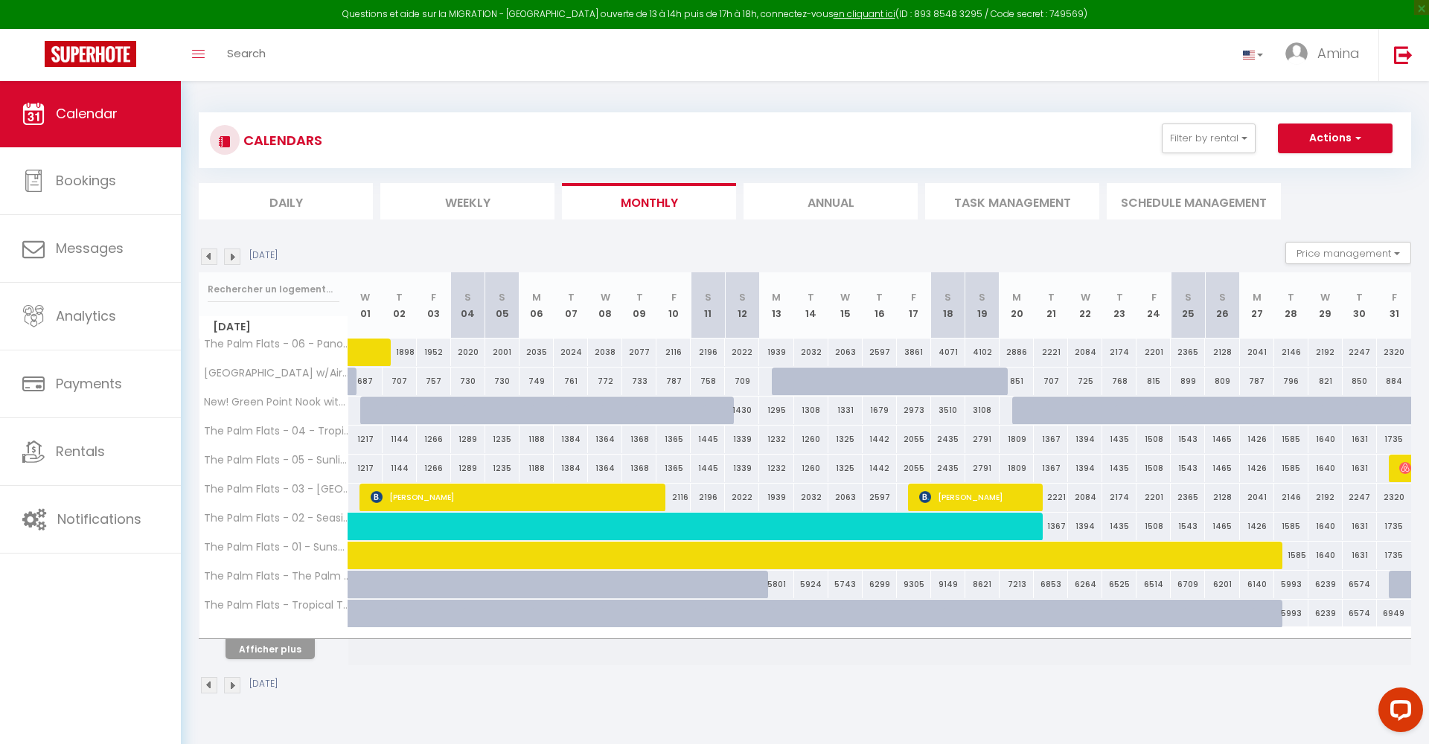
click at [742, 382] on div "709" at bounding box center [742, 382] width 34 height 28
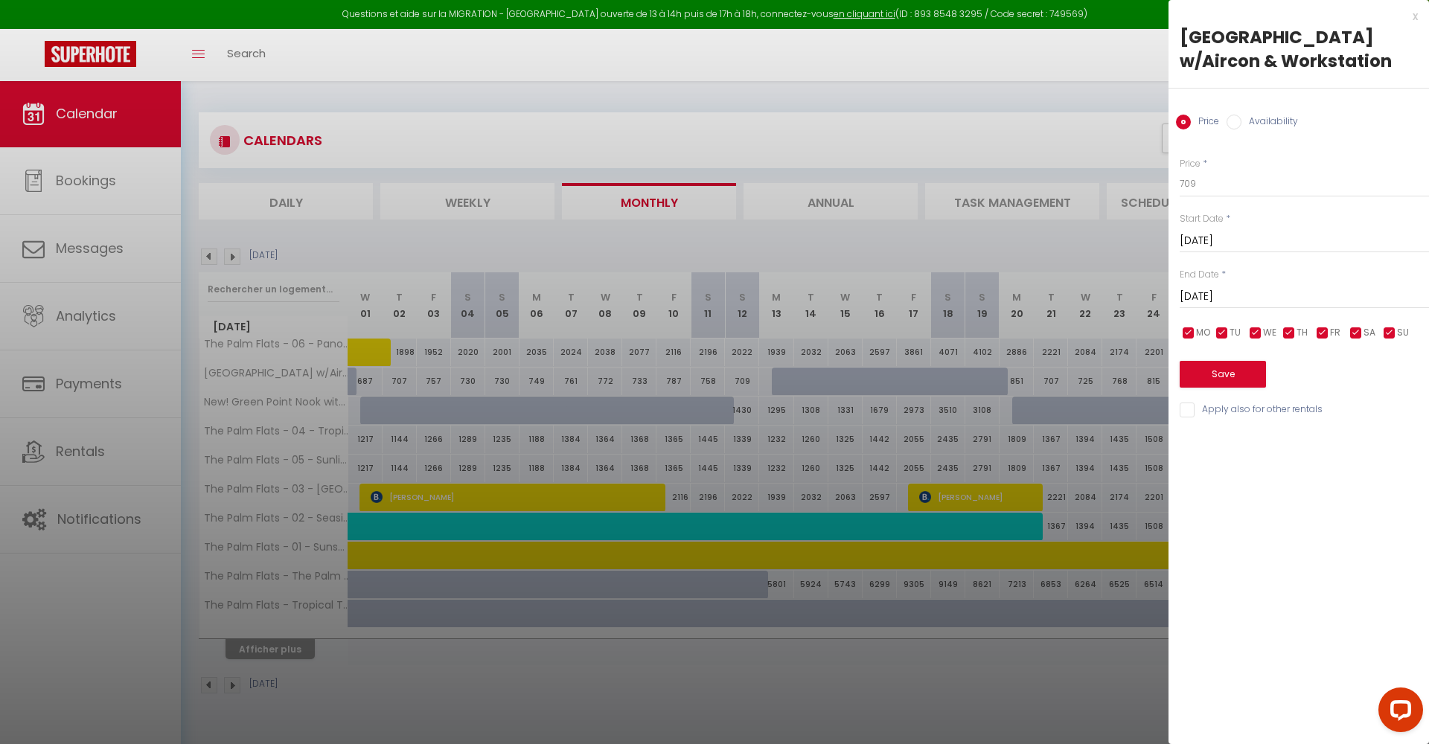
click at [1235, 119] on input "Availability" at bounding box center [1233, 122] width 15 height 15
click at [1237, 369] on button "Save" at bounding box center [1223, 375] width 86 height 27
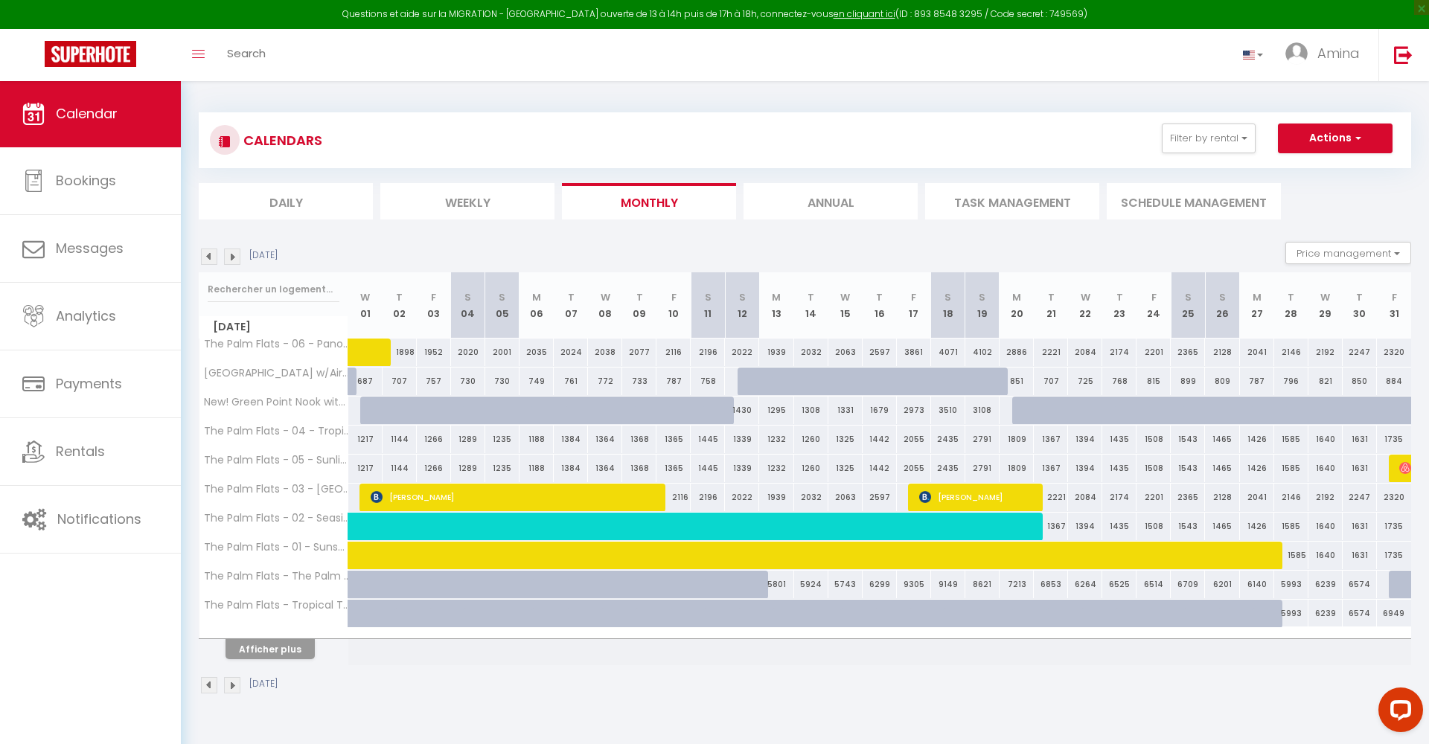
click at [208, 256] on img at bounding box center [209, 257] width 16 height 16
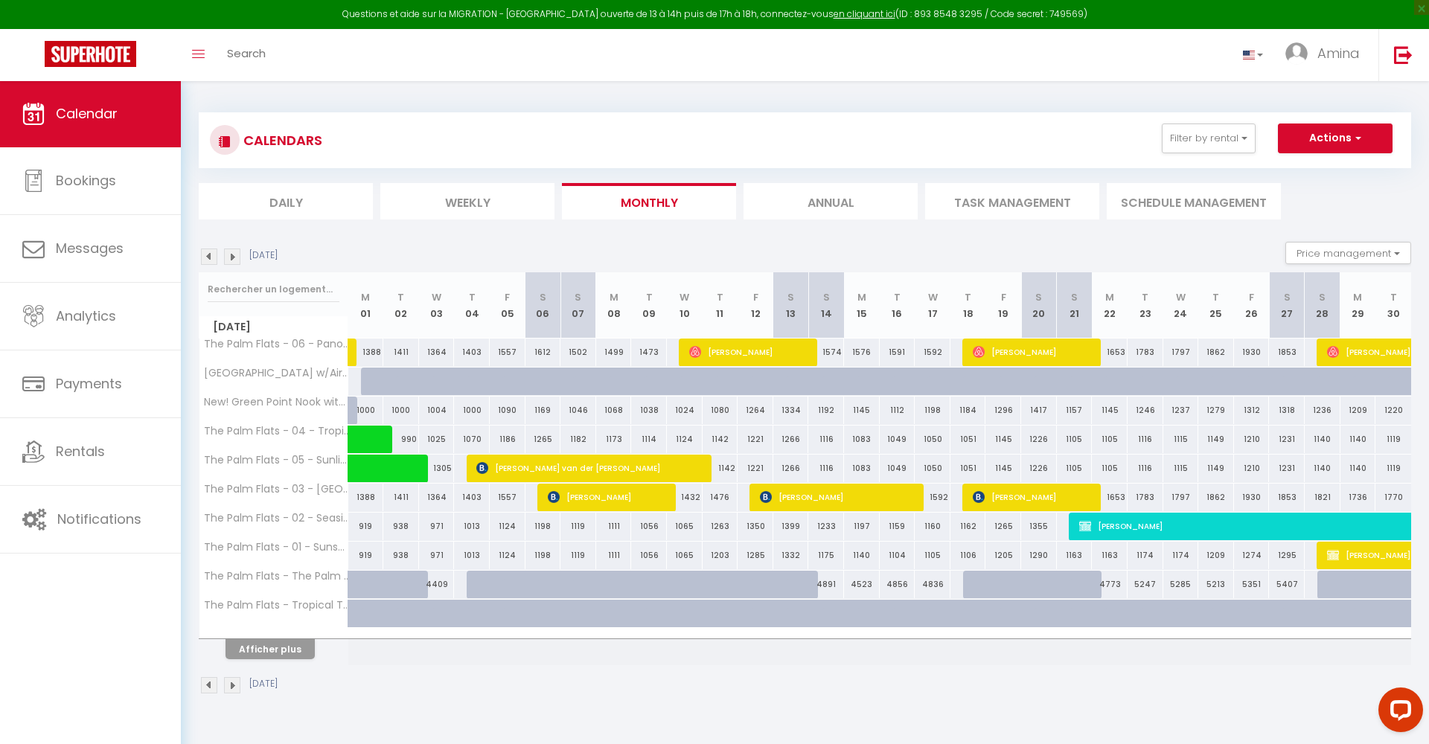
click at [233, 256] on img at bounding box center [232, 257] width 16 height 16
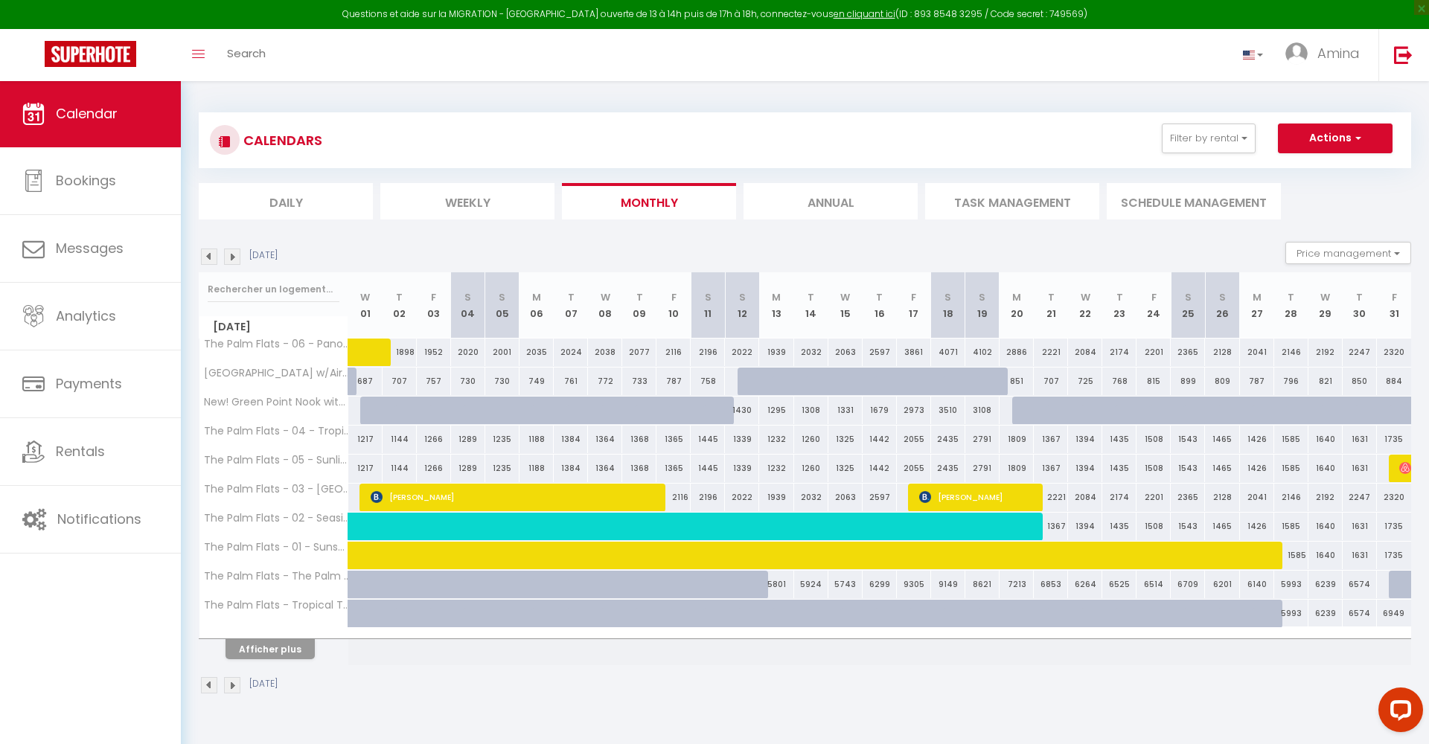
click at [355, 413] on div "1253" at bounding box center [365, 411] width 35 height 28
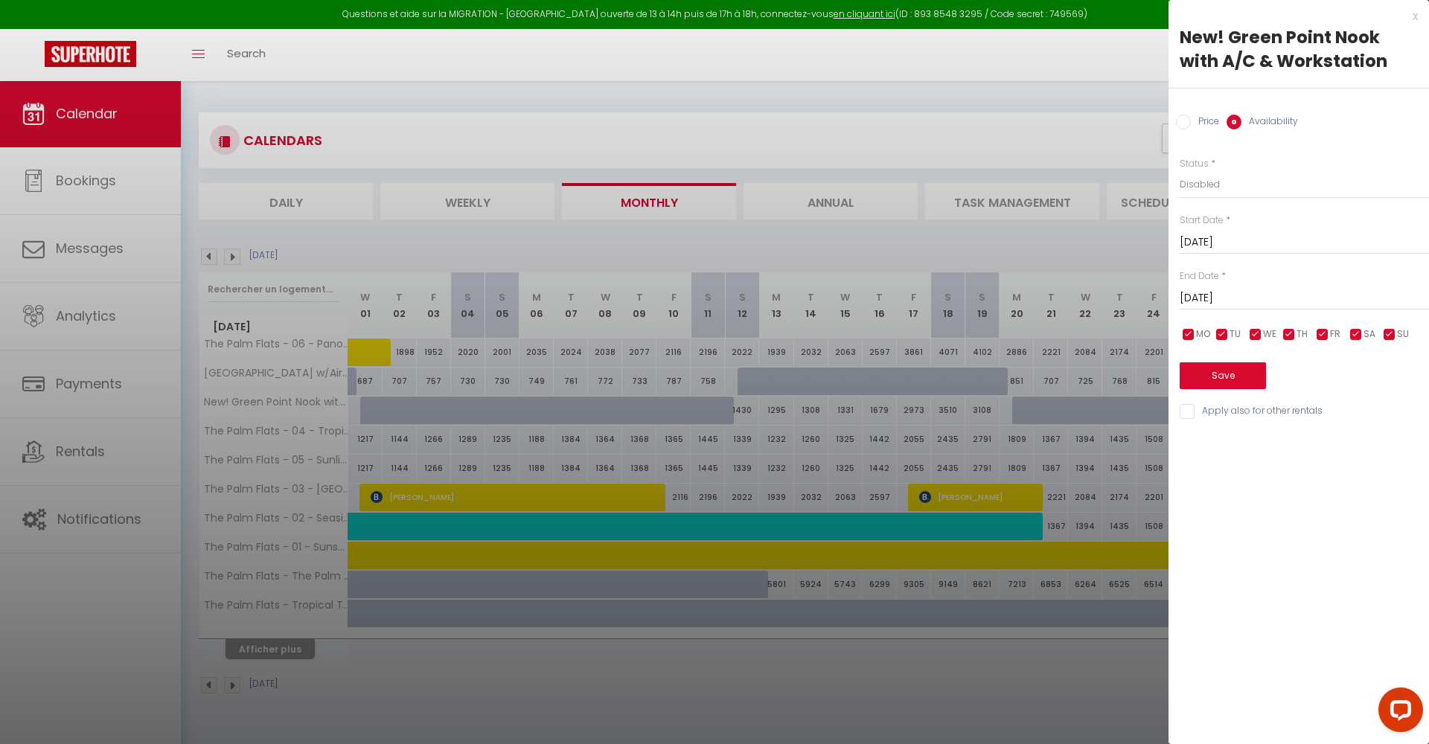
click at [1239, 382] on button "Save" at bounding box center [1223, 375] width 86 height 27
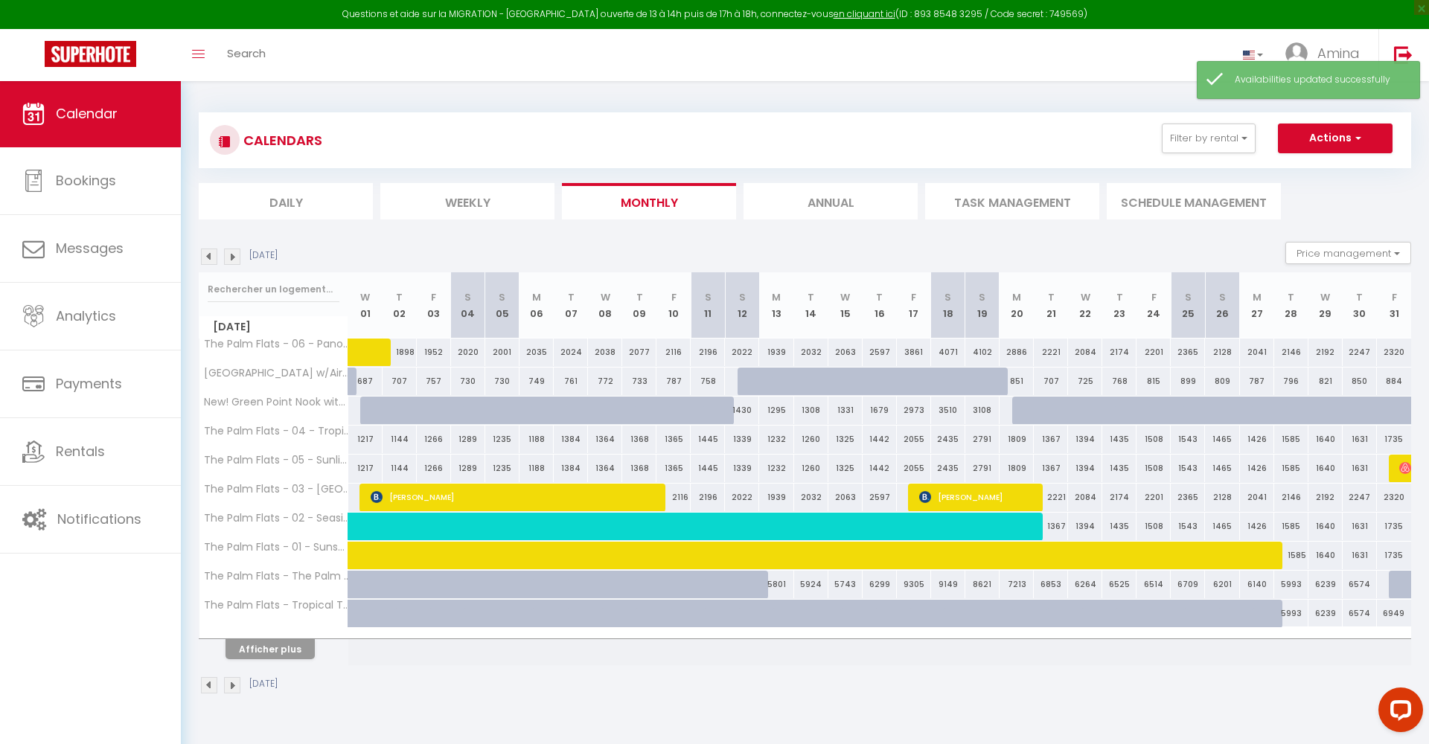
click at [207, 263] on img at bounding box center [209, 257] width 16 height 16
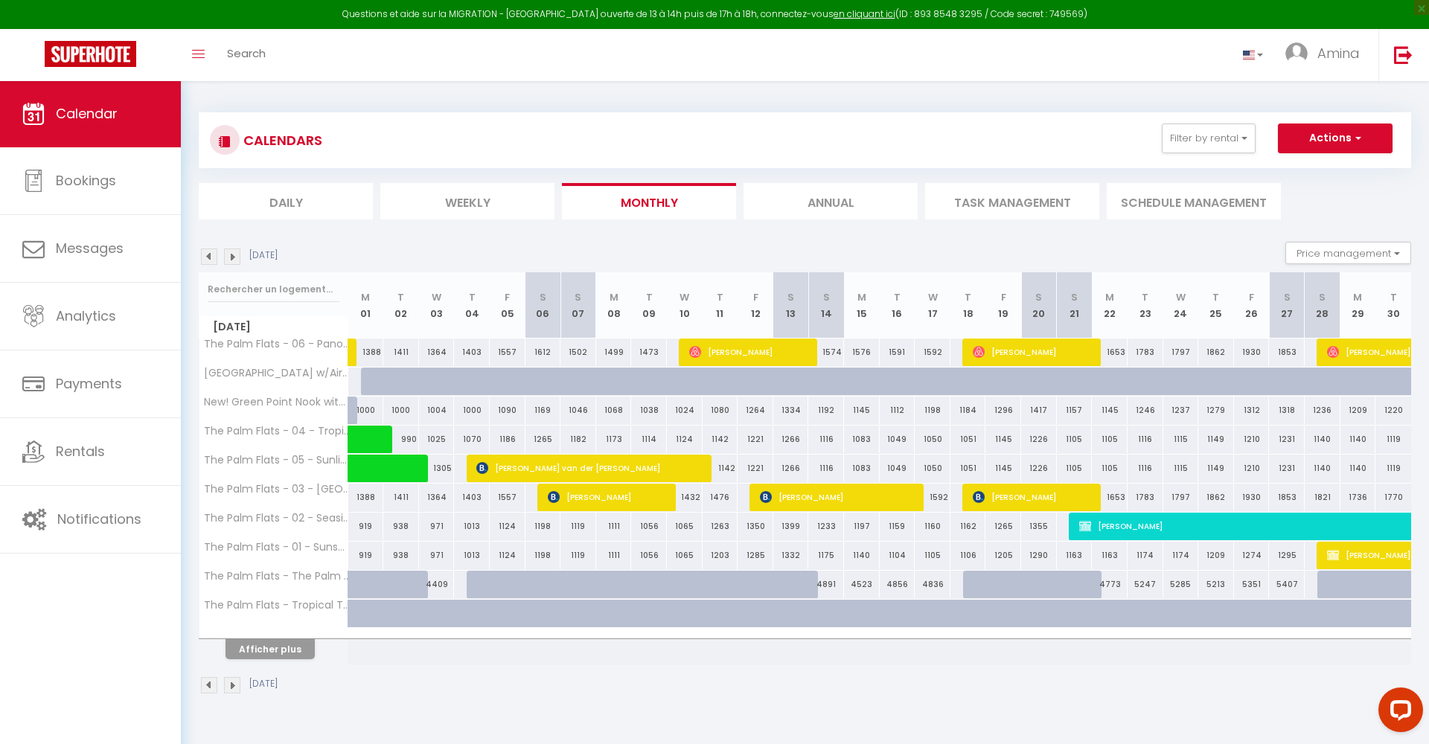
click at [235, 263] on img at bounding box center [232, 257] width 16 height 16
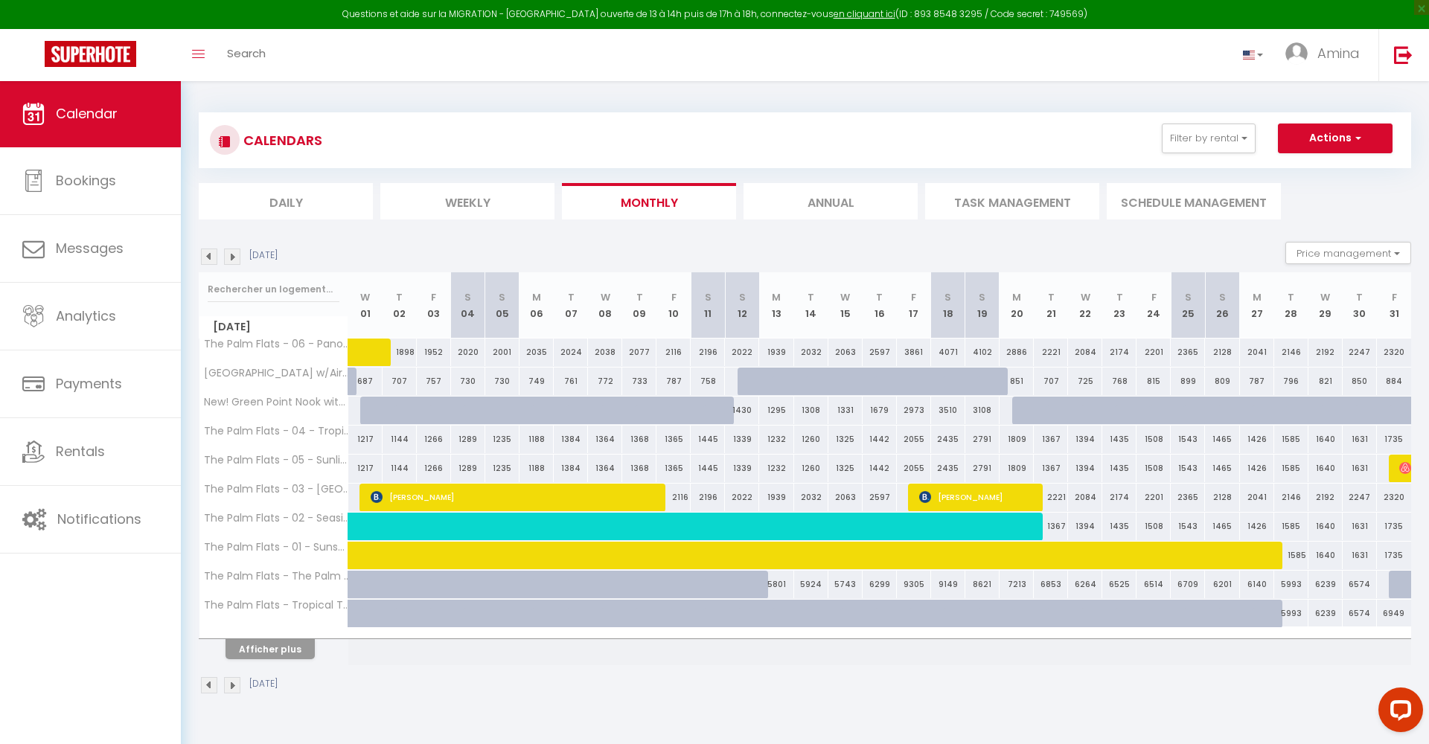
click at [211, 257] on img at bounding box center [209, 257] width 16 height 16
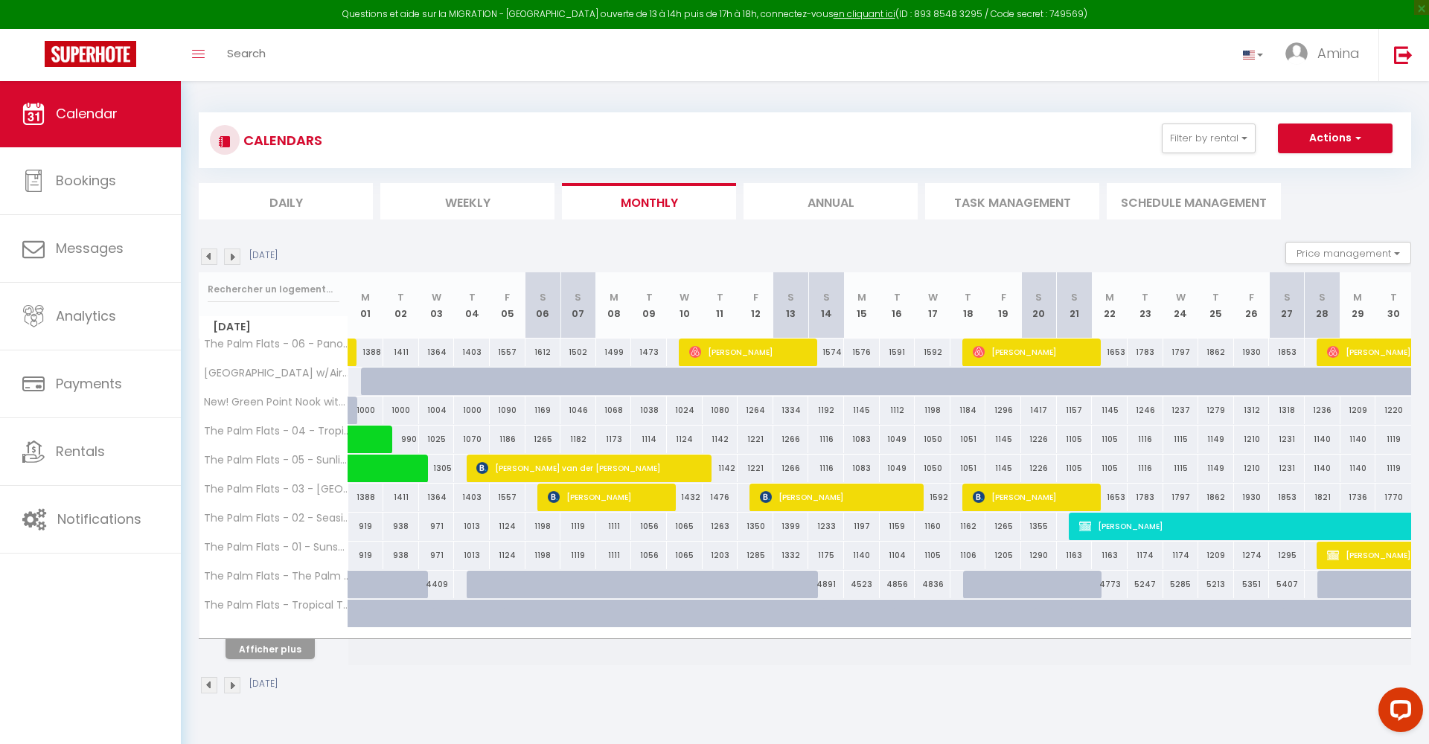
click at [1393, 415] on div "1220" at bounding box center [1393, 411] width 36 height 28
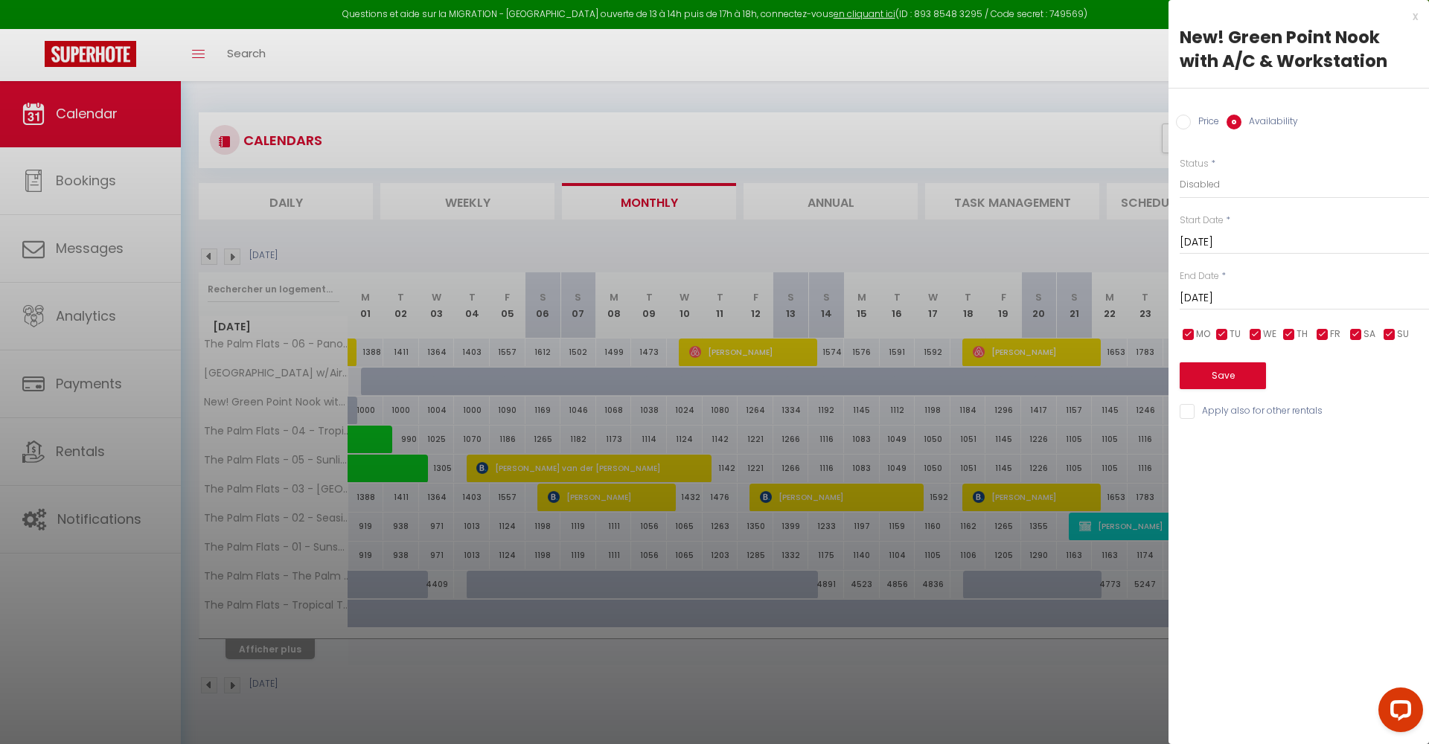
click at [1226, 373] on button "Save" at bounding box center [1223, 375] width 86 height 27
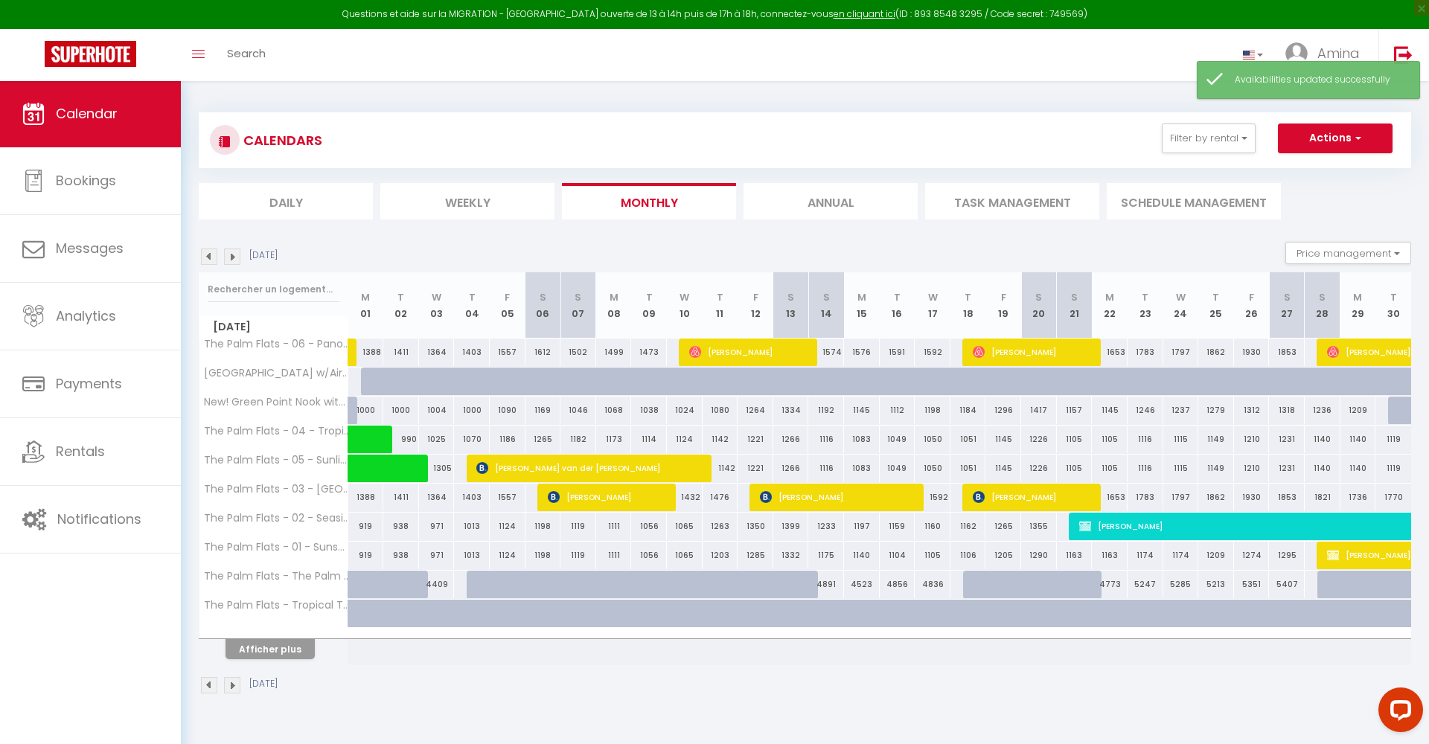
click at [231, 257] on img at bounding box center [232, 257] width 16 height 16
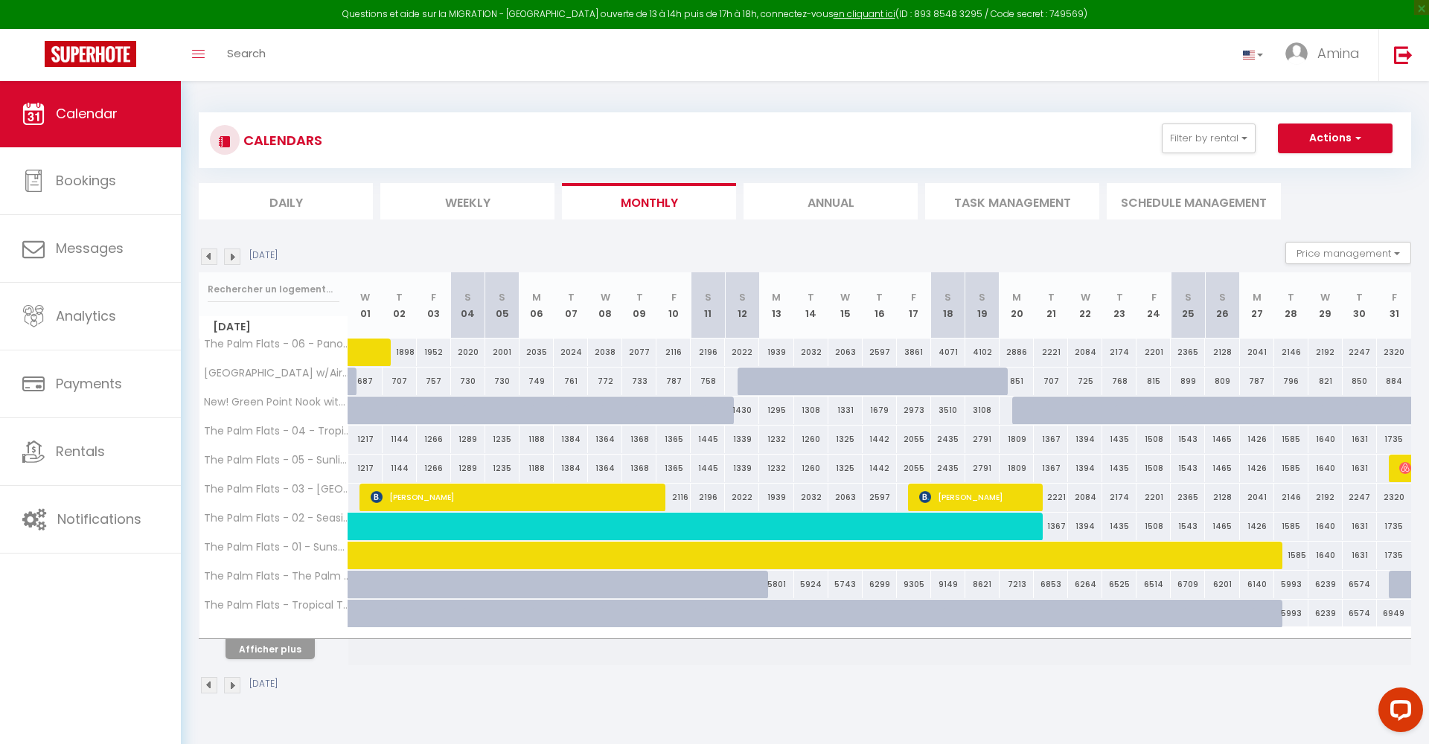
click at [352, 386] on div "687" at bounding box center [365, 382] width 34 height 28
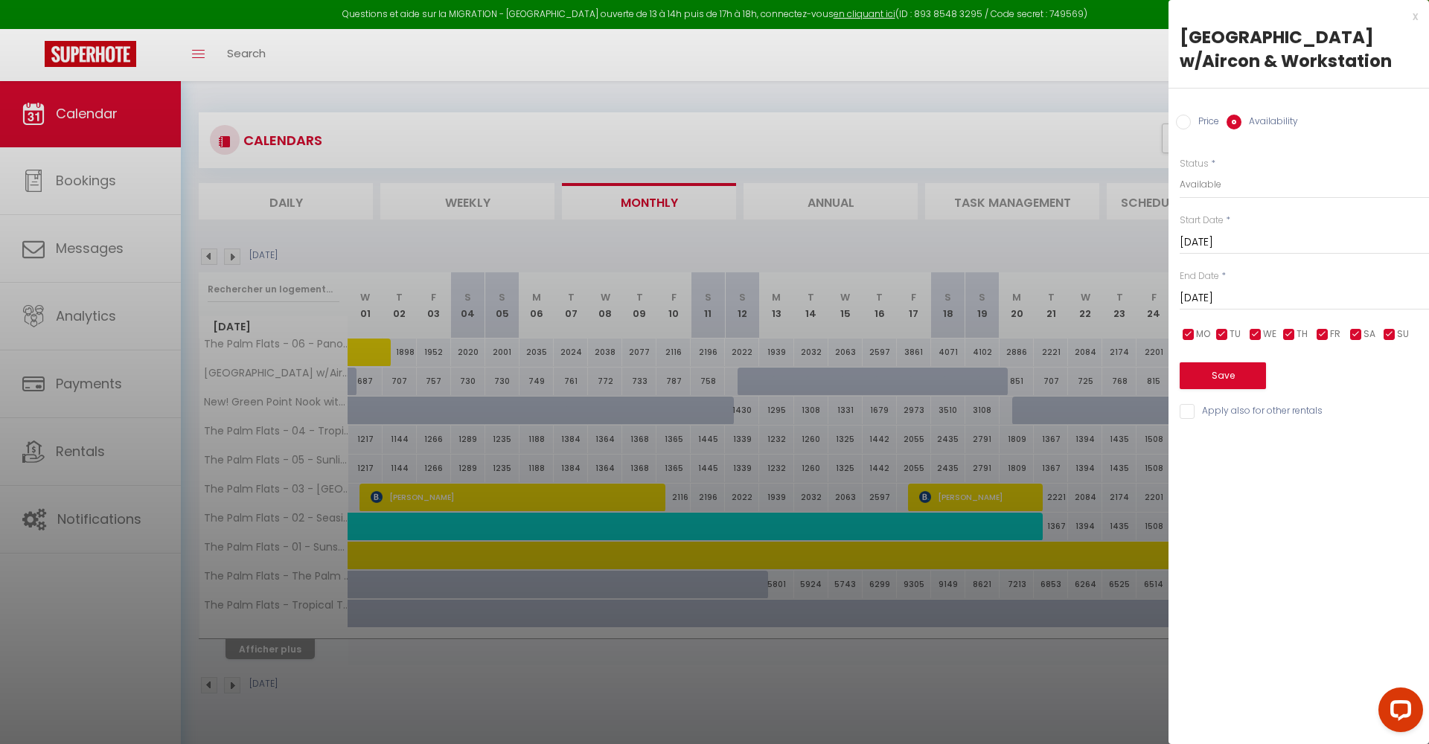
click at [1410, 14] on div "x" at bounding box center [1292, 16] width 249 height 18
